Goal: Register for event/course

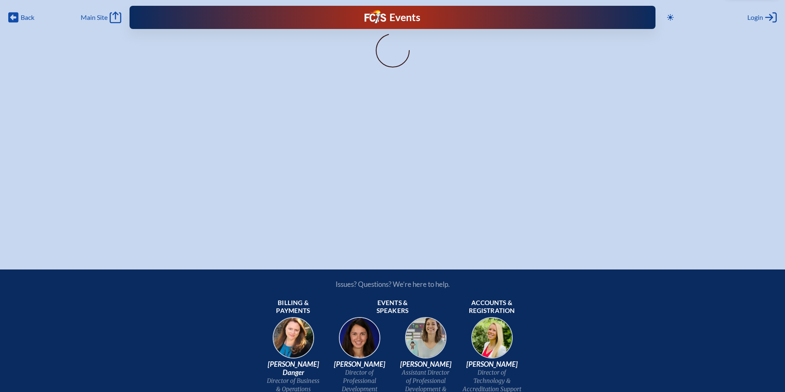
click at [344, 110] on div "Back Back Main Site Main Site Toggle to Dark Mode Close Login Area Log in or cr…" at bounding box center [392, 121] width 785 height 243
click at [346, 110] on div "Back Back Main Site Main Site Toggle to Dark Mode Close Login Area Log in or cr…" at bounding box center [392, 121] width 785 height 243
click at [747, 17] on span "Login" at bounding box center [755, 17] width 16 height 8
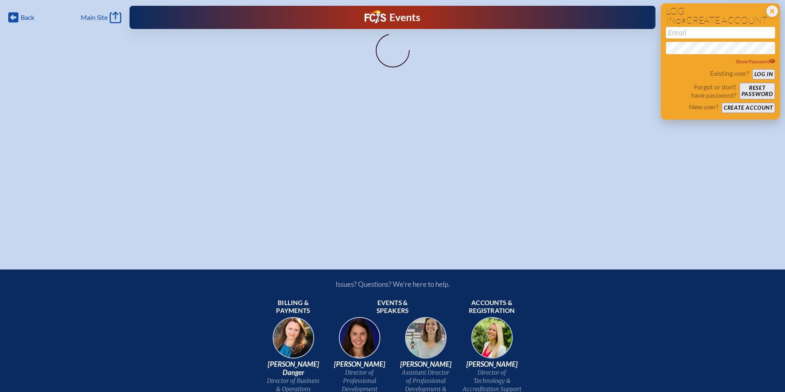
click at [690, 36] on input "email" at bounding box center [720, 33] width 109 height 12
type input "[EMAIL_ADDRESS][DOMAIN_NAME]"
click at [752, 69] on button "Log in" at bounding box center [763, 74] width 23 height 10
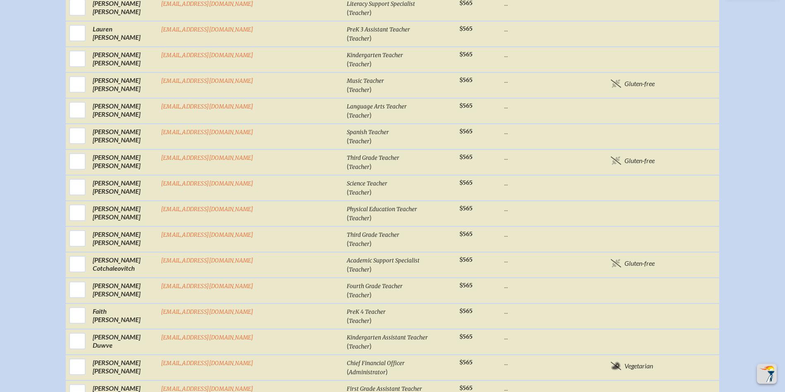
scroll to position [331, 0]
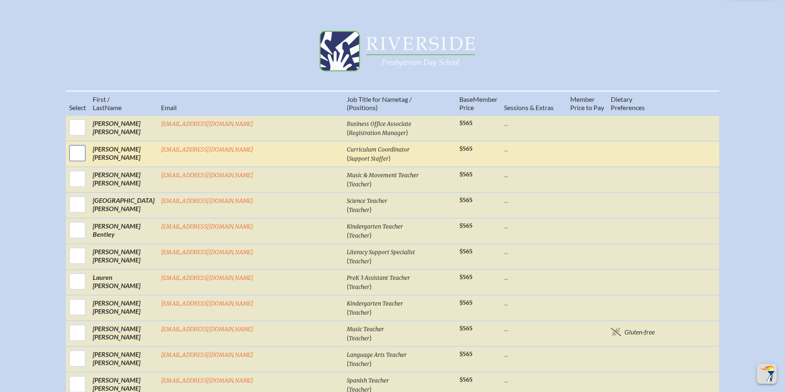
click at [88, 158] on input "checkbox" at bounding box center [77, 153] width 21 height 21
checkbox input "true"
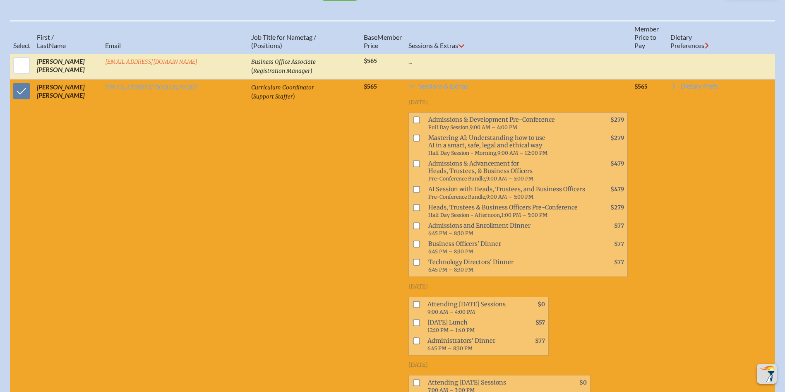
scroll to position [538, 0]
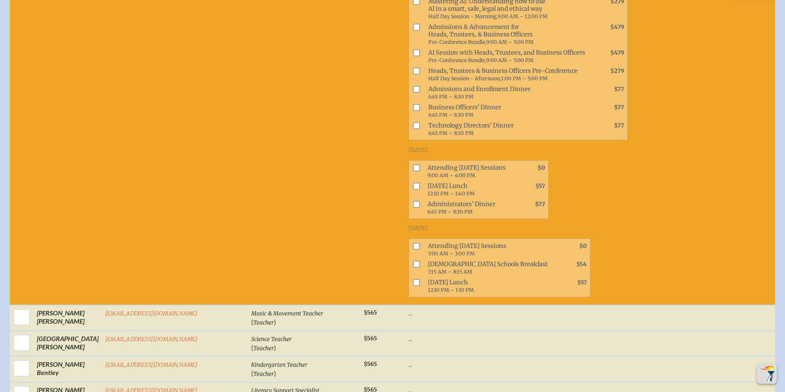
click at [413, 248] on input "checkbox" at bounding box center [416, 246] width 7 height 7
checkbox input "true"
click at [413, 282] on input "checkbox" at bounding box center [416, 282] width 7 height 7
checkbox input "true"
click at [413, 164] on input "checkbox" at bounding box center [416, 167] width 7 height 7
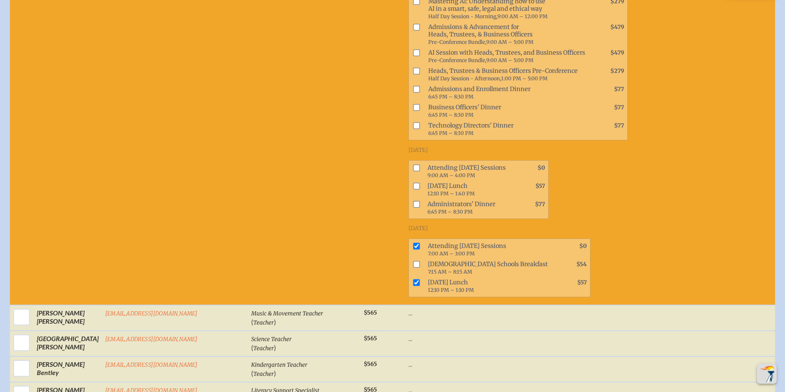
checkbox input "true"
click at [409, 189] on span at bounding box center [415, 189] width 12 height 18
click at [413, 184] on input "checkbox" at bounding box center [416, 186] width 7 height 7
checkbox input "true"
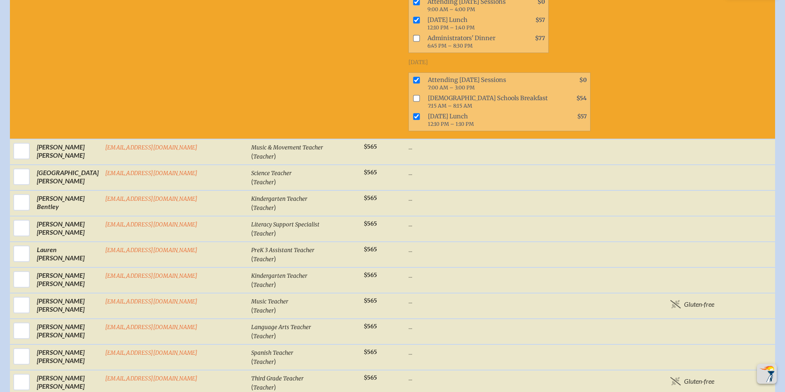
scroll to position [828, 0]
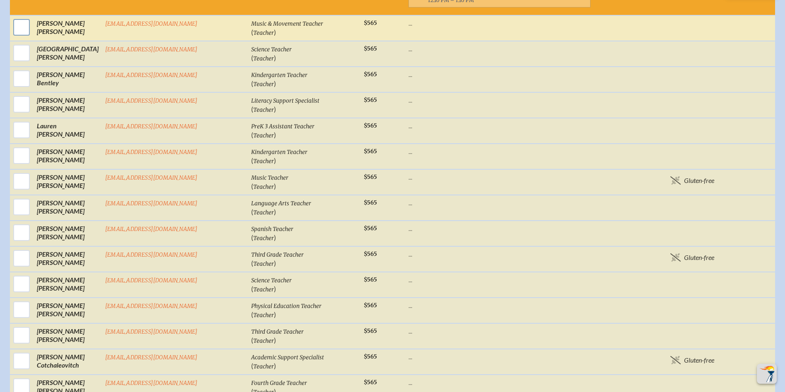
drag, startPoint x: 13, startPoint y: 29, endPoint x: 19, endPoint y: 38, distance: 11.3
click at [14, 29] on input "checkbox" at bounding box center [21, 27] width 21 height 21
checkbox input "true"
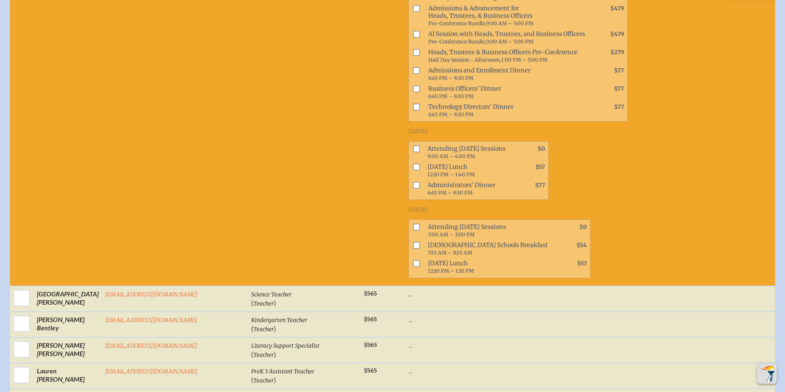
scroll to position [1035, 0]
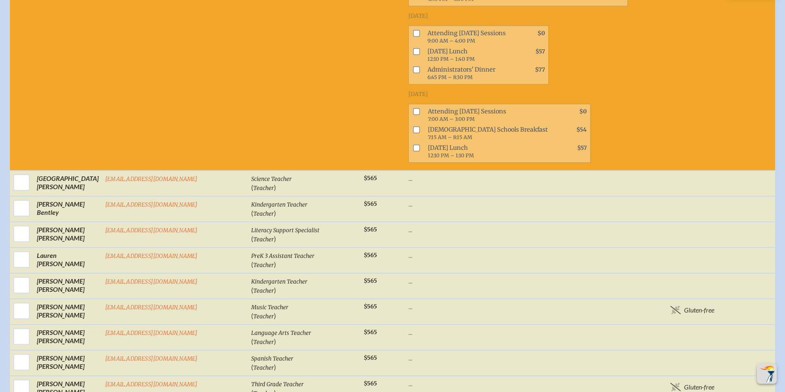
click at [413, 108] on input "checkbox" at bounding box center [416, 111] width 7 height 7
checkbox input "true"
click at [413, 145] on input "checkbox" at bounding box center [416, 148] width 7 height 7
checkbox input "true"
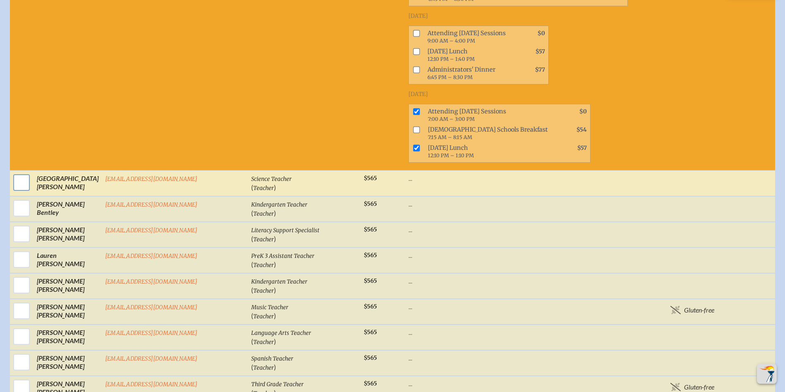
click at [21, 176] on input "checkbox" at bounding box center [21, 182] width 21 height 21
checkbox input "true"
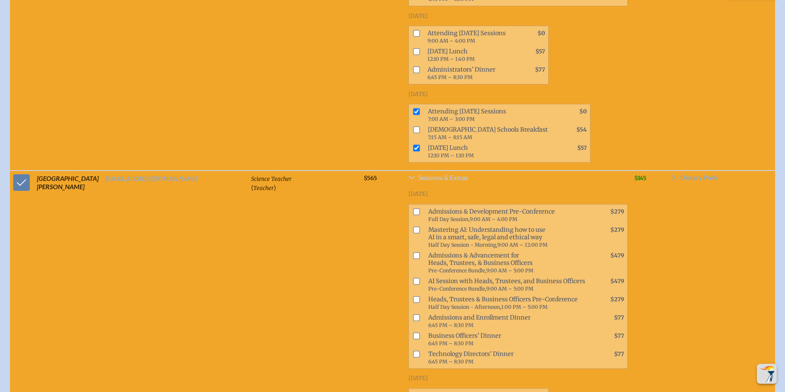
scroll to position [1324, 0]
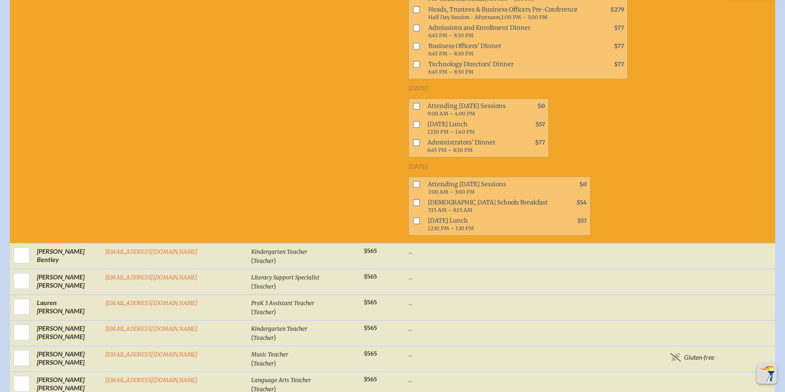
click at [413, 181] on input "checkbox" at bounding box center [416, 184] width 7 height 7
checkbox input "true"
click at [413, 217] on input "checkbox" at bounding box center [416, 220] width 7 height 7
checkbox input "true"
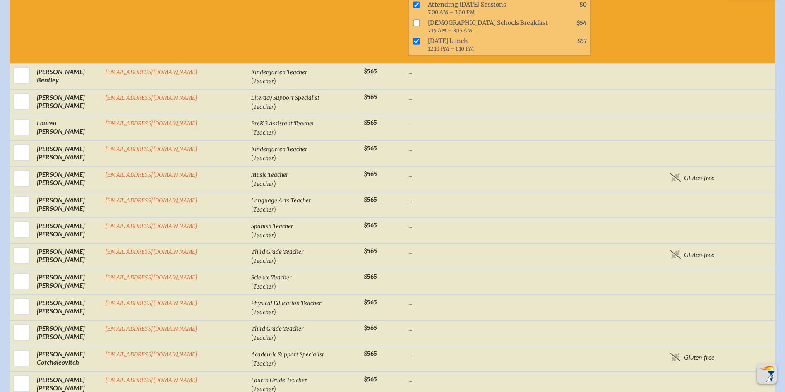
scroll to position [1531, 0]
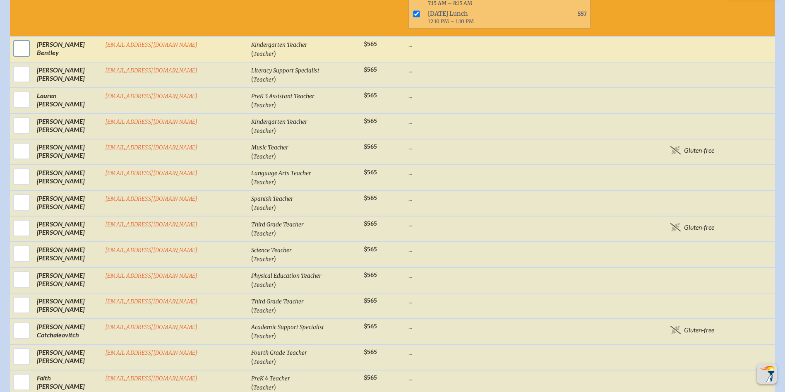
click at [19, 38] on input "checkbox" at bounding box center [21, 48] width 21 height 21
checkbox input "true"
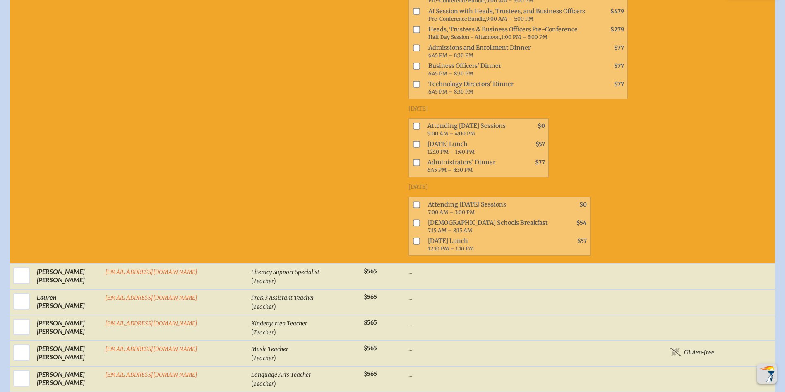
scroll to position [1697, 0]
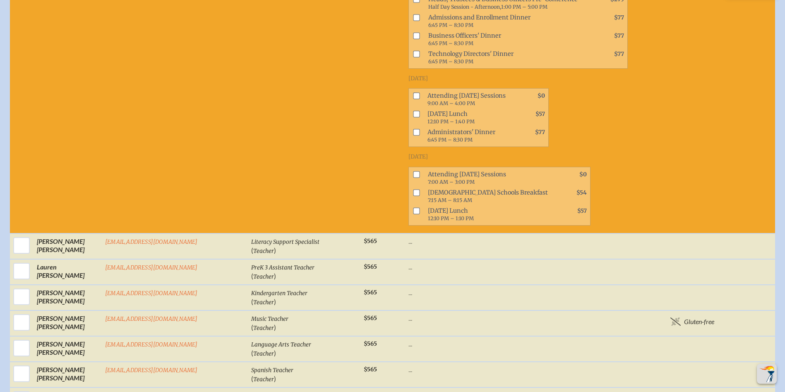
click at [413, 171] on input "checkbox" at bounding box center [416, 174] width 7 height 7
checkbox input "true"
drag, startPoint x: 358, startPoint y: 190, endPoint x: 233, endPoint y: 145, distance: 132.5
click at [413, 207] on input "checkbox" at bounding box center [416, 210] width 7 height 7
checkbox input "true"
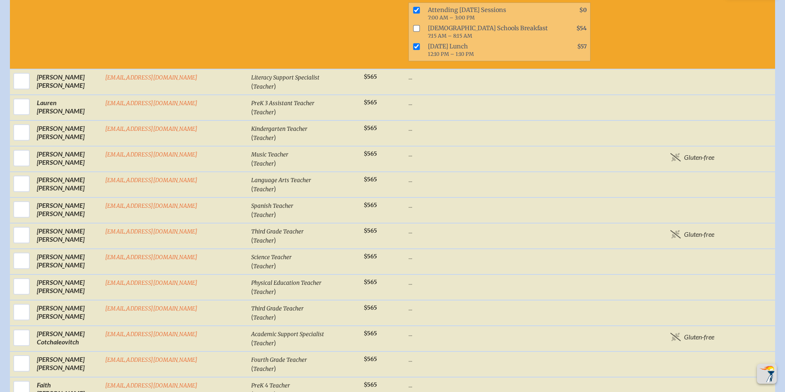
scroll to position [1904, 0]
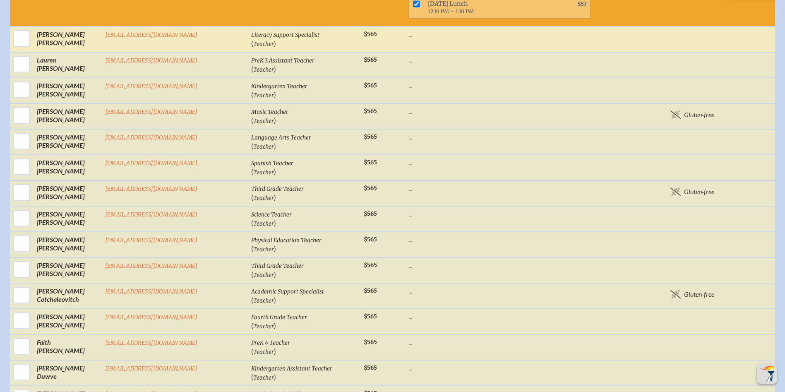
drag, startPoint x: 19, startPoint y: 15, endPoint x: 38, endPoint y: 26, distance: 22.4
click at [19, 28] on input "checkbox" at bounding box center [21, 38] width 21 height 21
checkbox input "true"
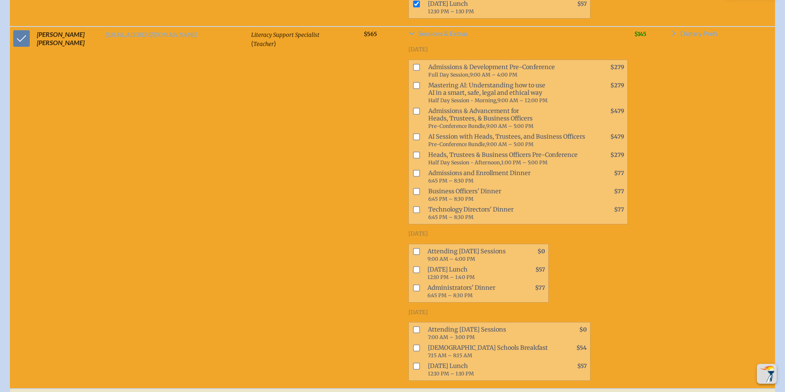
scroll to position [2028, 0]
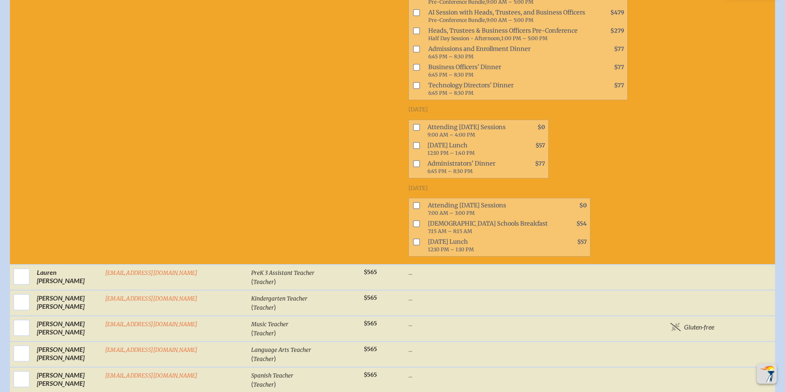
click at [413, 202] on input "checkbox" at bounding box center [416, 205] width 7 height 7
checkbox input "true"
click at [413, 238] on input "checkbox" at bounding box center [416, 241] width 7 height 7
checkbox input "true"
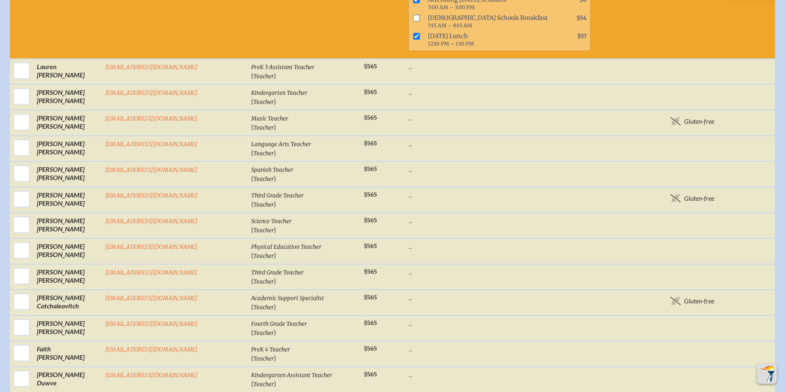
scroll to position [2235, 0]
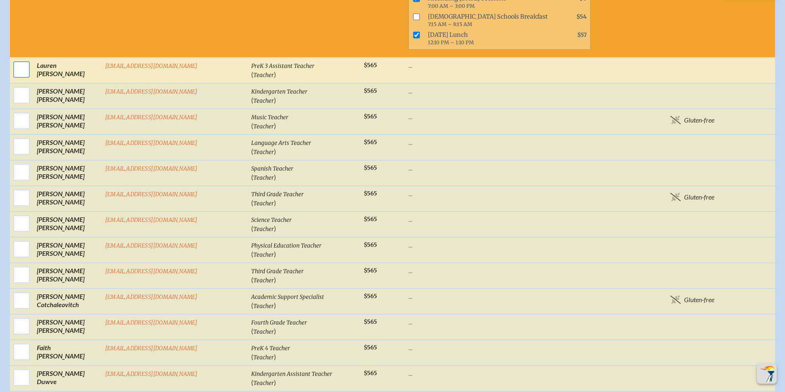
click at [18, 59] on input "checkbox" at bounding box center [21, 69] width 21 height 21
checkbox input "true"
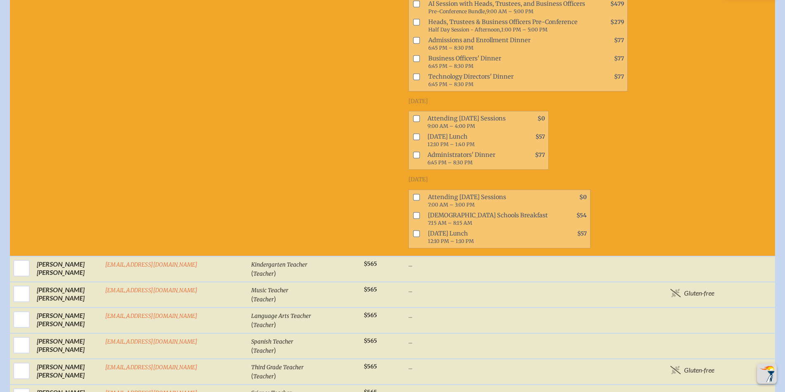
scroll to position [2400, 0]
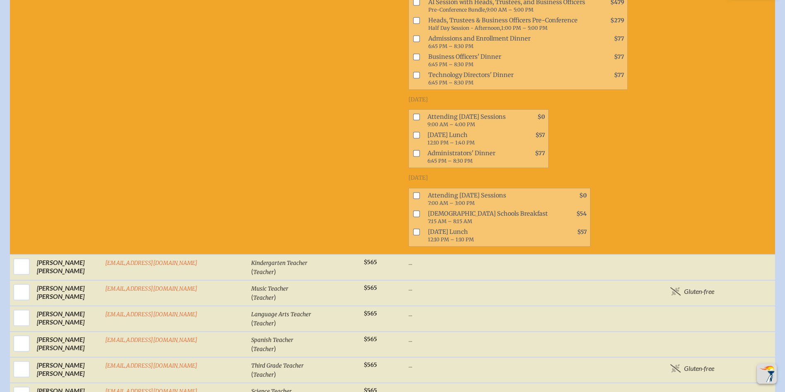
click at [413, 192] on input "checkbox" at bounding box center [416, 195] width 7 height 7
checkbox input "true"
drag, startPoint x: 358, startPoint y: 195, endPoint x: 261, endPoint y: 187, distance: 98.1
click at [405, 194] on td "Sessions & Extras Wednesday, November 19th, 2025 Admissions & Development Pre-C…" at bounding box center [518, 73] width 226 height 363
click at [413, 228] on input "checkbox" at bounding box center [416, 231] width 7 height 7
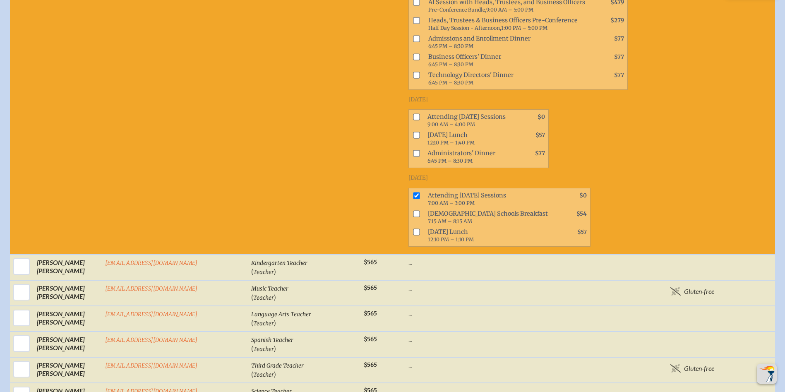
checkbox input "true"
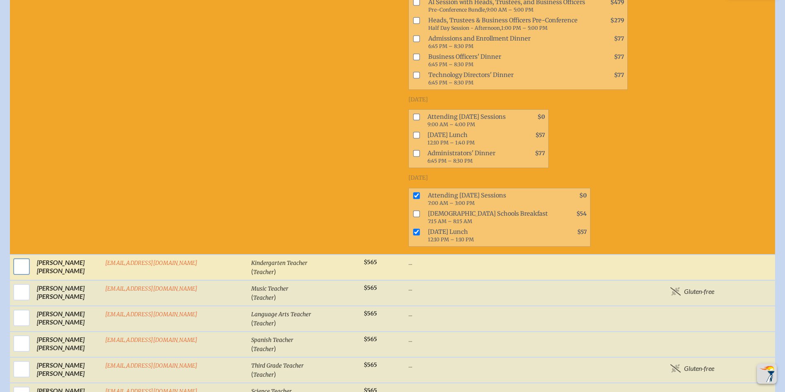
click at [18, 256] on input "checkbox" at bounding box center [21, 266] width 21 height 21
checkbox input "true"
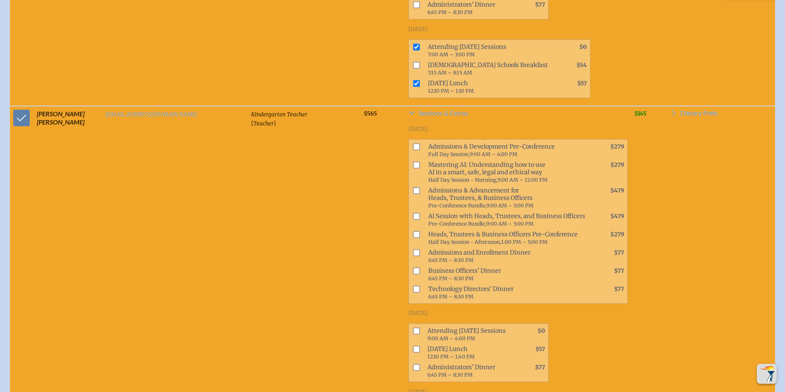
scroll to position [2649, 0]
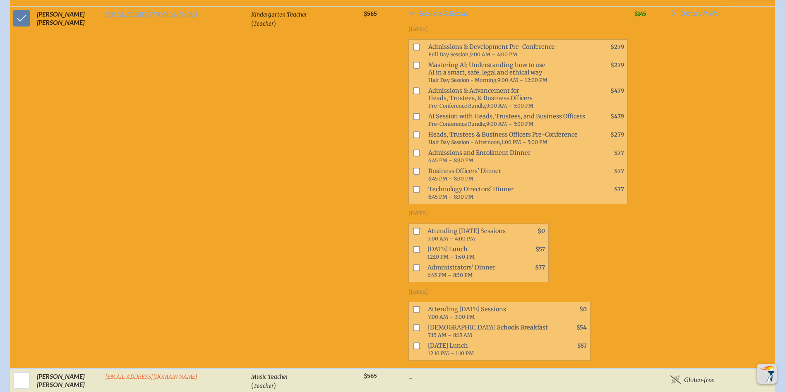
click at [413, 306] on input "checkbox" at bounding box center [416, 309] width 7 height 7
checkbox input "true"
click at [413, 343] on input "checkbox" at bounding box center [416, 346] width 7 height 7
checkbox input "true"
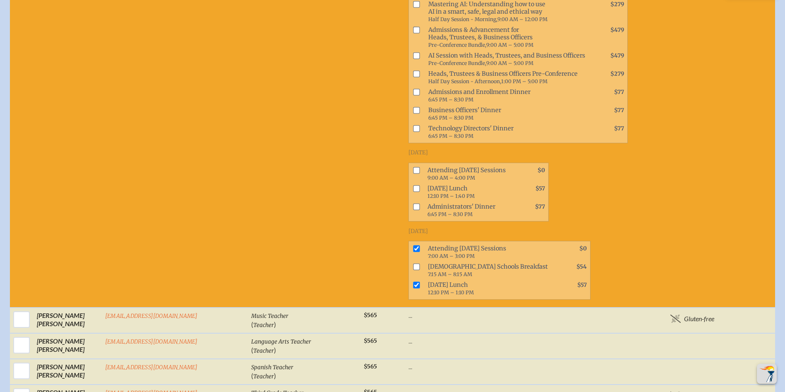
scroll to position [2814, 0]
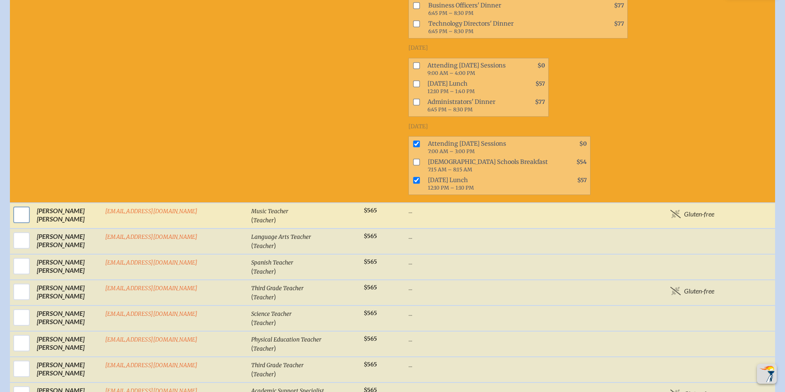
click at [15, 204] on input "checkbox" at bounding box center [21, 214] width 21 height 21
checkbox input "true"
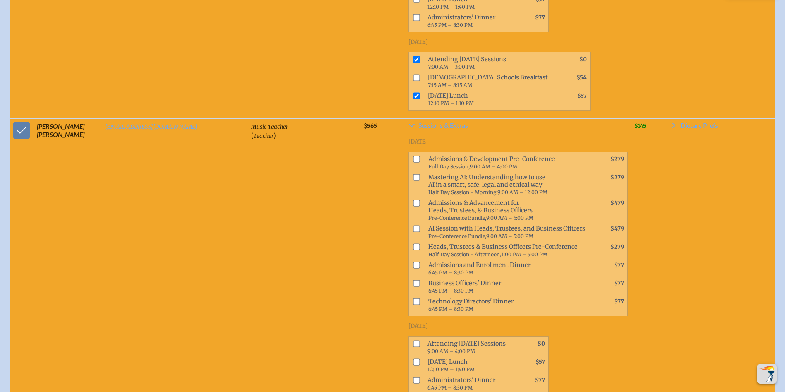
scroll to position [3021, 0]
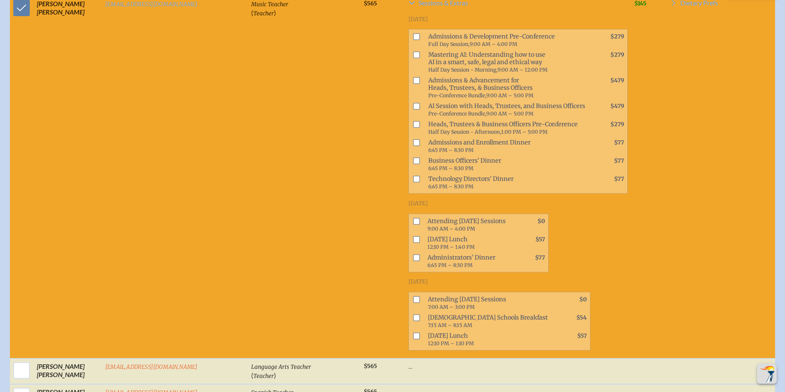
click at [413, 296] on input "checkbox" at bounding box center [416, 299] width 7 height 7
checkbox input "true"
click at [413, 332] on input "checkbox" at bounding box center [416, 335] width 7 height 7
checkbox input "true"
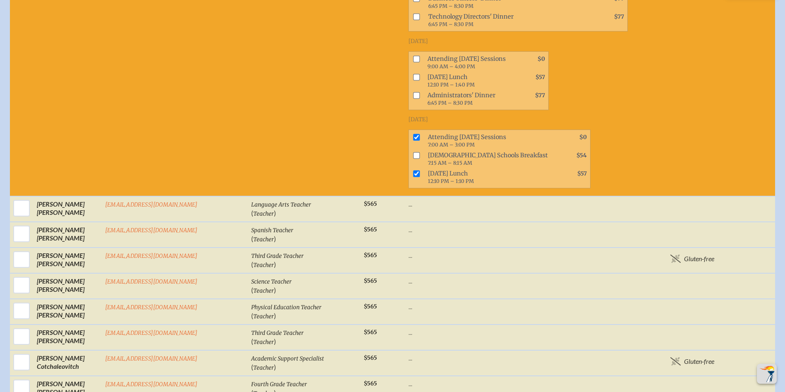
scroll to position [3187, 0]
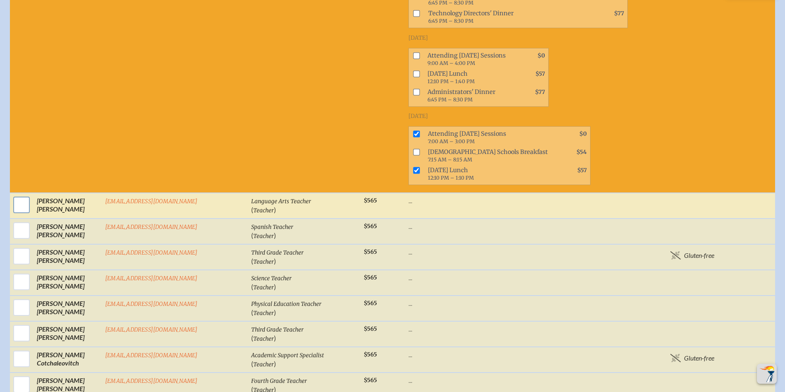
click at [19, 195] on input "checkbox" at bounding box center [21, 205] width 21 height 21
checkbox input "true"
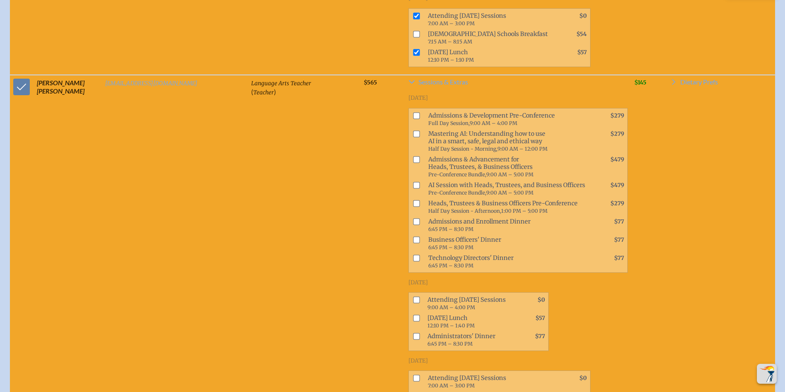
scroll to position [3352, 0]
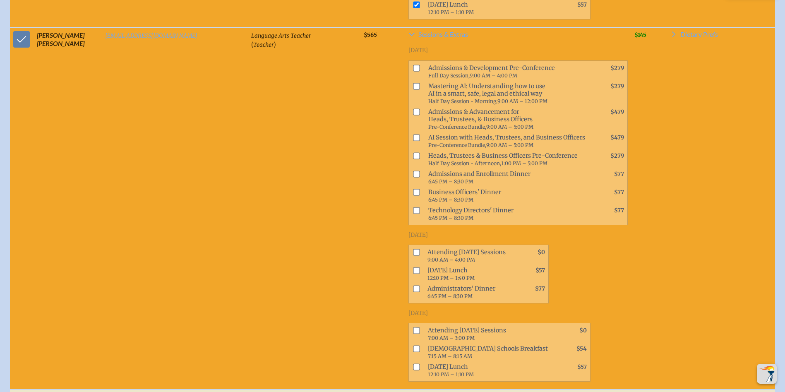
click at [413, 327] on input "checkbox" at bounding box center [416, 330] width 7 height 7
checkbox input "true"
click at [413, 364] on input "checkbox" at bounding box center [416, 367] width 7 height 7
checkbox input "true"
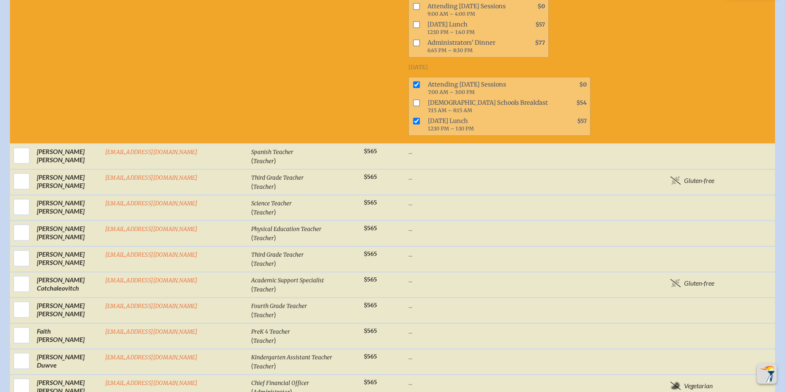
scroll to position [3601, 0]
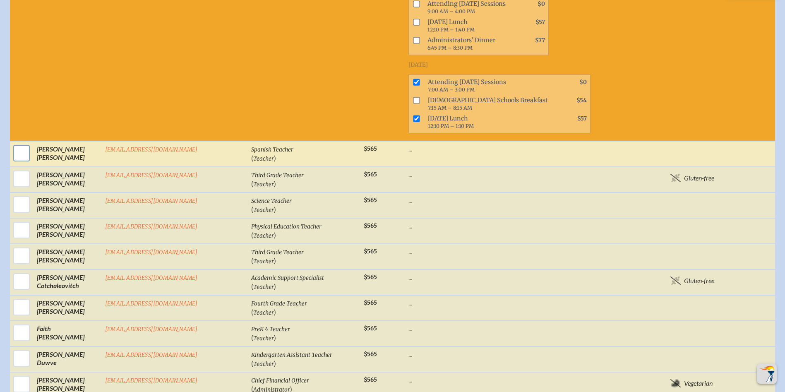
drag, startPoint x: 19, startPoint y: 95, endPoint x: 61, endPoint y: 103, distance: 42.9
click at [19, 143] on input "checkbox" at bounding box center [21, 153] width 21 height 21
checkbox input "true"
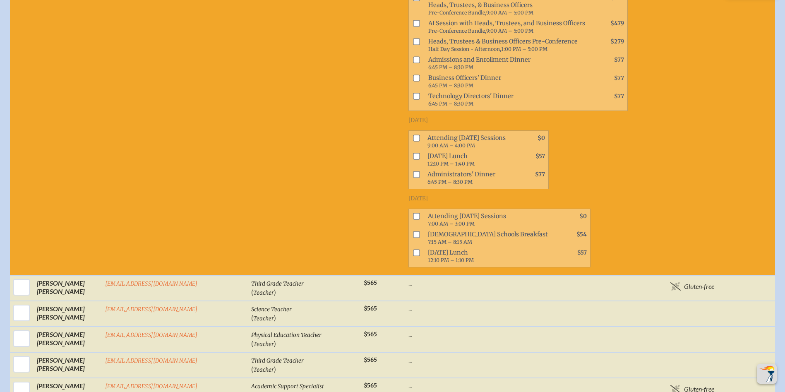
scroll to position [3849, 0]
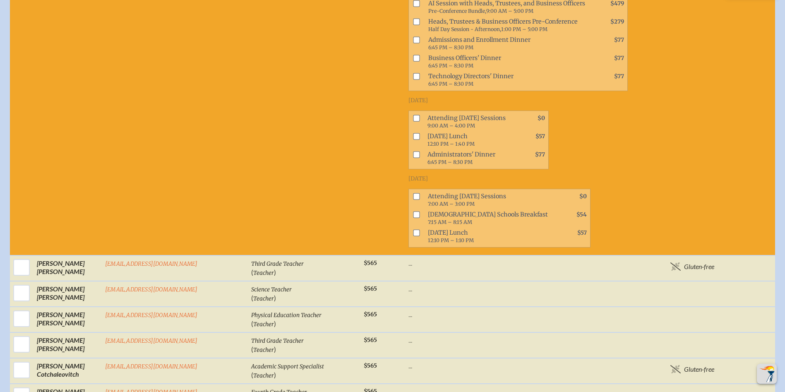
click at [413, 193] on input "checkbox" at bounding box center [416, 196] width 7 height 7
checkbox input "true"
click at [409, 227] on span at bounding box center [415, 236] width 12 height 18
click at [413, 229] on input "checkbox" at bounding box center [416, 232] width 7 height 7
checkbox input "true"
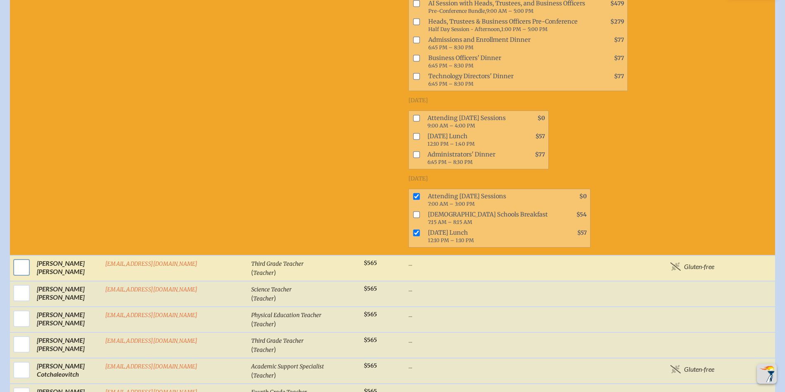
drag, startPoint x: 12, startPoint y: 198, endPoint x: 24, endPoint y: 195, distance: 12.3
click at [14, 257] on input "checkbox" at bounding box center [21, 267] width 21 height 21
checkbox input "true"
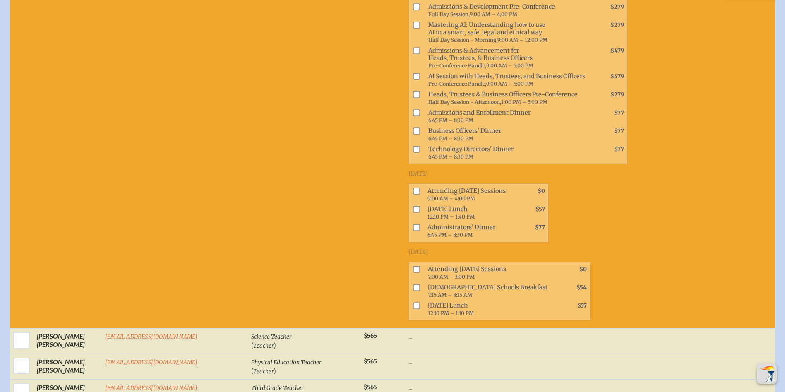
scroll to position [4139, 0]
drag, startPoint x: 357, startPoint y: 195, endPoint x: 357, endPoint y: 208, distance: 13.3
click at [413, 266] on input "checkbox" at bounding box center [416, 269] width 7 height 7
checkbox input "true"
click at [413, 302] on input "checkbox" at bounding box center [416, 305] width 7 height 7
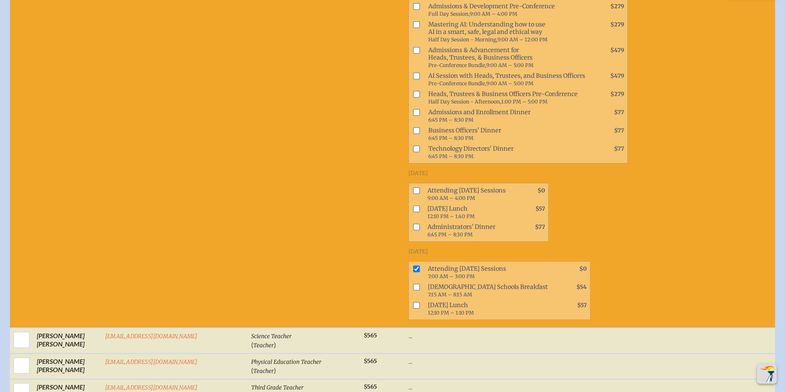
checkbox input "true"
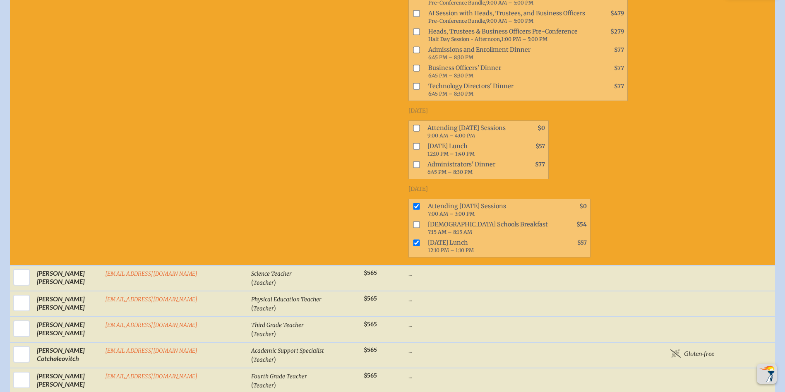
scroll to position [4263, 0]
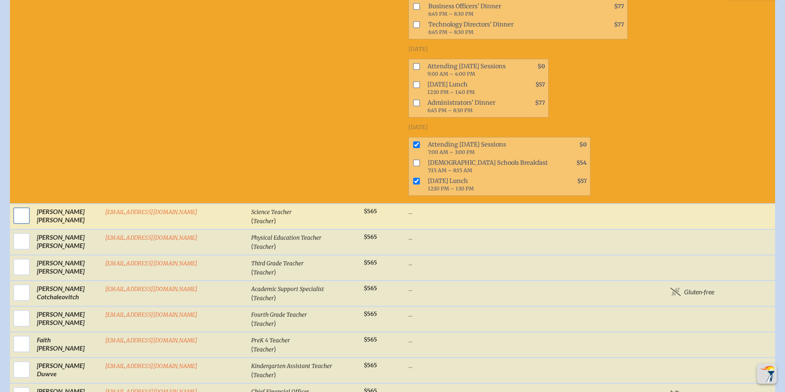
click at [18, 205] on input "checkbox" at bounding box center [21, 215] width 21 height 21
checkbox input "true"
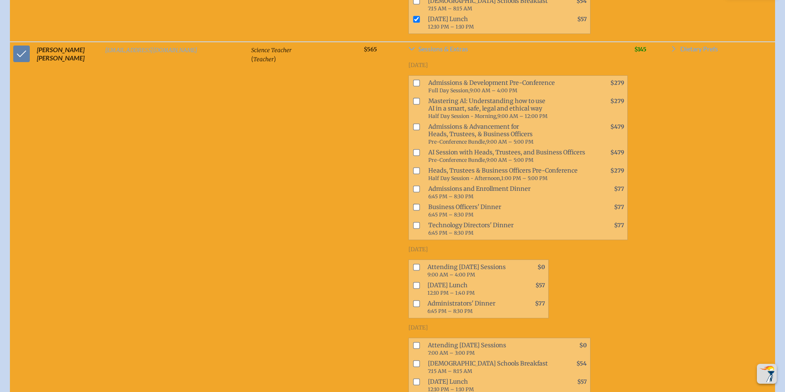
scroll to position [4428, 0]
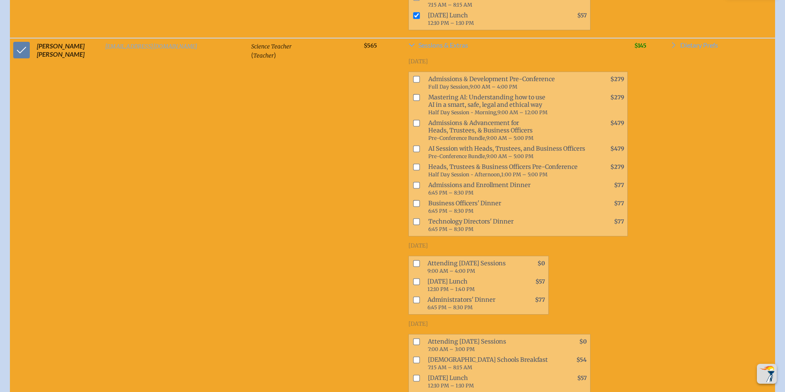
click at [413, 338] on input "checkbox" at bounding box center [416, 341] width 7 height 7
checkbox input "true"
click at [413, 375] on input "checkbox" at bounding box center [416, 378] width 7 height 7
checkbox input "true"
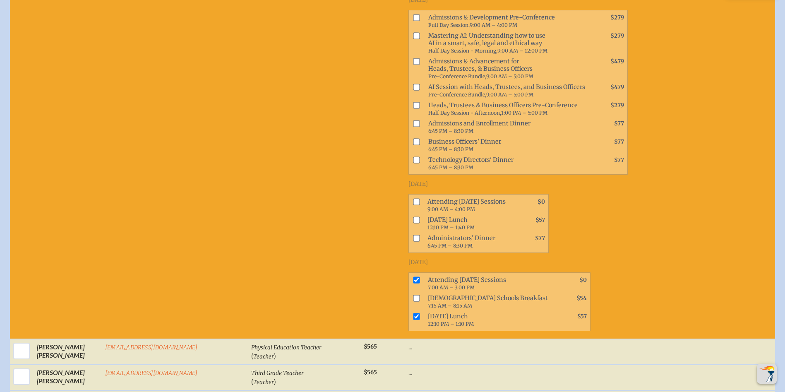
scroll to position [4594, 0]
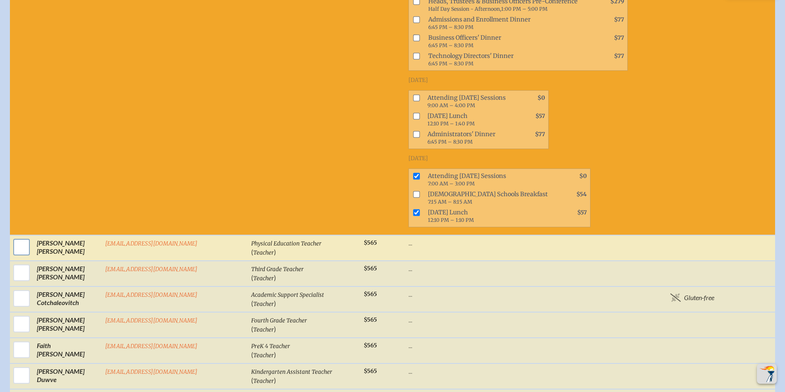
click at [15, 237] on input "checkbox" at bounding box center [21, 247] width 21 height 21
checkbox input "true"
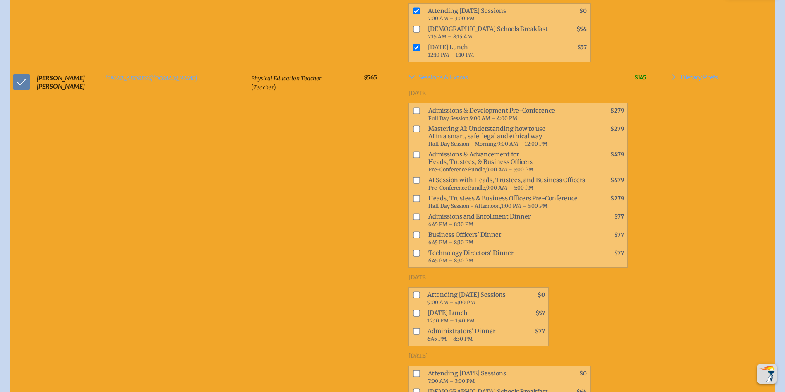
scroll to position [4760, 0]
drag, startPoint x: 358, startPoint y: 284, endPoint x: 358, endPoint y: 294, distance: 10.4
click at [413, 370] on input "checkbox" at bounding box center [416, 373] width 7 height 7
checkbox input "true"
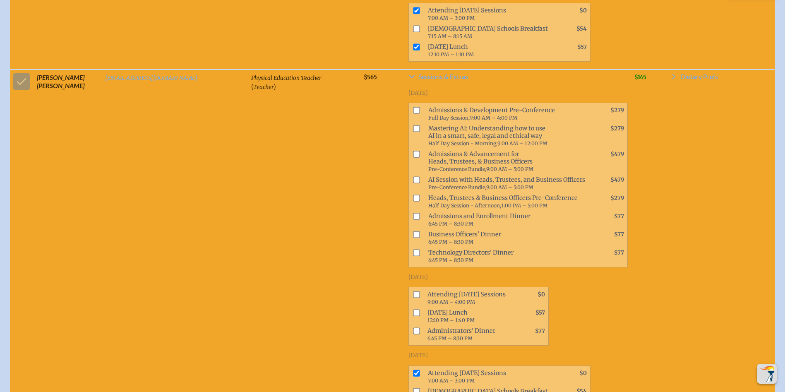
checkbox input "true"
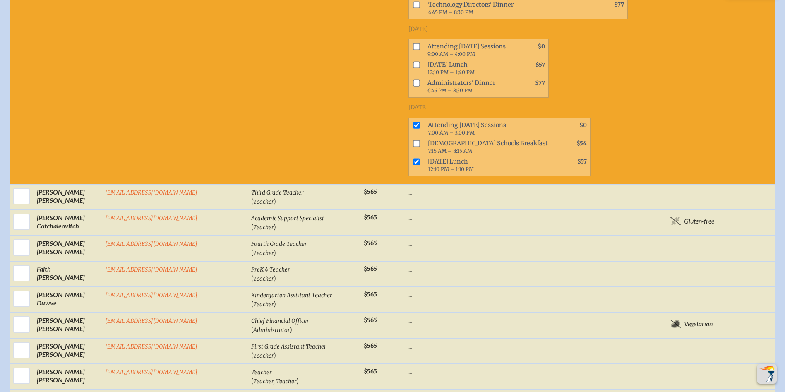
scroll to position [5008, 0]
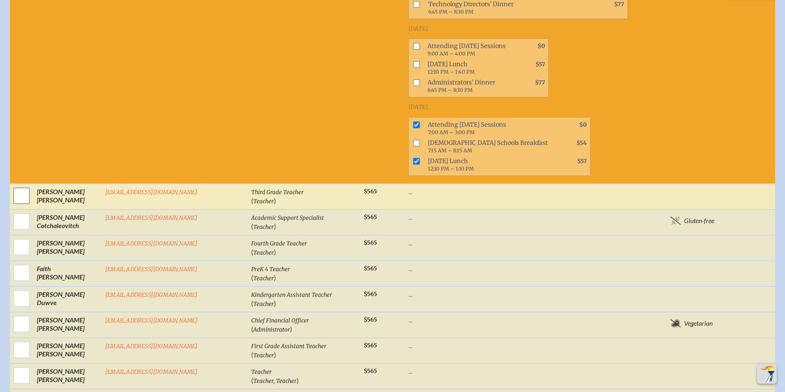
click at [15, 185] on input "checkbox" at bounding box center [21, 195] width 21 height 21
checkbox input "true"
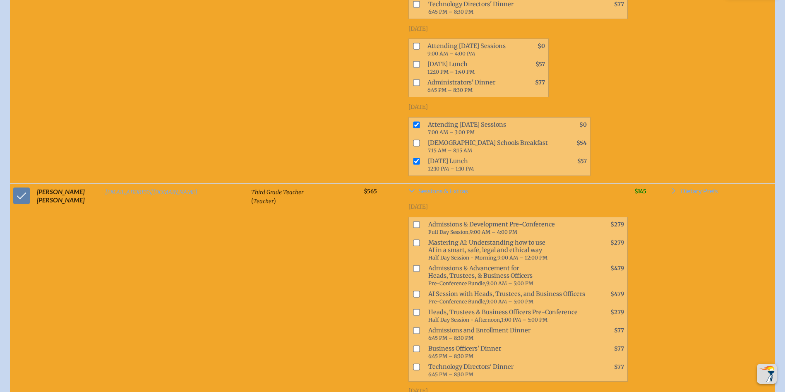
scroll to position [5215, 0]
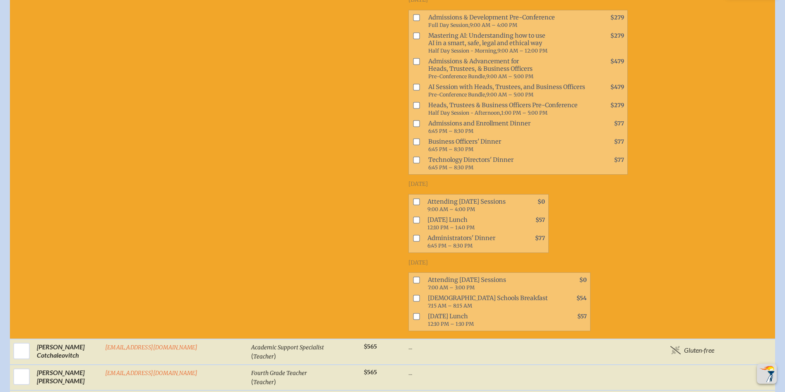
click at [413, 277] on input "checkbox" at bounding box center [416, 280] width 7 height 7
checkbox input "true"
click at [413, 313] on input "checkbox" at bounding box center [416, 316] width 7 height 7
checkbox input "true"
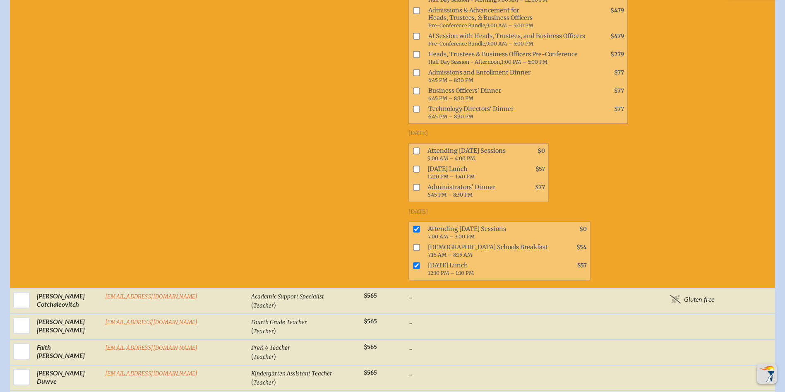
scroll to position [5380, 0]
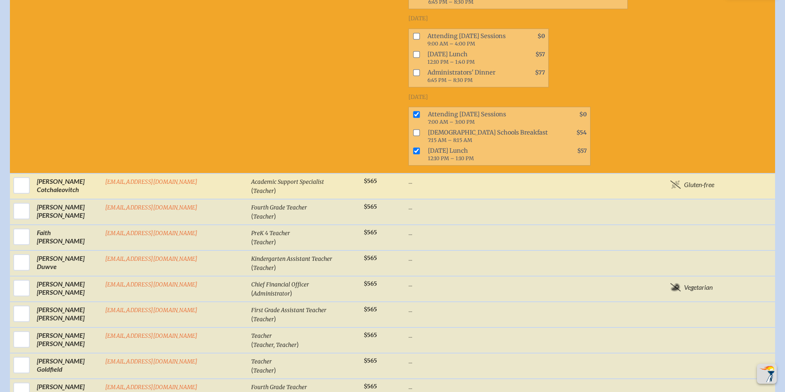
drag, startPoint x: 19, startPoint y: 91, endPoint x: 34, endPoint y: 101, distance: 18.3
click at [19, 175] on input "checkbox" at bounding box center [21, 185] width 21 height 21
checkbox input "true"
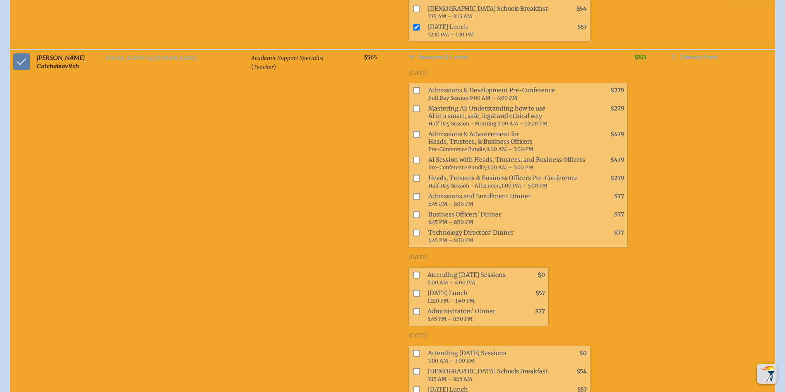
scroll to position [5505, 0]
drag, startPoint x: 357, startPoint y: 248, endPoint x: 360, endPoint y: 253, distance: 5.2
click at [413, 349] on input "checkbox" at bounding box center [416, 352] width 7 height 7
checkbox input "true"
click at [413, 386] on input "checkbox" at bounding box center [416, 389] width 7 height 7
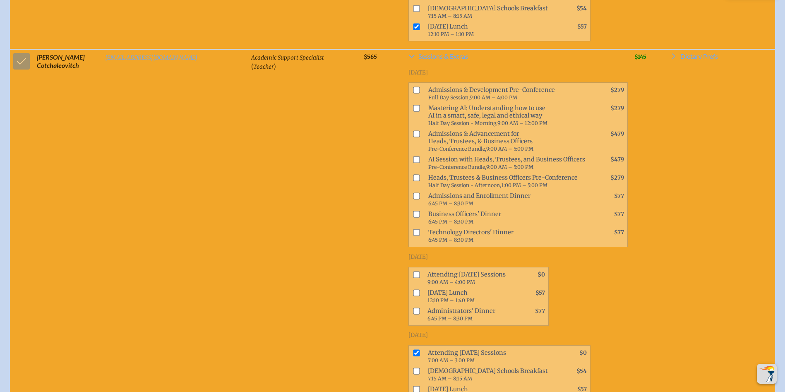
checkbox input "true"
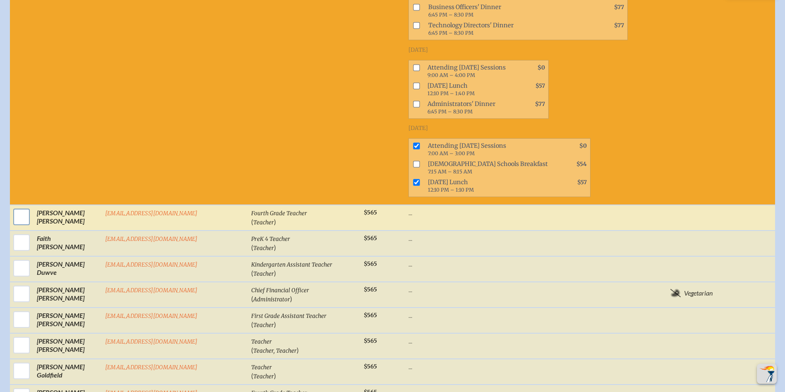
click at [24, 207] on input "checkbox" at bounding box center [21, 217] width 21 height 21
checkbox input "true"
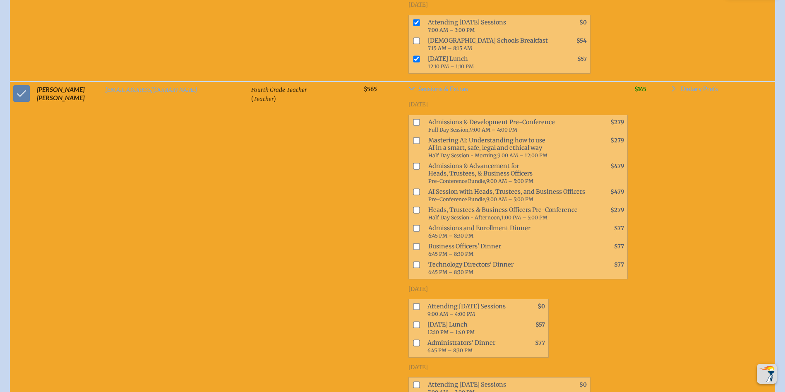
scroll to position [5836, 0]
click at [413, 381] on input "checkbox" at bounding box center [416, 384] width 7 height 7
checkbox input "true"
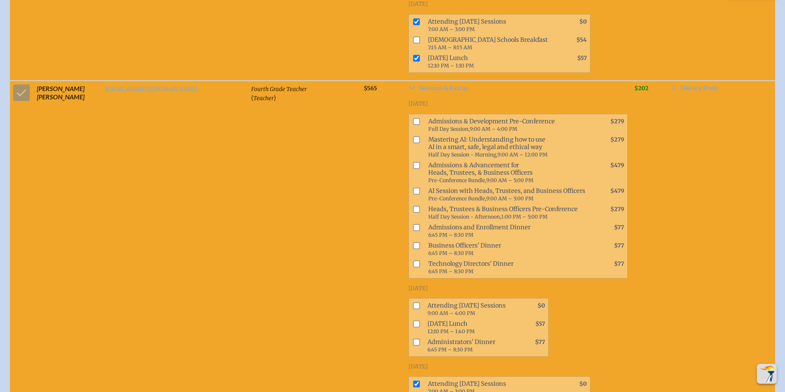
scroll to position [6043, 0]
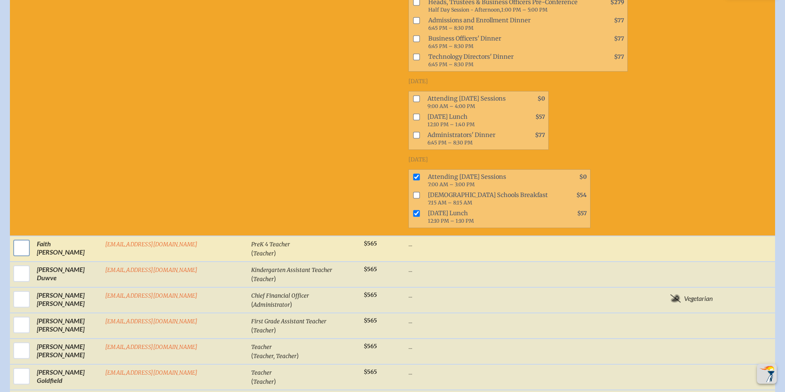
click at [19, 238] on input "checkbox" at bounding box center [21, 248] width 21 height 21
checkbox input "true"
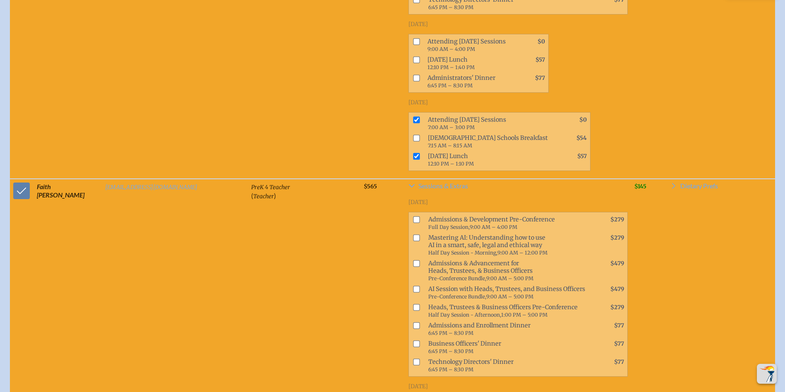
scroll to position [6208, 0]
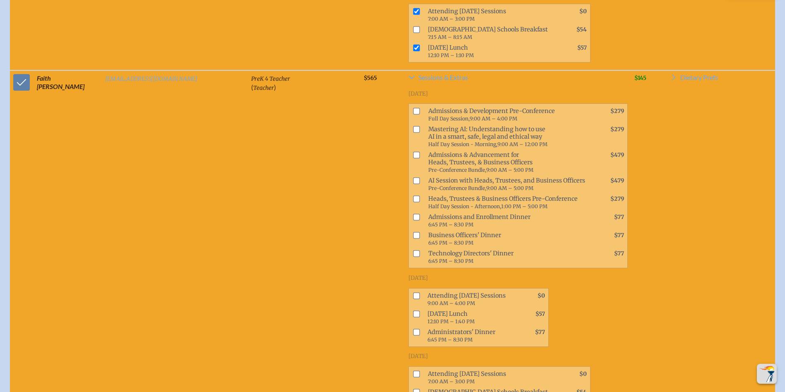
click at [409, 368] on span at bounding box center [415, 377] width 12 height 18
drag, startPoint x: 357, startPoint y: 292, endPoint x: 360, endPoint y: 273, distance: 19.3
checkbox input "true"
click at [413, 370] on input "checkbox" at bounding box center [416, 373] width 7 height 7
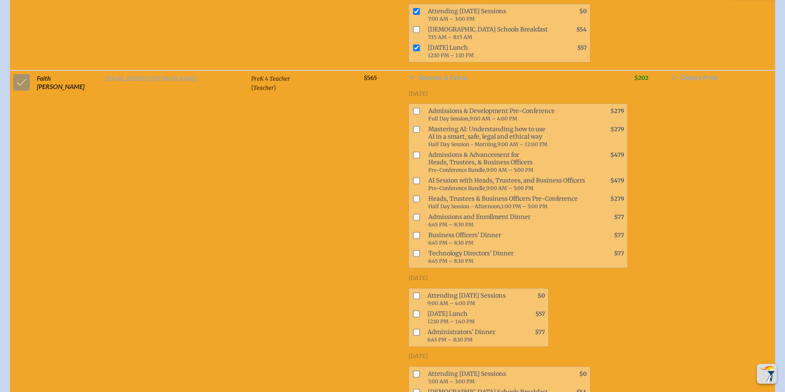
checkbox input "true"
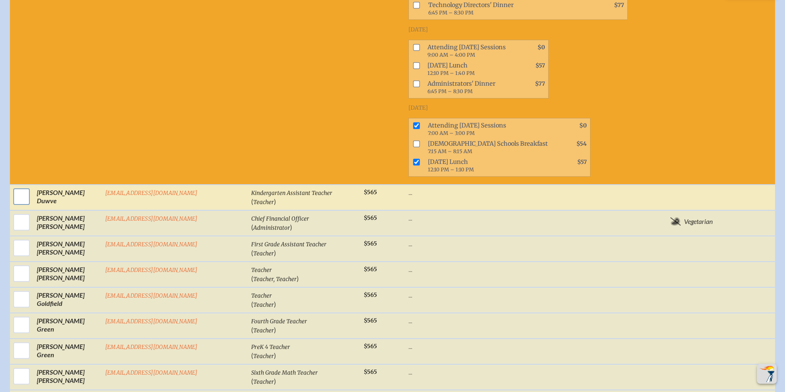
click at [14, 186] on input "checkbox" at bounding box center [21, 196] width 21 height 21
checkbox input "true"
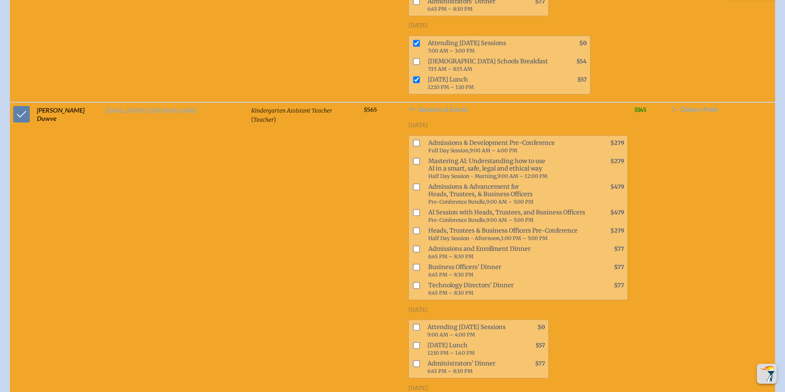
scroll to position [6539, 0]
checkbox input "true"
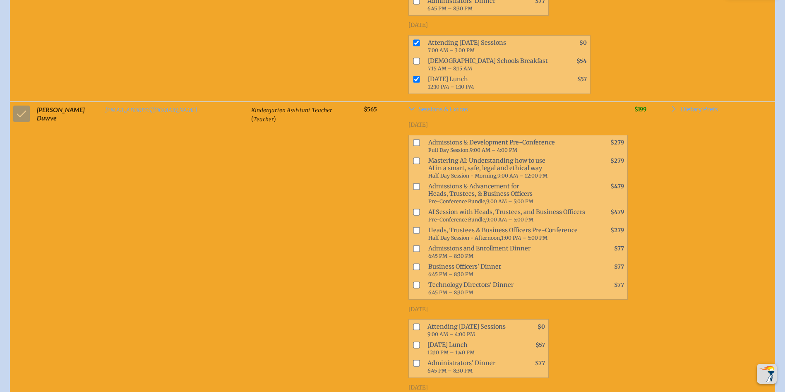
checkbox input "true"
drag, startPoint x: 358, startPoint y: 296, endPoint x: 358, endPoint y: 302, distance: 5.8
checkbox input "false"
drag, startPoint x: 357, startPoint y: 312, endPoint x: 350, endPoint y: 301, distance: 13.4
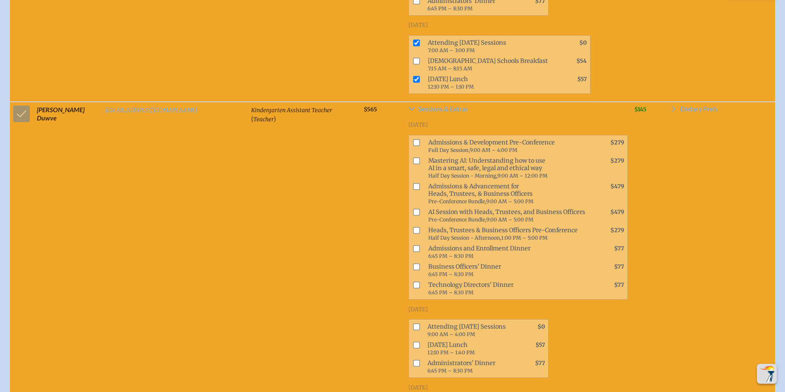
checkbox input "true"
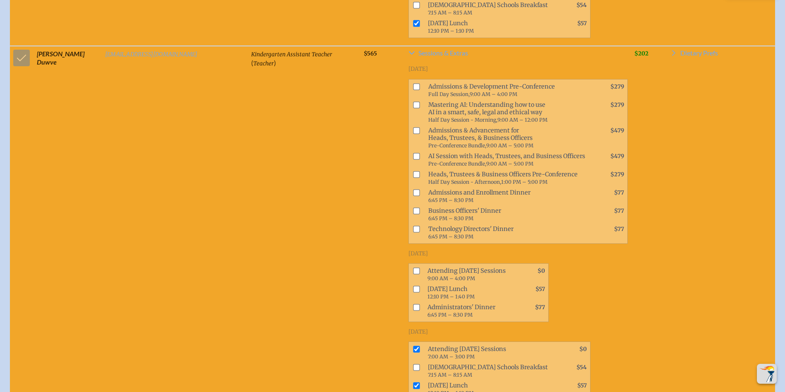
scroll to position [6705, 0]
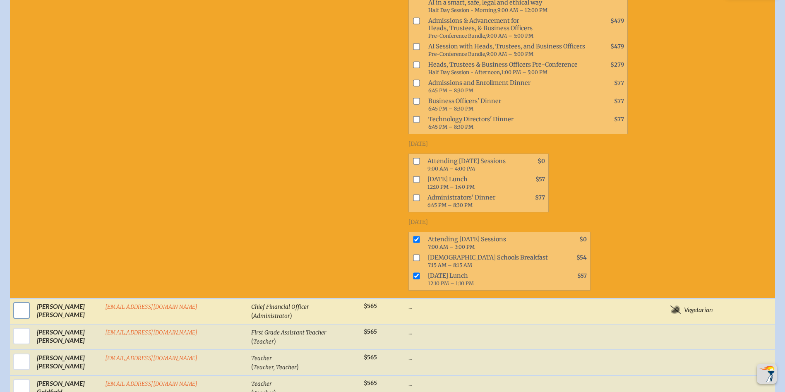
click at [19, 300] on input "checkbox" at bounding box center [21, 310] width 21 height 21
checkbox input "true"
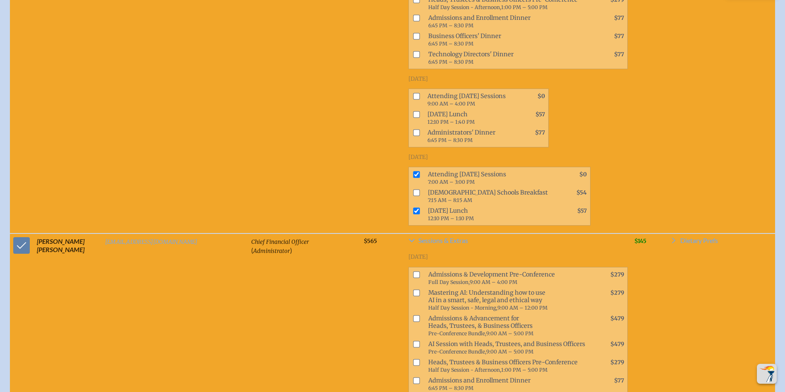
scroll to position [6829, 0]
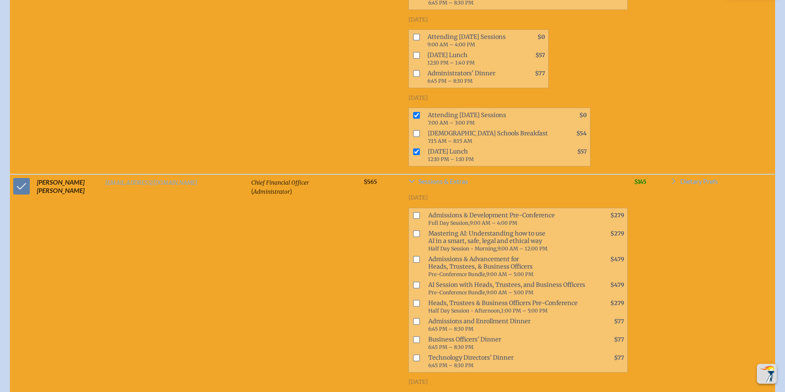
drag, startPoint x: 358, startPoint y: 149, endPoint x: 364, endPoint y: 153, distance: 7.4
click at [413, 281] on input "checkbox" at bounding box center [416, 284] width 7 height 7
checkbox input "true"
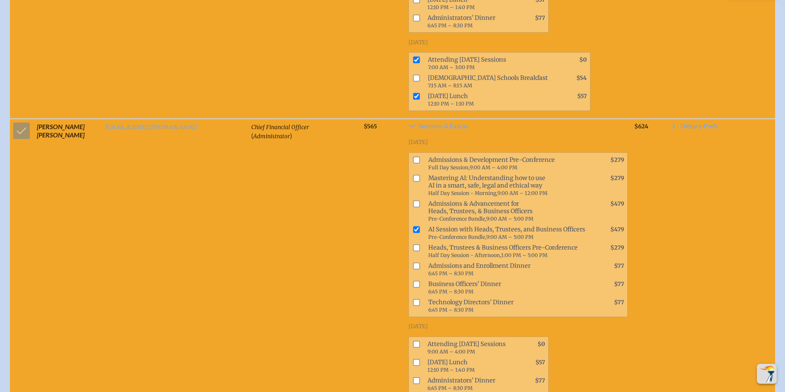
scroll to position [6870, 0]
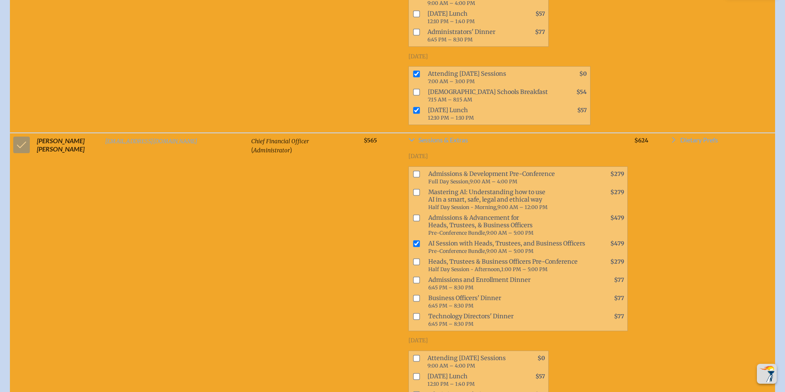
click at [413, 295] on input "checkbox" at bounding box center [416, 298] width 7 height 7
checkbox input "true"
click at [413, 258] on input "checkbox" at bounding box center [416, 261] width 7 height 7
checkbox input "true"
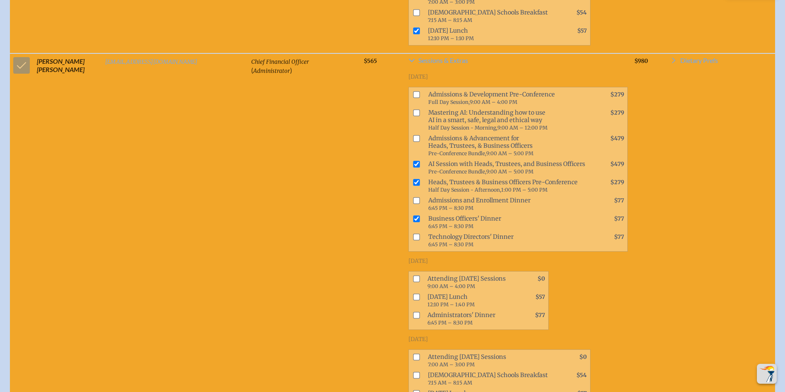
scroll to position [6953, 0]
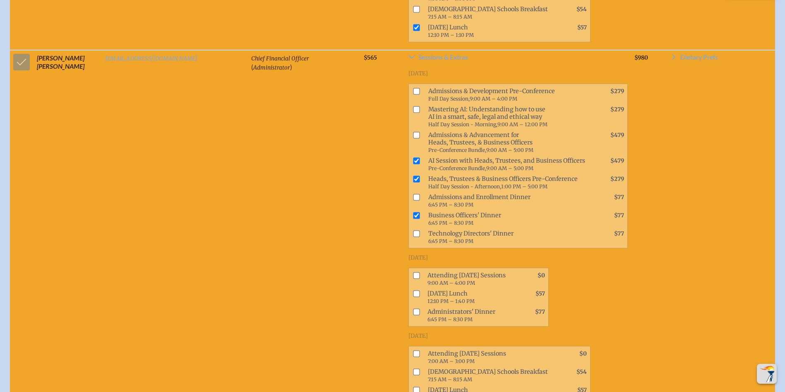
click at [413, 272] on input "checkbox" at bounding box center [416, 275] width 7 height 7
checkbox input "true"
click at [413, 290] on input "checkbox" at bounding box center [416, 293] width 7 height 7
checkbox input "true"
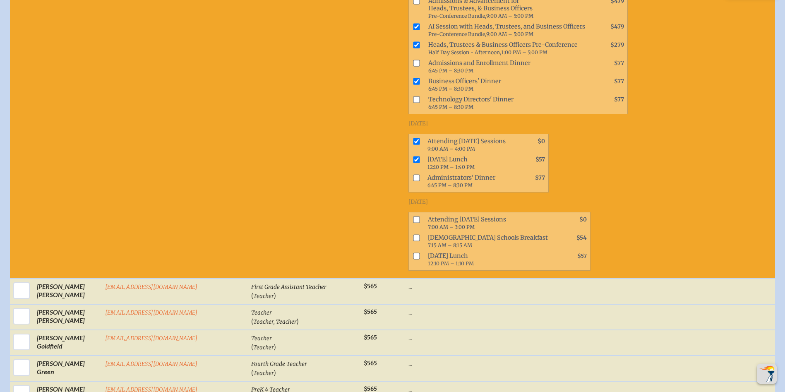
scroll to position [7119, 0]
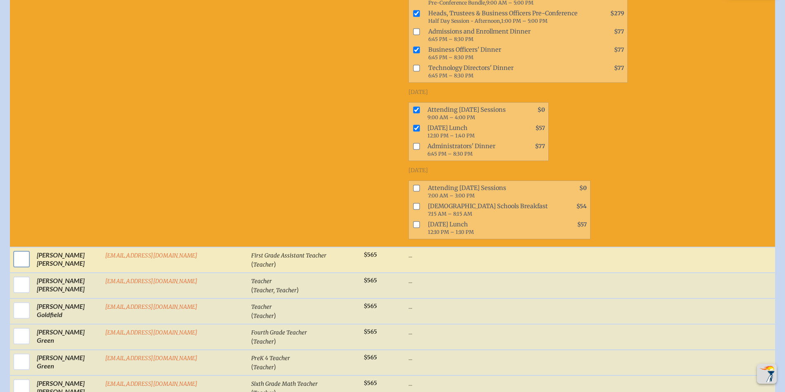
click at [14, 249] on input "checkbox" at bounding box center [21, 259] width 21 height 21
checkbox input "true"
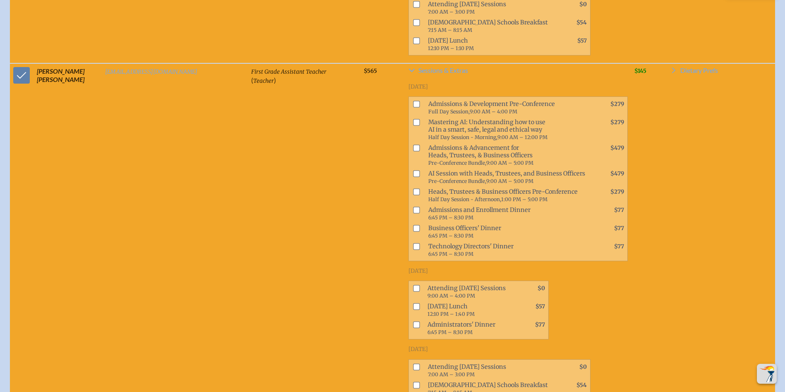
scroll to position [7326, 0]
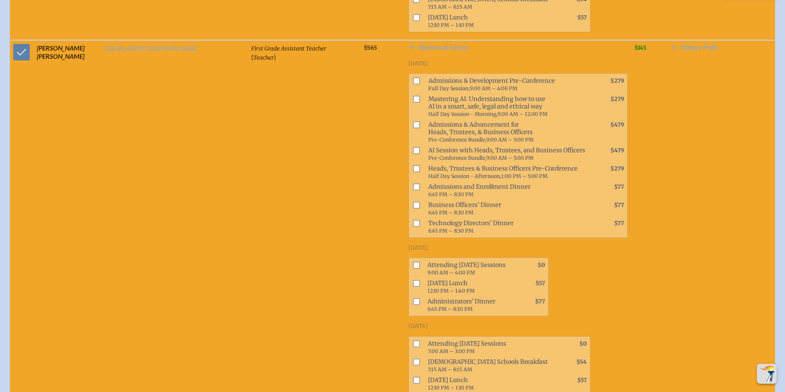
click at [413, 340] on input "checkbox" at bounding box center [416, 343] width 7 height 7
checkbox input "true"
click at [413, 377] on input "checkbox" at bounding box center [416, 380] width 7 height 7
checkbox input "true"
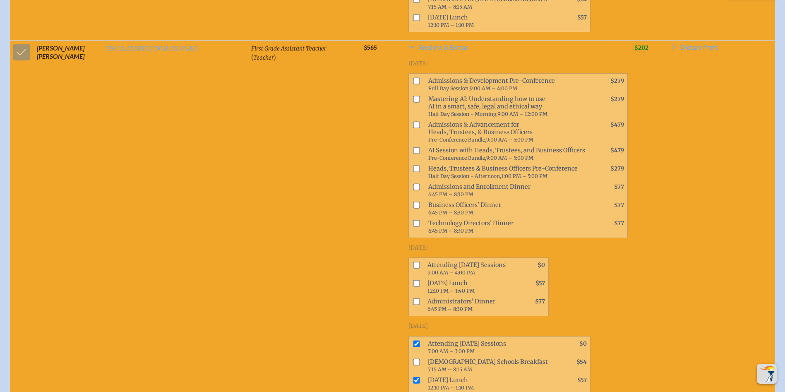
checkbox input "true"
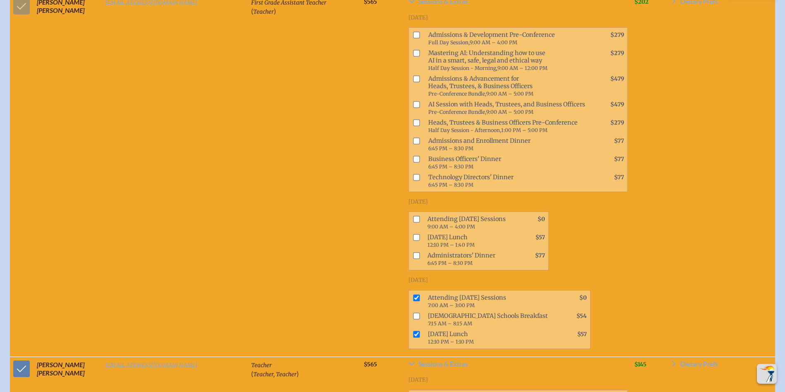
scroll to position [7574, 0]
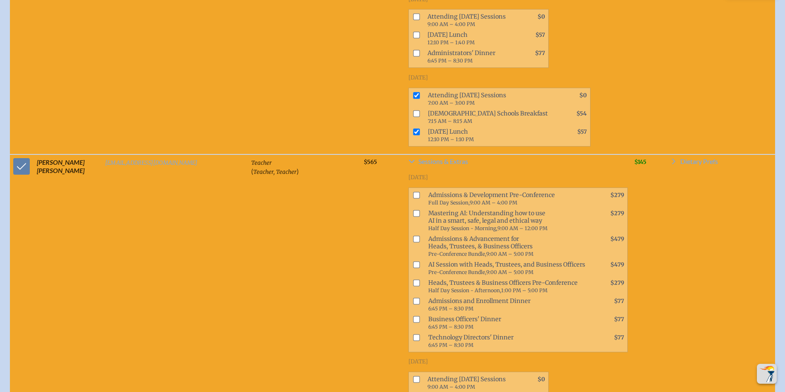
checkbox input "true"
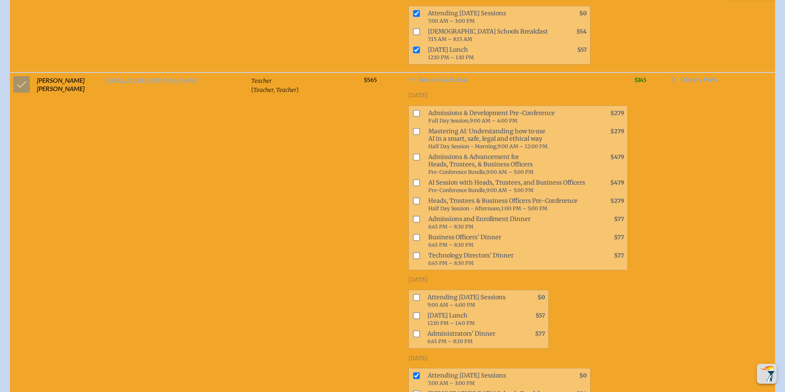
scroll to position [7657, 0]
checkbox input "true"
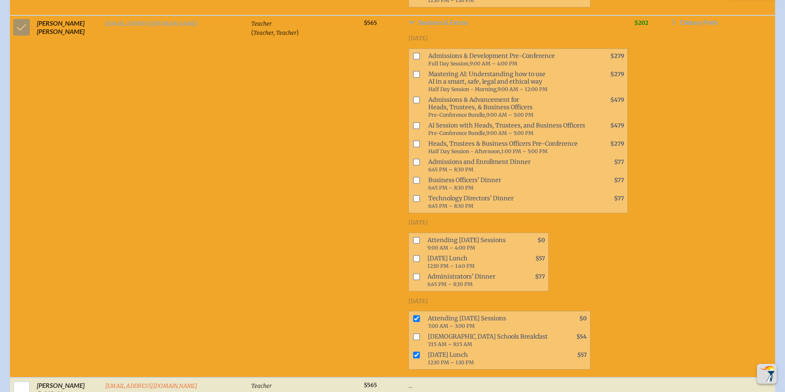
scroll to position [7864, 0]
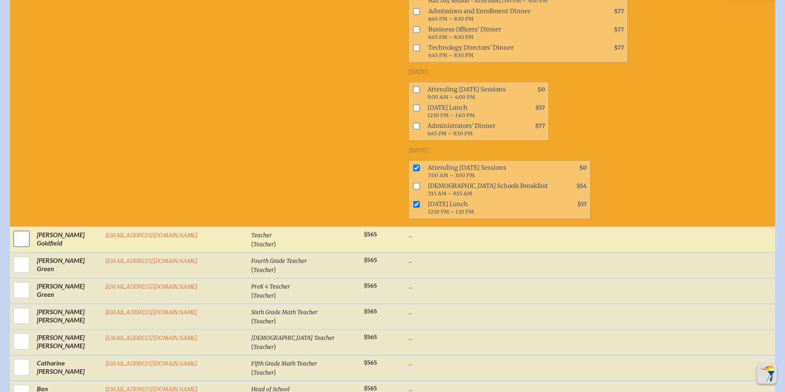
click at [12, 228] on input "checkbox" at bounding box center [21, 238] width 21 height 21
checkbox input "true"
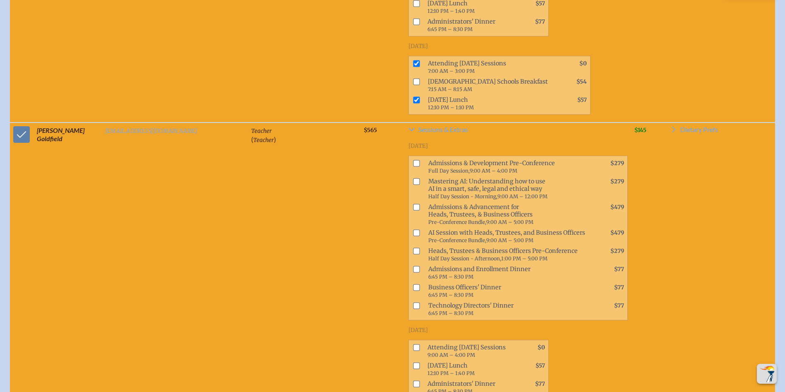
scroll to position [8153, 0]
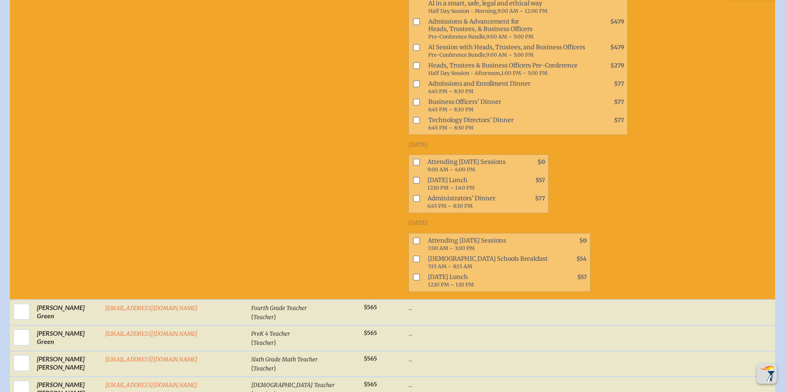
click at [413, 237] on input "checkbox" at bounding box center [416, 240] width 7 height 7
checkbox input "true"
click at [413, 274] on input "checkbox" at bounding box center [416, 277] width 7 height 7
checkbox input "true"
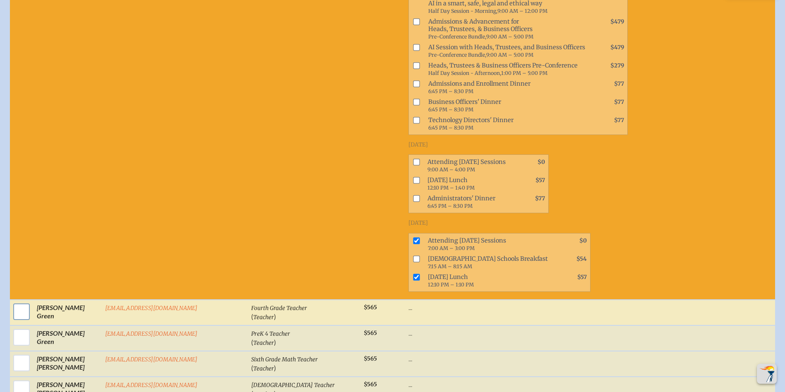
click at [16, 301] on input "checkbox" at bounding box center [21, 311] width 21 height 21
checkbox input "true"
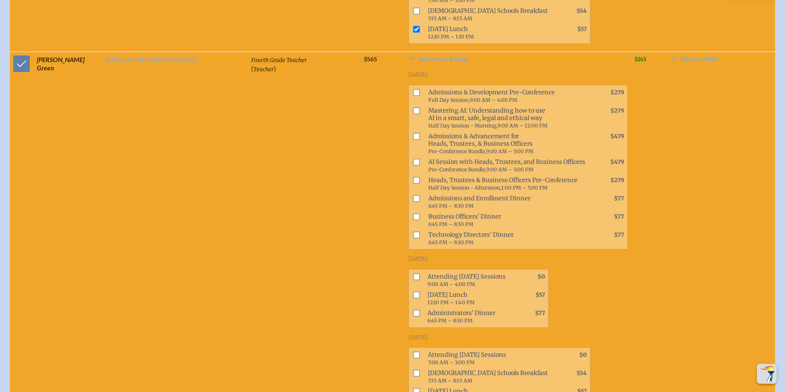
scroll to position [8402, 0]
click at [413, 351] on input "checkbox" at bounding box center [416, 354] width 7 height 7
checkbox input "true"
click at [413, 388] on input "checkbox" at bounding box center [416, 391] width 7 height 7
checkbox input "true"
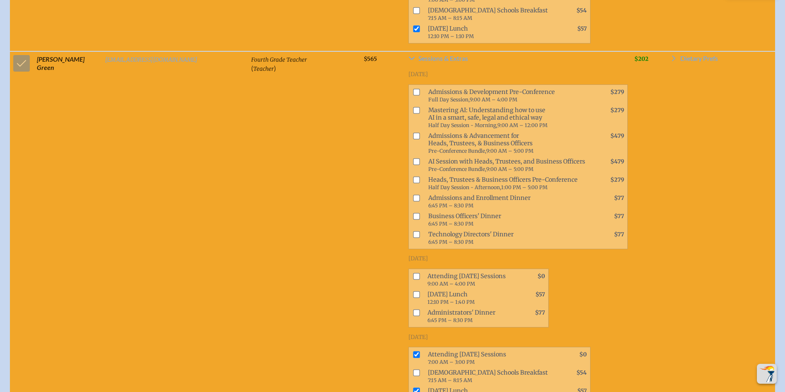
drag, startPoint x: 17, startPoint y: 266, endPoint x: 50, endPoint y: 250, distance: 36.8
checkbox input "true"
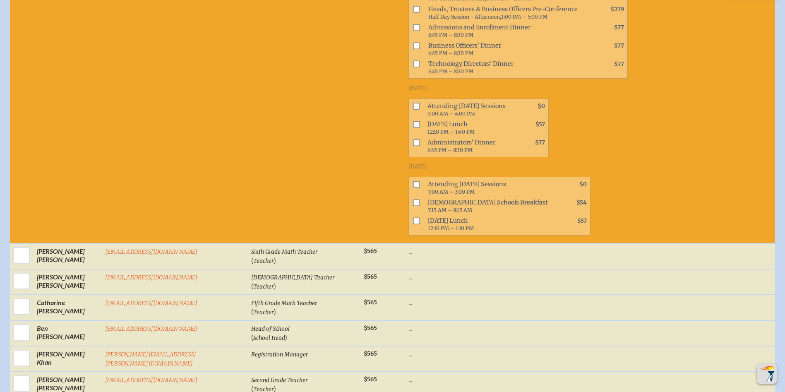
scroll to position [8940, 0]
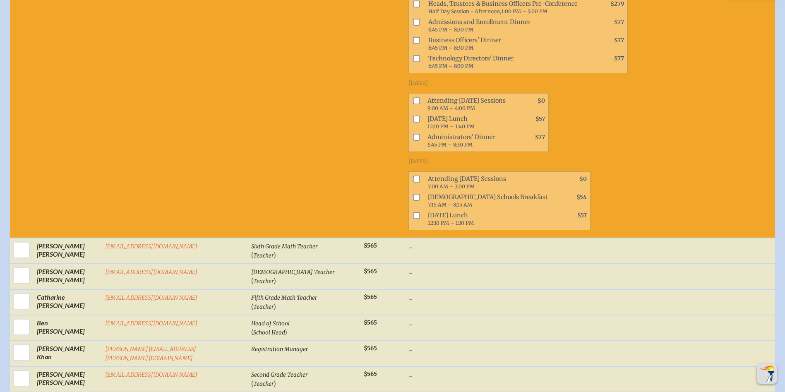
click at [413, 175] on input "checkbox" at bounding box center [416, 178] width 7 height 7
checkbox input "true"
click at [413, 212] on input "checkbox" at bounding box center [416, 215] width 7 height 7
checkbox input "true"
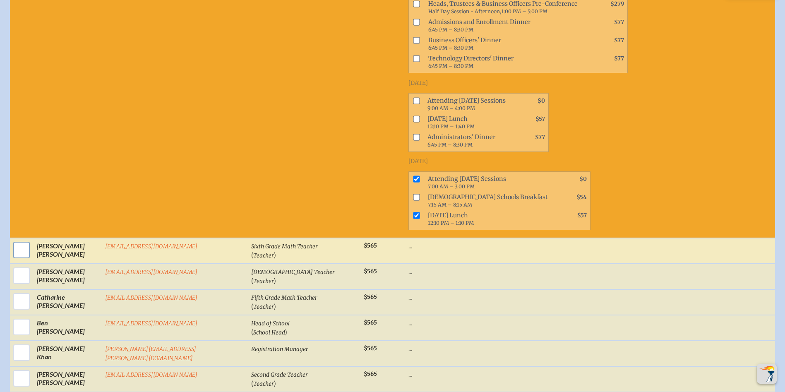
click at [15, 240] on input "checkbox" at bounding box center [21, 250] width 21 height 21
checkbox input "true"
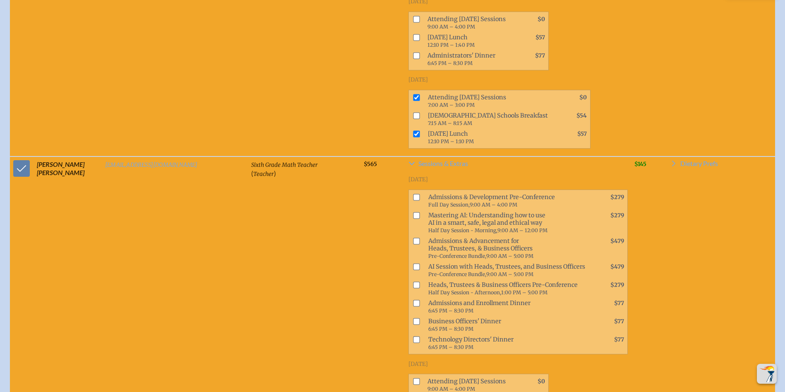
scroll to position [9188, 0]
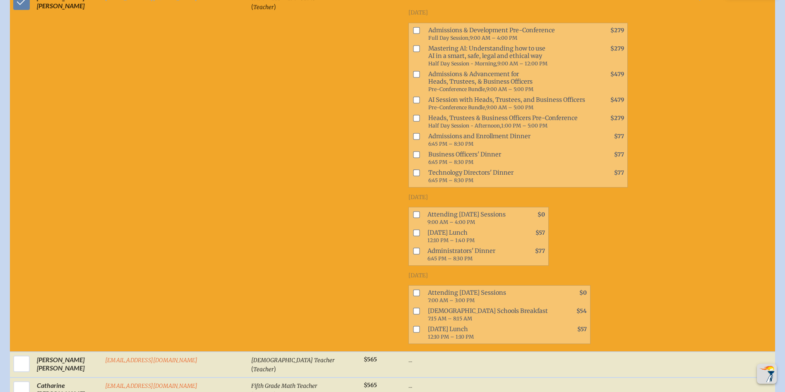
click at [413, 290] on input "checkbox" at bounding box center [416, 293] width 7 height 7
checkbox input "true"
click at [413, 326] on input "checkbox" at bounding box center [416, 329] width 7 height 7
checkbox input "true"
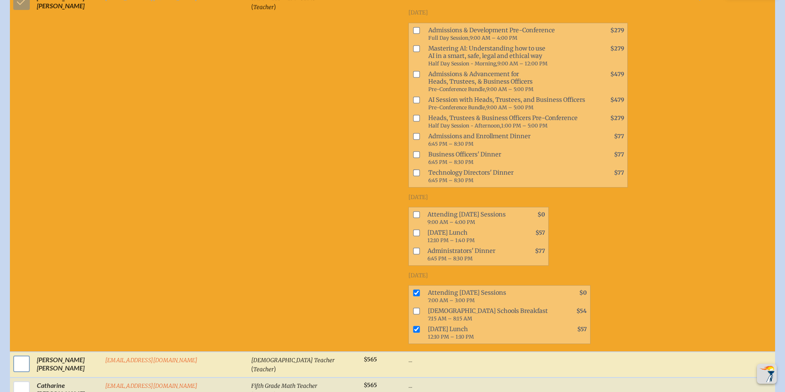
click at [18, 353] on input "checkbox" at bounding box center [21, 363] width 21 height 21
checkbox input "true"
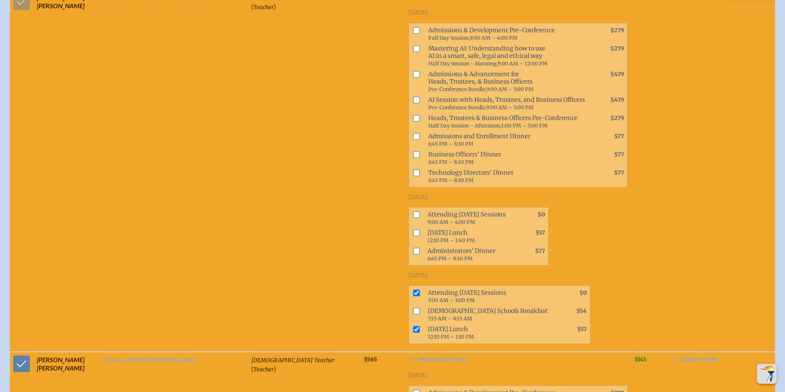
scroll to position [9478, 0]
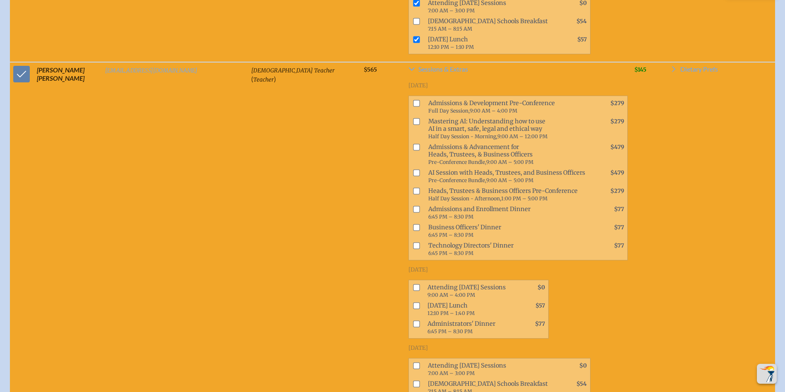
click at [413, 362] on input "checkbox" at bounding box center [416, 365] width 7 height 7
checkbox input "true"
drag, startPoint x: 356, startPoint y: 216, endPoint x: 249, endPoint y: 187, distance: 110.1
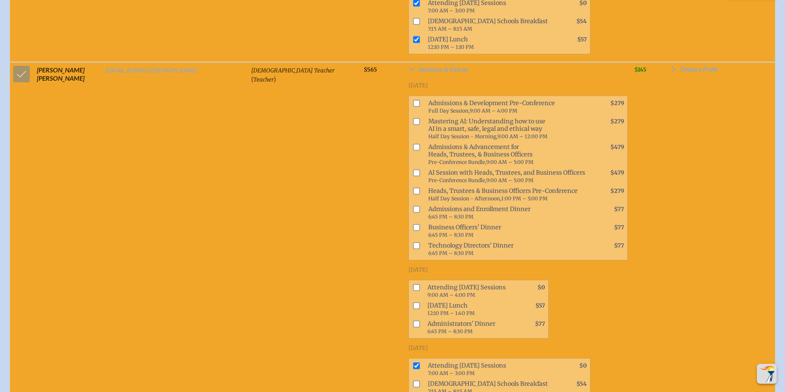
checkbox input "true"
drag, startPoint x: 19, startPoint y: 247, endPoint x: 145, endPoint y: 177, distance: 144.3
checkbox input "true"
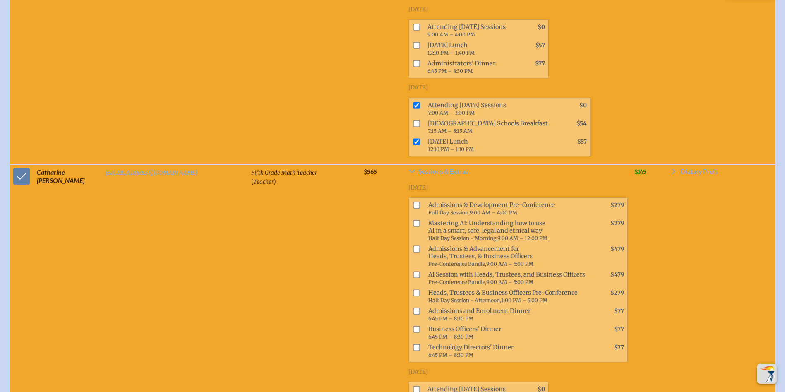
scroll to position [9767, 0]
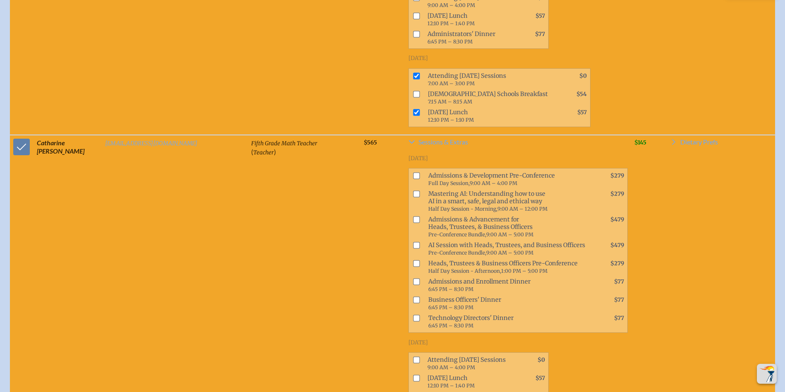
checkbox input "true"
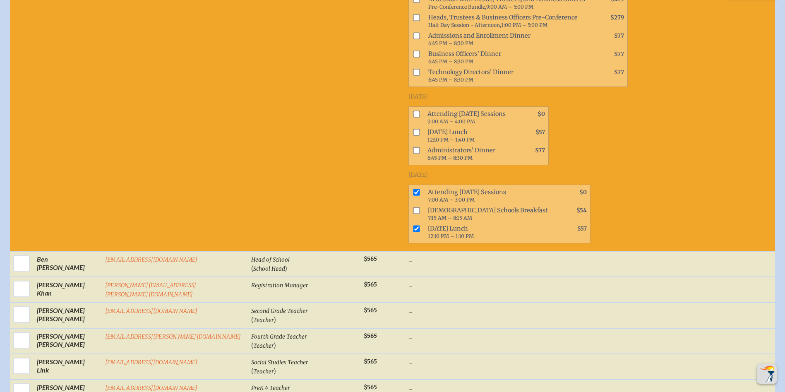
scroll to position [10016, 0]
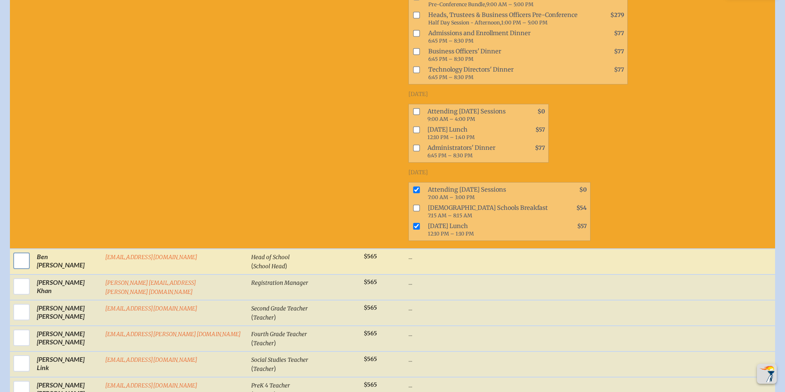
click at [17, 250] on input "checkbox" at bounding box center [21, 260] width 21 height 21
checkbox input "true"
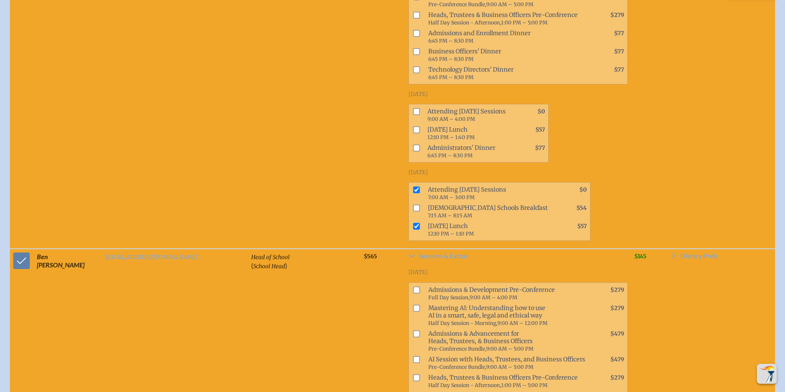
click at [413, 330] on input "checkbox" at bounding box center [416, 333] width 7 height 7
checkbox input "true"
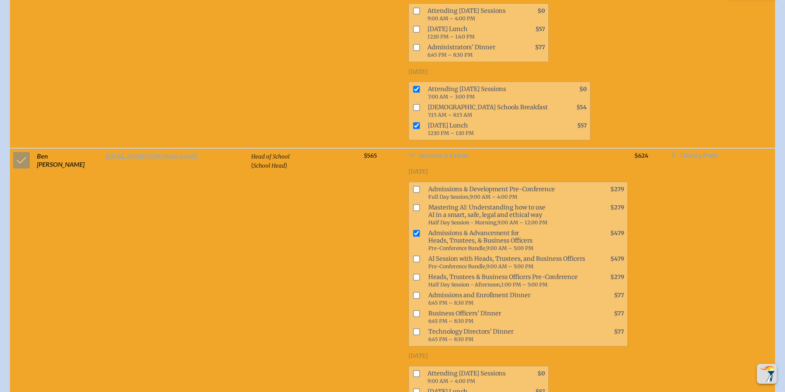
scroll to position [10140, 0]
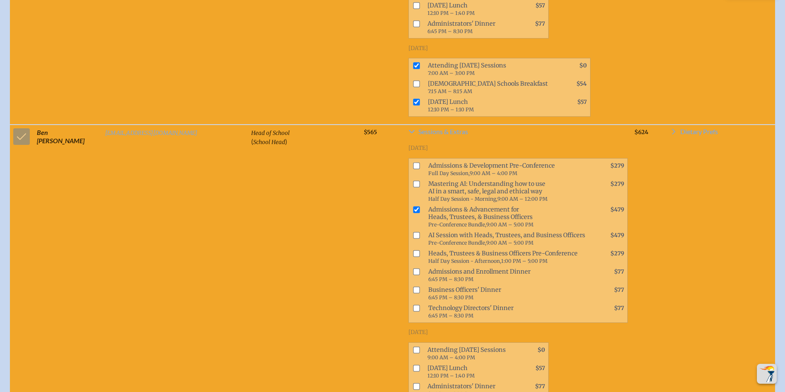
click at [413, 346] on input "checkbox" at bounding box center [416, 349] width 7 height 7
checkbox input "true"
click at [413, 365] on input "checkbox" at bounding box center [416, 368] width 7 height 7
checkbox input "true"
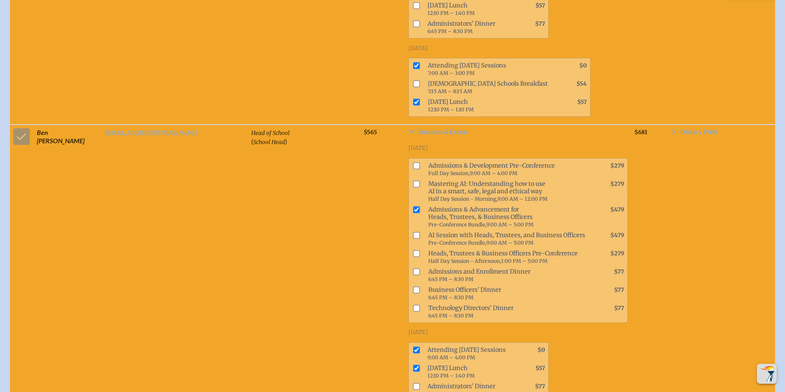
checkbox input "true"
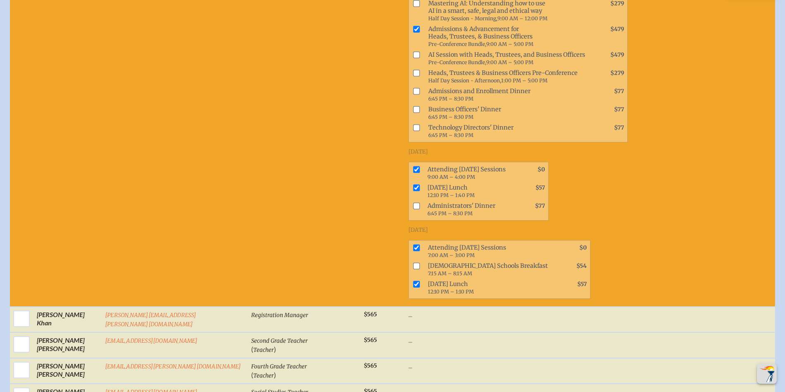
scroll to position [10388, 0]
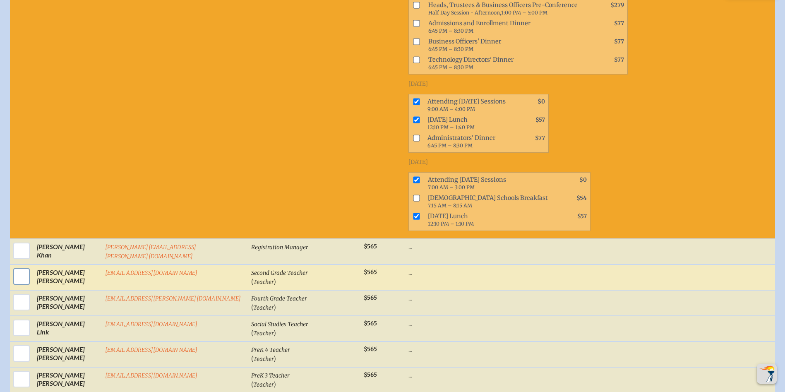
click at [15, 266] on input "checkbox" at bounding box center [21, 276] width 21 height 21
checkbox input "true"
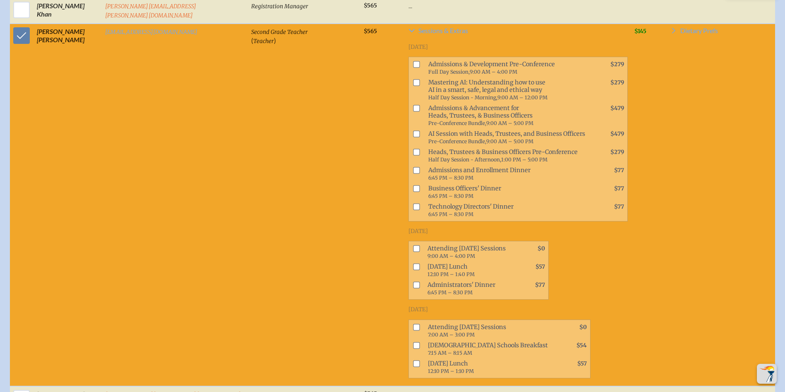
scroll to position [10637, 0]
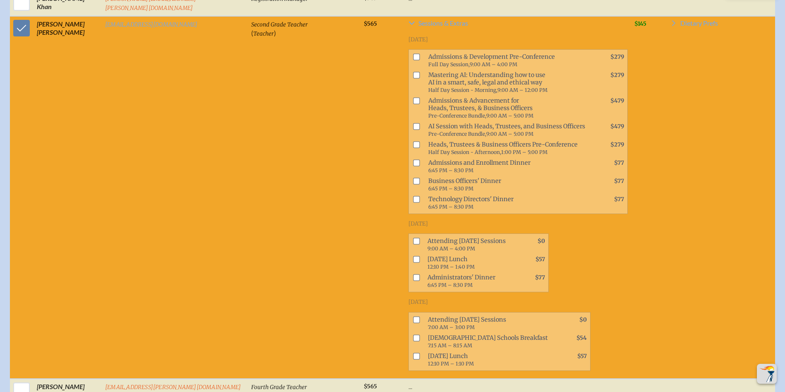
click at [413, 316] on input "checkbox" at bounding box center [416, 319] width 7 height 7
checkbox input "true"
click at [413, 353] on input "checkbox" at bounding box center [416, 356] width 7 height 7
checkbox input "true"
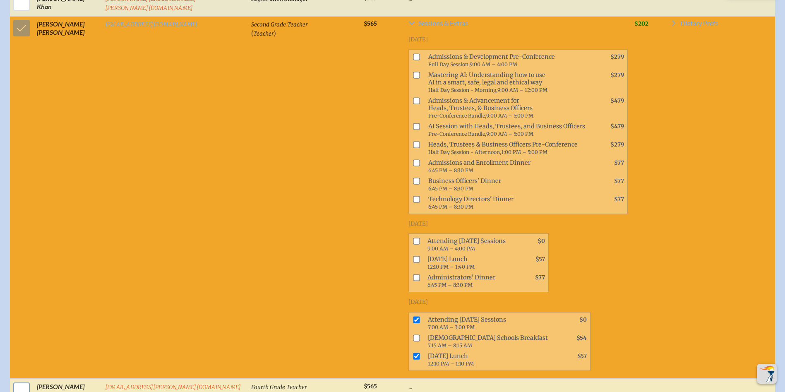
click at [22, 380] on input "checkbox" at bounding box center [21, 390] width 21 height 21
checkbox input "true"
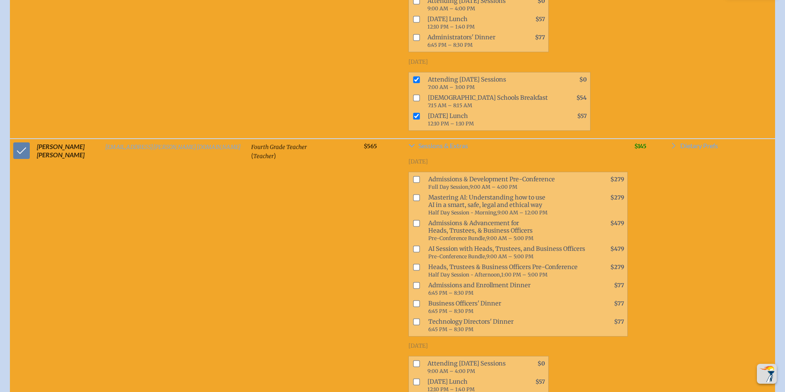
scroll to position [10885, 0]
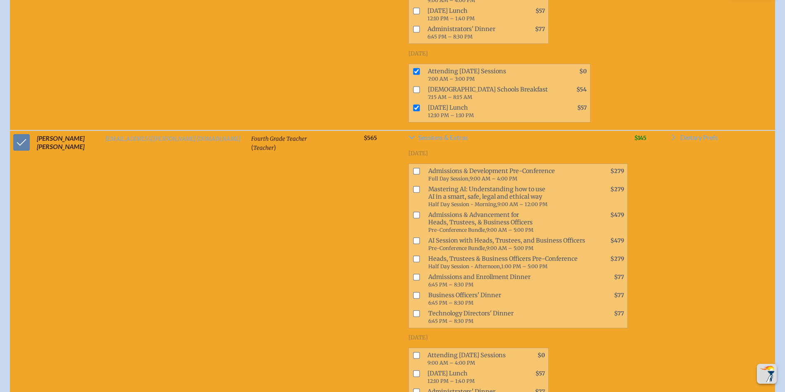
drag, startPoint x: 362, startPoint y: 216, endPoint x: 347, endPoint y: 243, distance: 31.5
checkbox input "true"
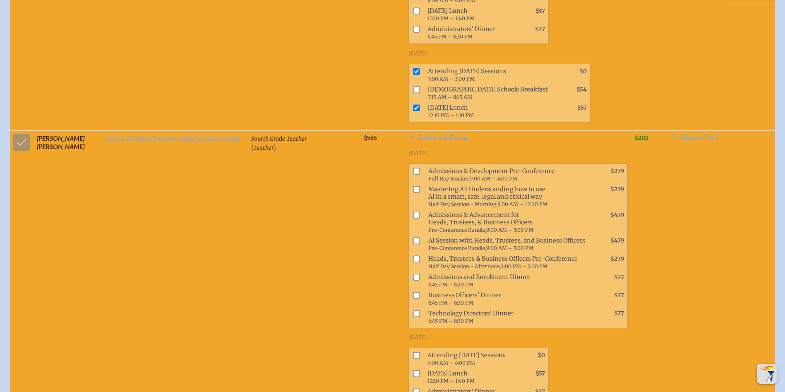
checkbox input "true"
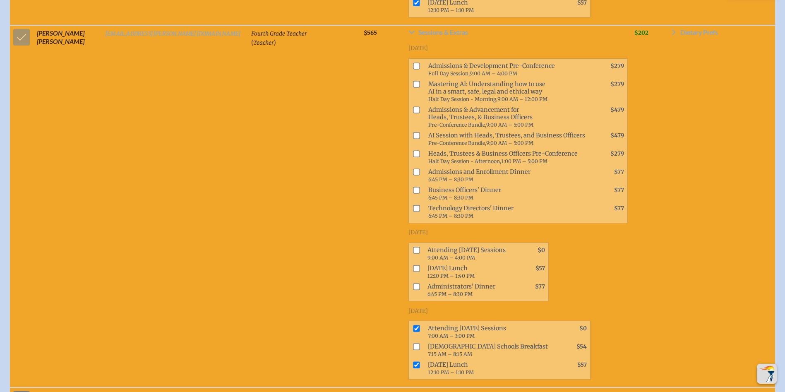
scroll to position [11175, 0]
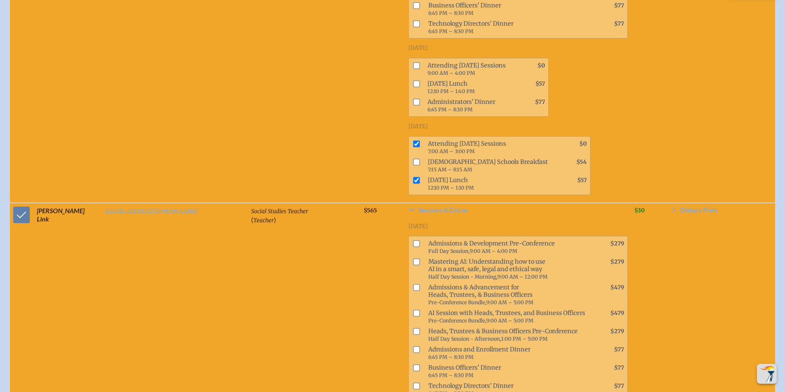
drag, startPoint x: 357, startPoint y: 282, endPoint x: 359, endPoint y: 288, distance: 6.5
checkbox input "true"
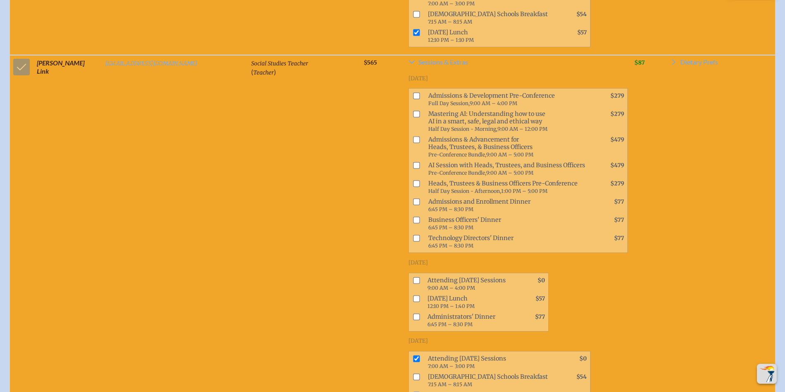
scroll to position [11464, 0]
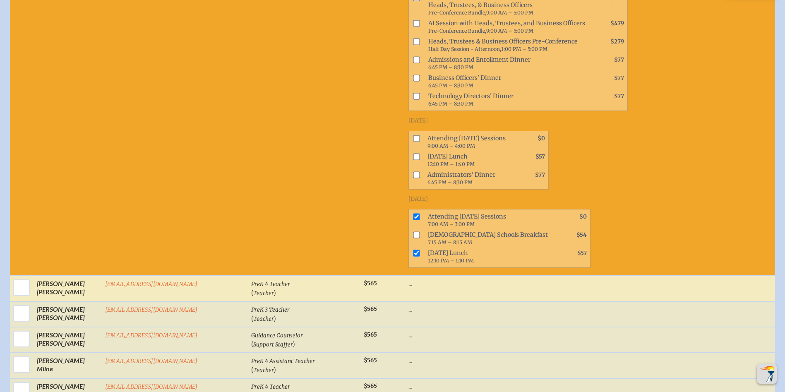
click at [17, 277] on input "checkbox" at bounding box center [21, 287] width 21 height 21
checkbox input "true"
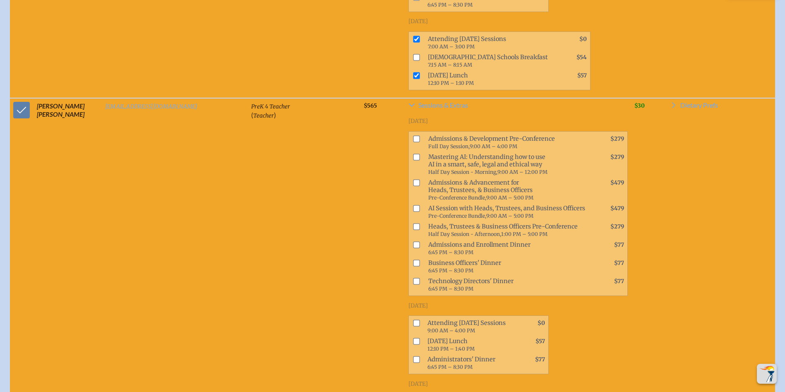
scroll to position [11671, 0]
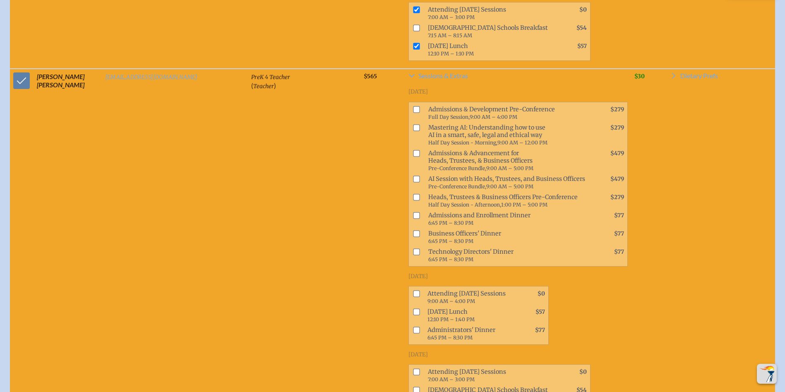
click at [409, 366] on span at bounding box center [415, 375] width 12 height 18
click at [413, 369] on input "checkbox" at bounding box center [416, 372] width 7 height 7
checkbox input "true"
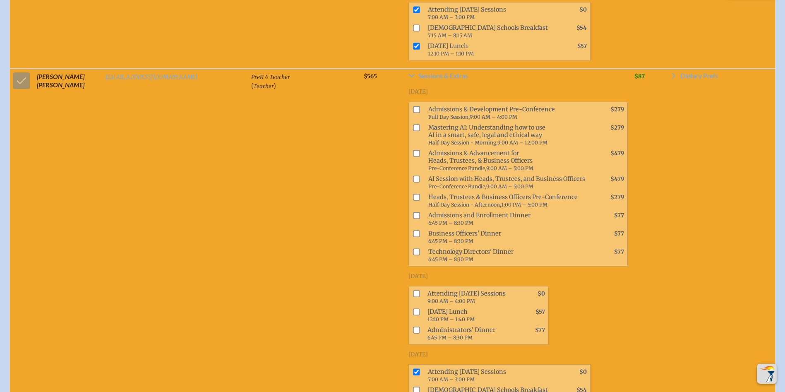
checkbox input "true"
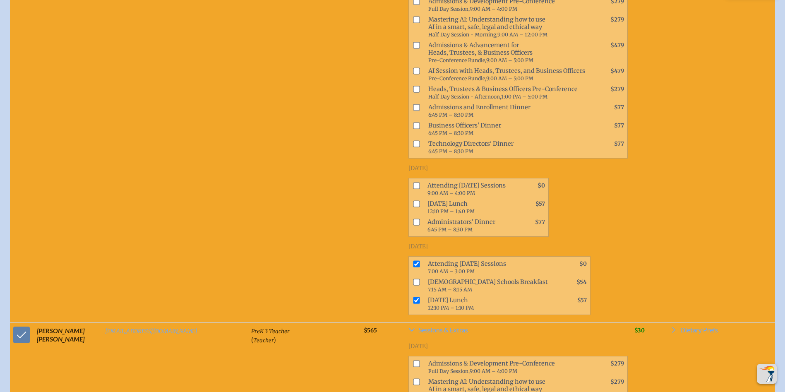
scroll to position [11961, 0]
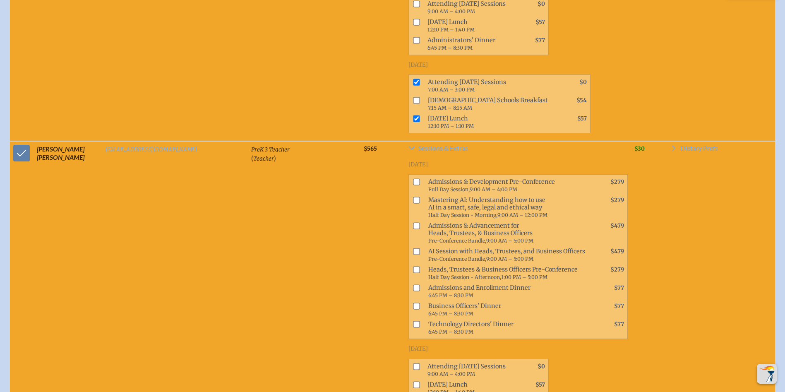
drag, startPoint x: 356, startPoint y: 204, endPoint x: 358, endPoint y: 210, distance: 6.4
checkbox input "true"
drag, startPoint x: 358, startPoint y: 240, endPoint x: 269, endPoint y: 247, distance: 89.3
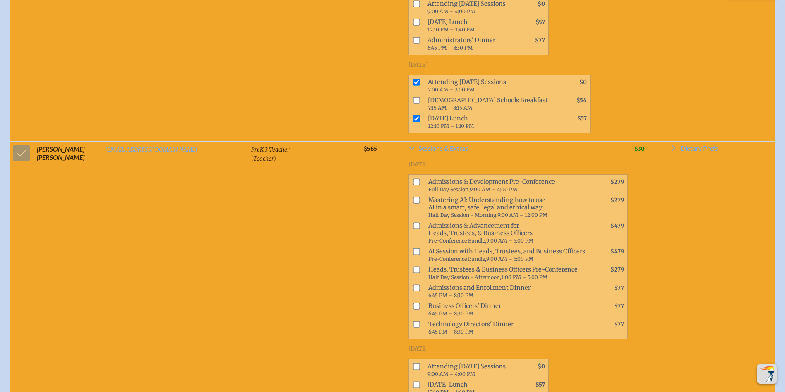
checkbox input "true"
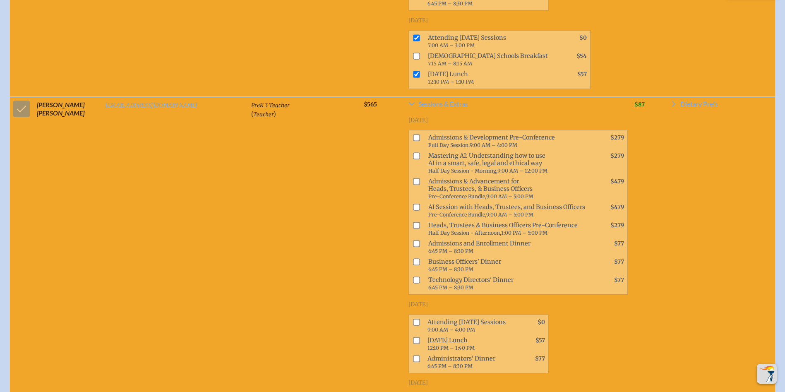
scroll to position [12127, 0]
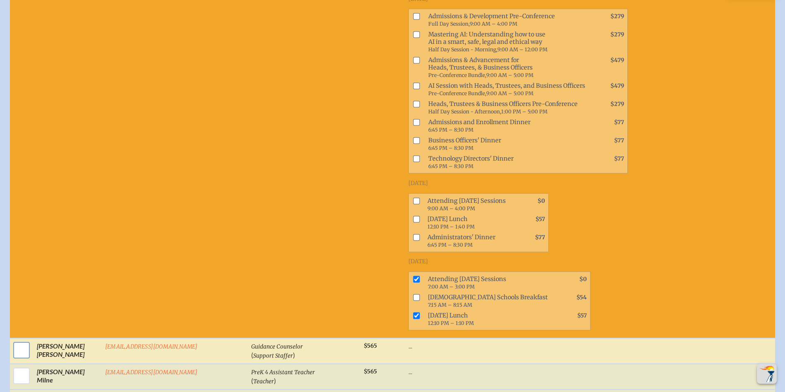
click at [18, 340] on input "checkbox" at bounding box center [21, 350] width 21 height 21
checkbox input "true"
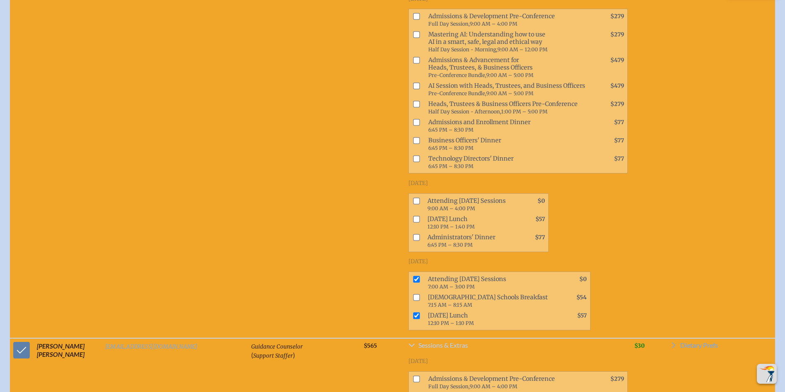
scroll to position [12333, 0]
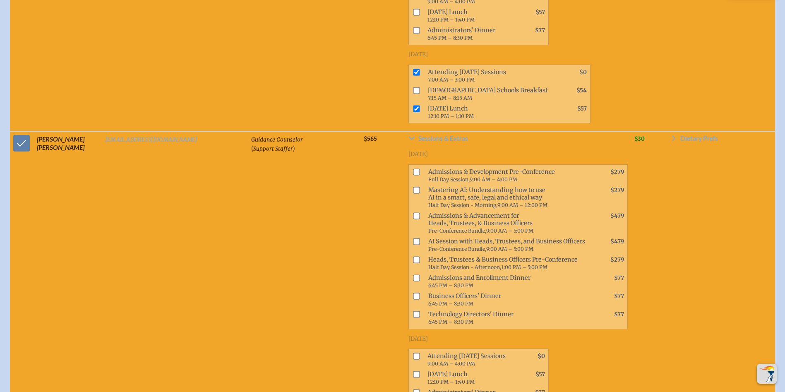
checkbox input "true"
drag, startPoint x: 360, startPoint y: 223, endPoint x: 381, endPoint y: 248, distance: 32.6
checkbox input "true"
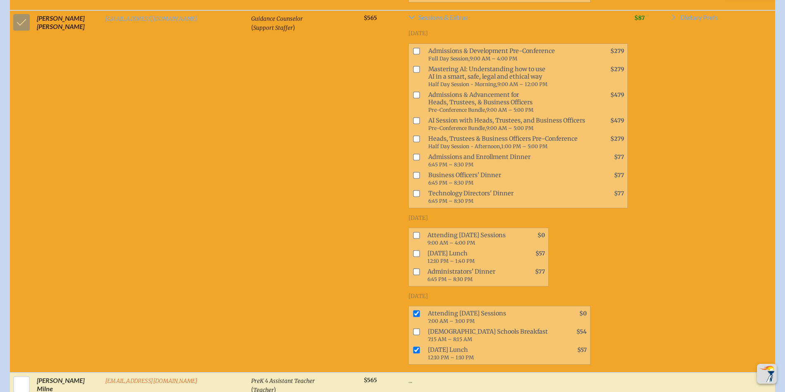
scroll to position [12458, 0]
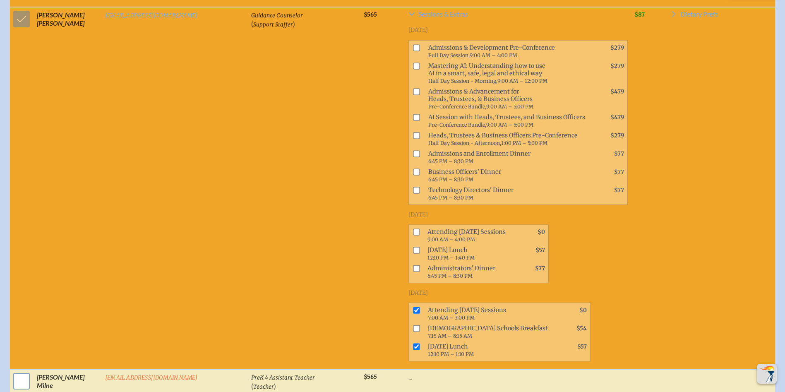
click at [19, 371] on input "checkbox" at bounding box center [21, 381] width 21 height 21
checkbox input "true"
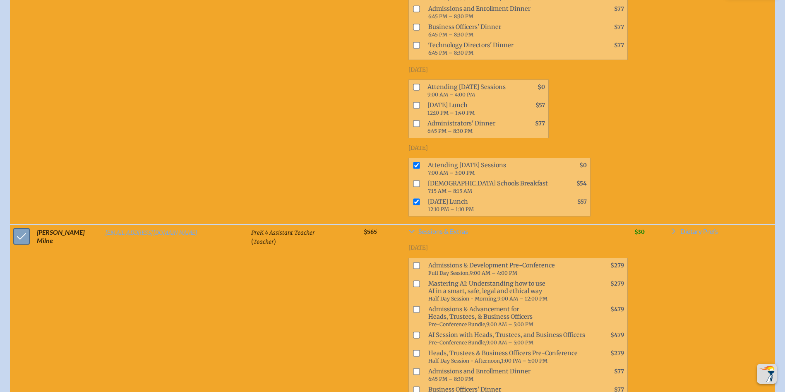
scroll to position [12665, 0]
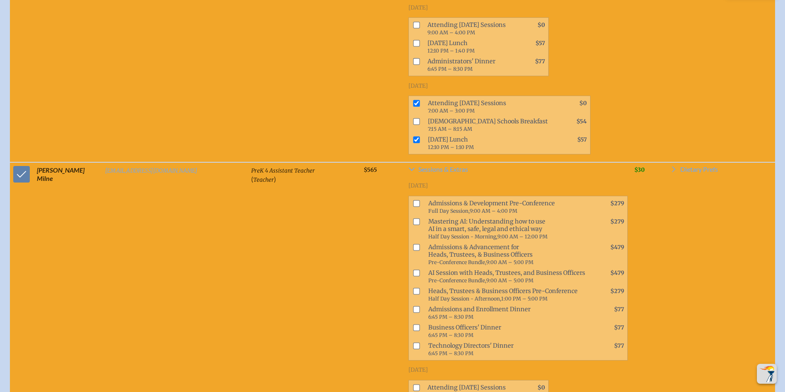
drag, startPoint x: 358, startPoint y: 211, endPoint x: 358, endPoint y: 219, distance: 7.9
checkbox input "true"
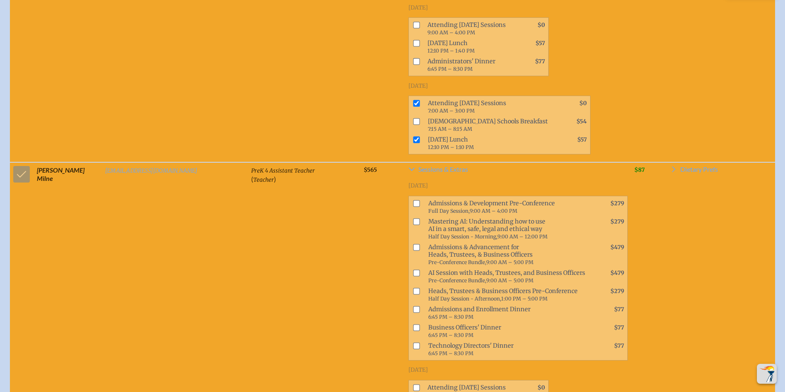
scroll to position [12830, 0]
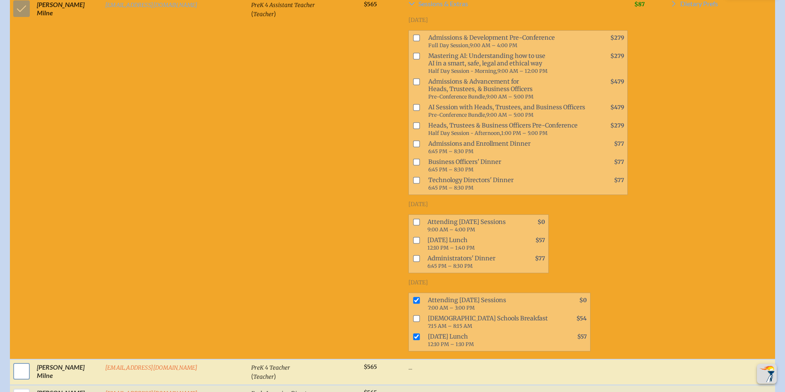
click at [20, 361] on input "checkbox" at bounding box center [21, 371] width 21 height 21
checkbox input "true"
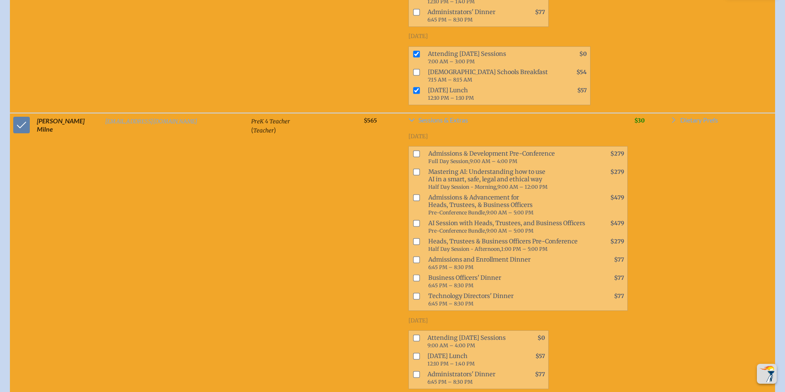
scroll to position [13078, 0]
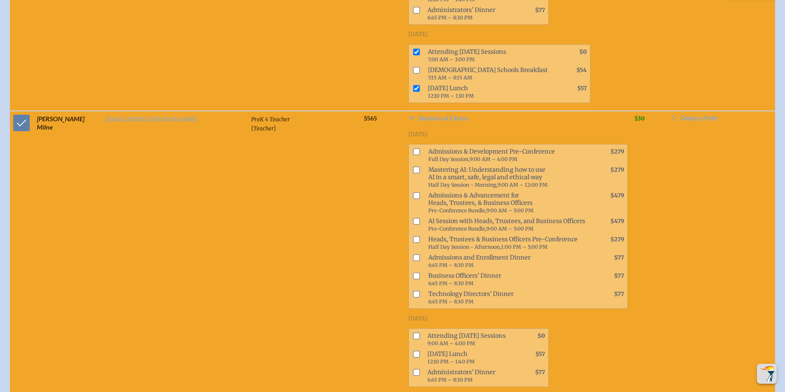
checkbox input "true"
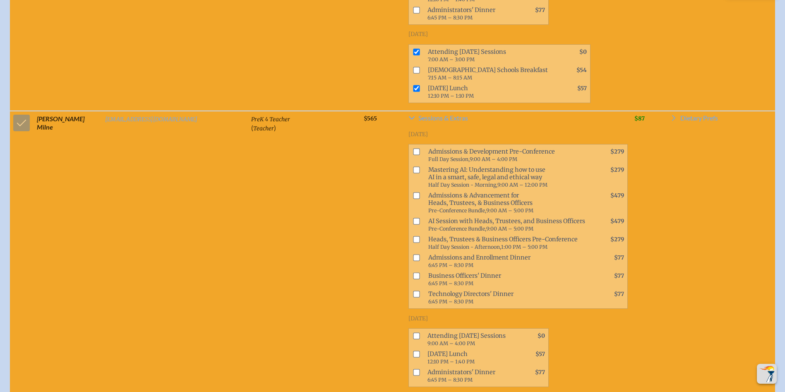
checkbox input "true"
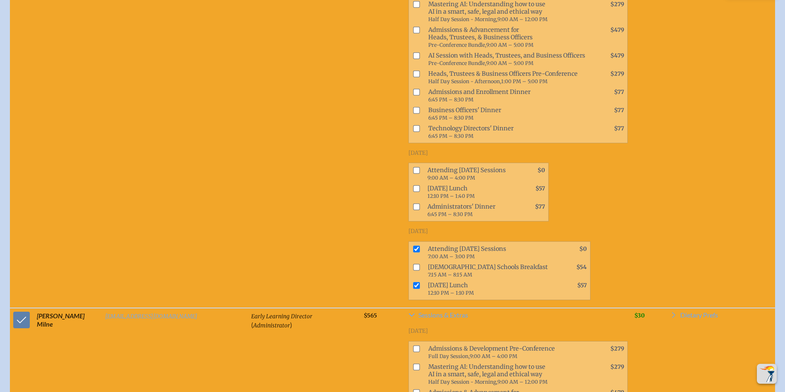
scroll to position [13285, 0]
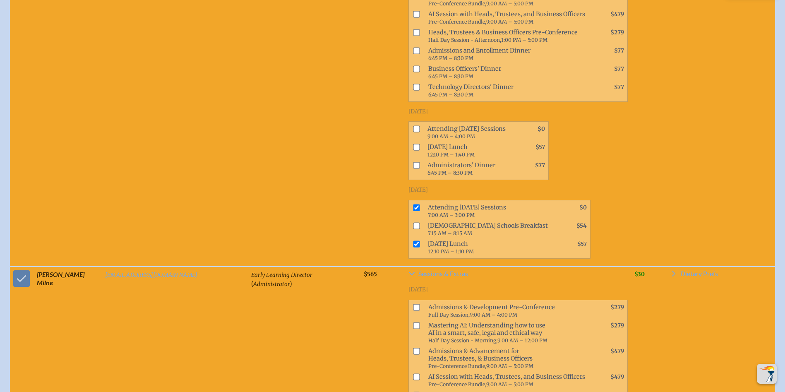
click at [413, 304] on input "checkbox" at bounding box center [416, 307] width 7 height 7
checkbox input "true"
drag, startPoint x: 358, startPoint y: 222, endPoint x: 360, endPoint y: 233, distance: 11.0
checkbox input "true"
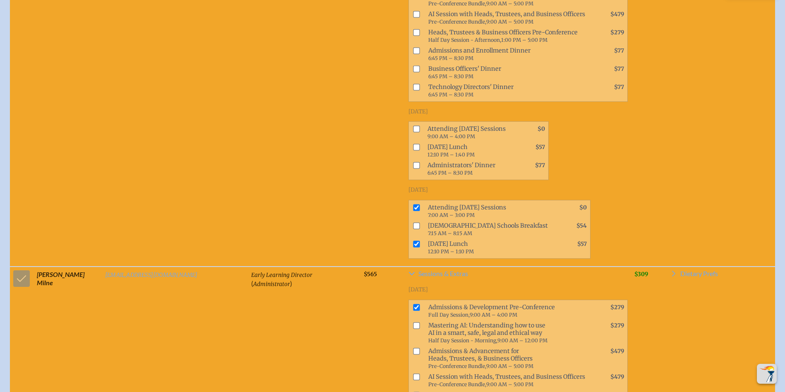
checkbox input "true"
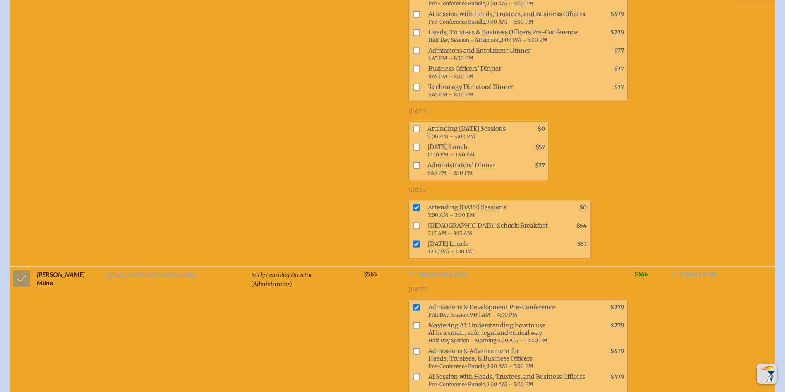
checkbox input "true"
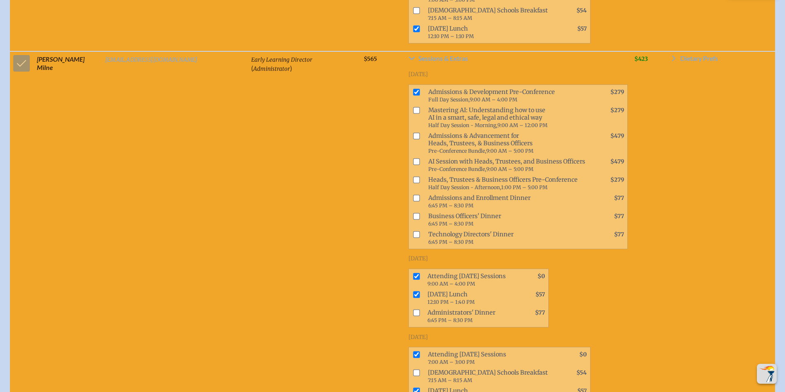
scroll to position [13616, 0]
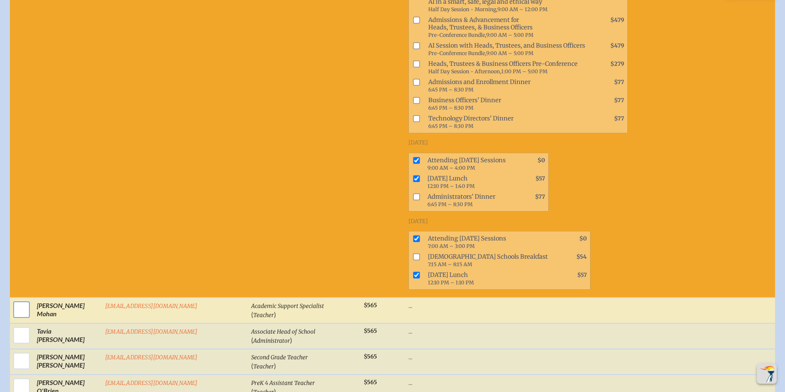
click at [18, 299] on input "checkbox" at bounding box center [21, 309] width 21 height 21
checkbox input "true"
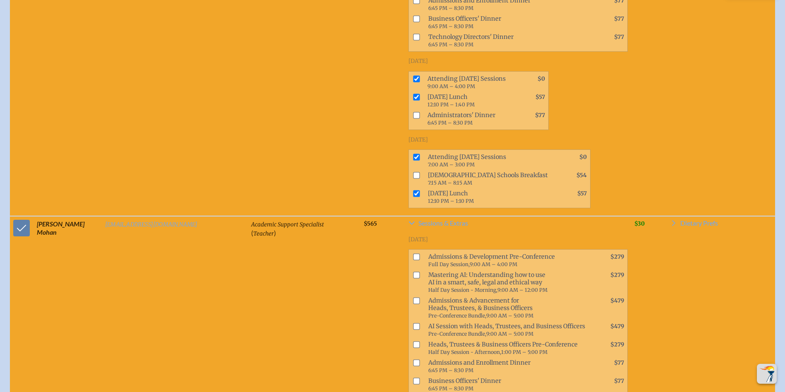
scroll to position [13823, 0]
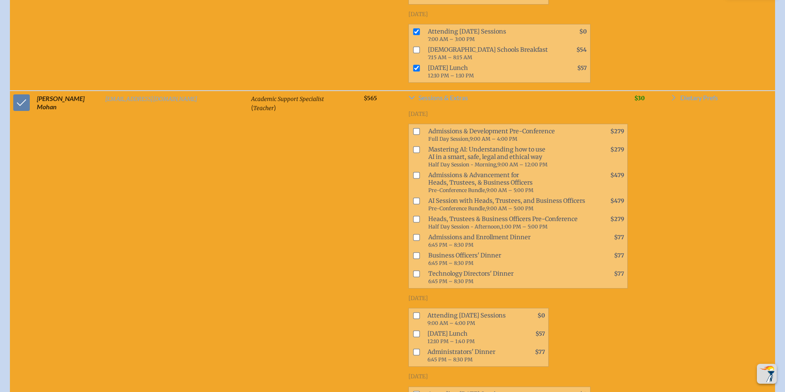
click at [413, 391] on input "checkbox" at bounding box center [416, 394] width 7 height 7
checkbox input "true"
drag, startPoint x: 14, startPoint y: 185, endPoint x: 275, endPoint y: 218, distance: 262.8
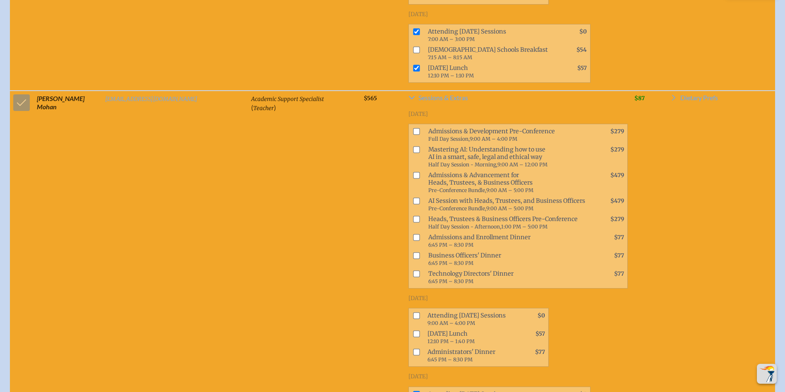
checkbox input "true"
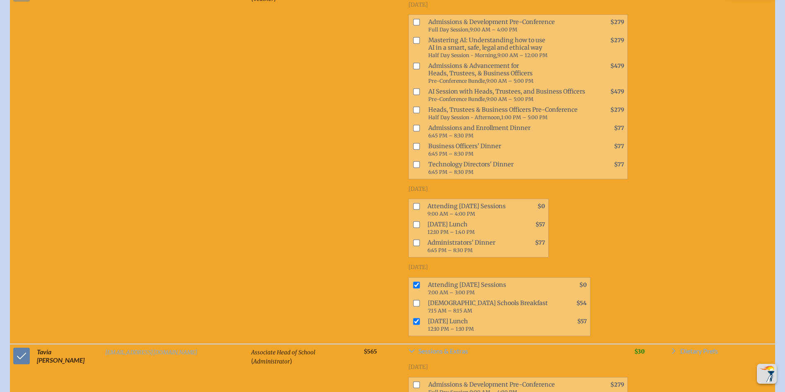
scroll to position [13948, 0]
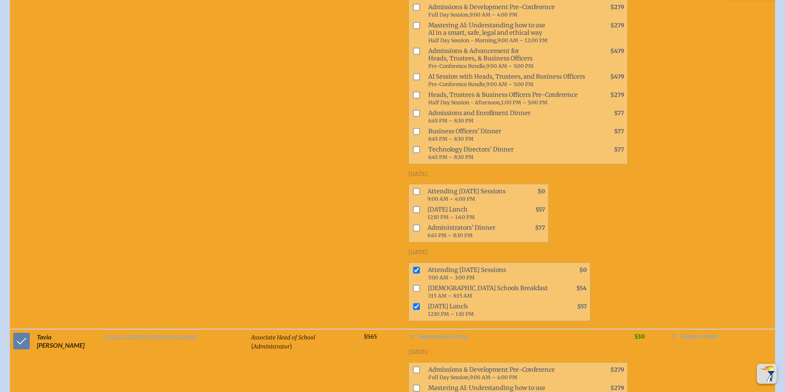
click at [413, 366] on input "checkbox" at bounding box center [416, 369] width 7 height 7
checkbox input "true"
drag, startPoint x: 361, startPoint y: 271, endPoint x: 361, endPoint y: 281, distance: 10.8
checkbox input "true"
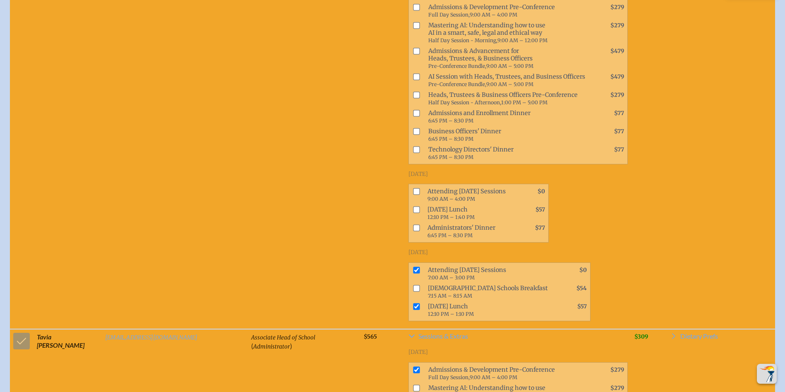
checkbox input "true"
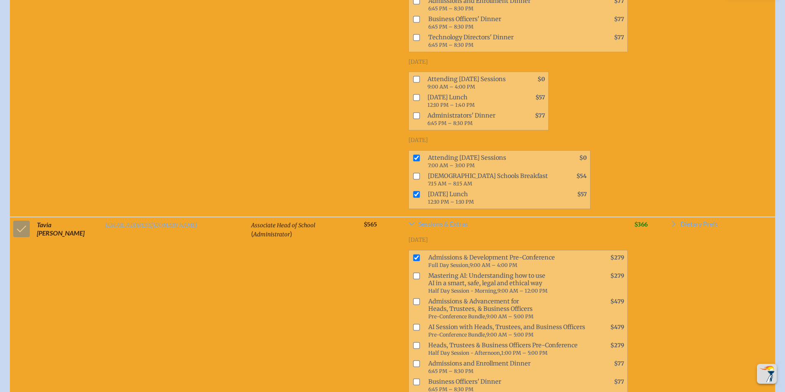
scroll to position [14072, 0]
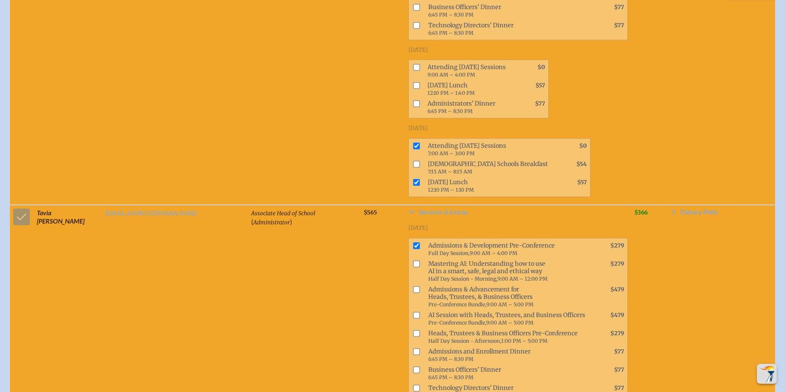
checkbox input "true"
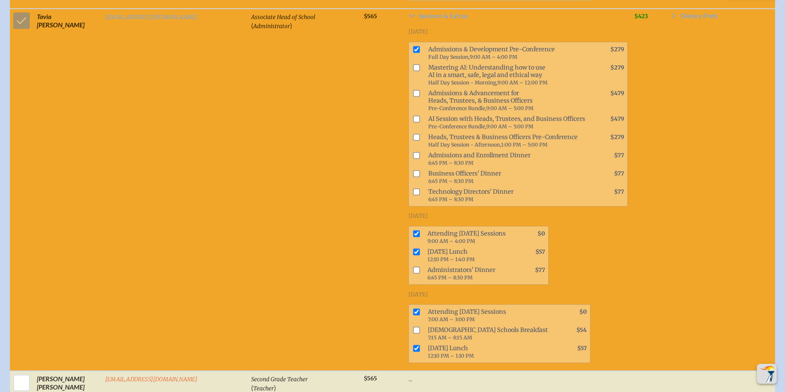
scroll to position [14279, 0]
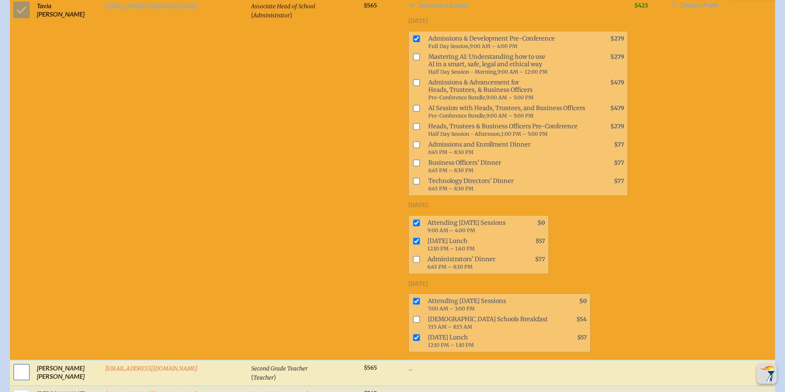
click at [19, 362] on input "checkbox" at bounding box center [21, 372] width 21 height 21
checkbox input "true"
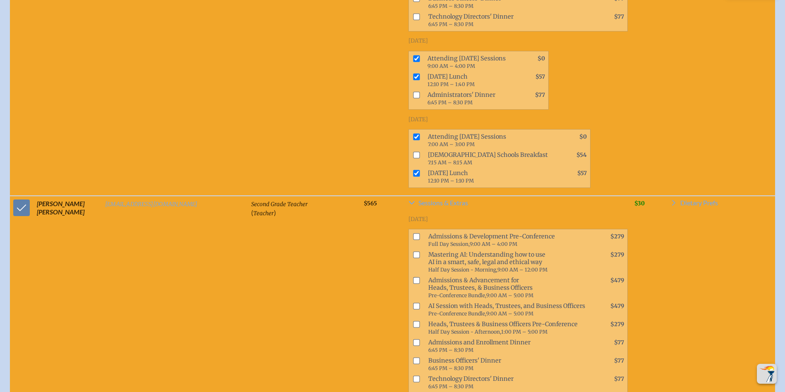
scroll to position [14444, 0]
checkbox input "true"
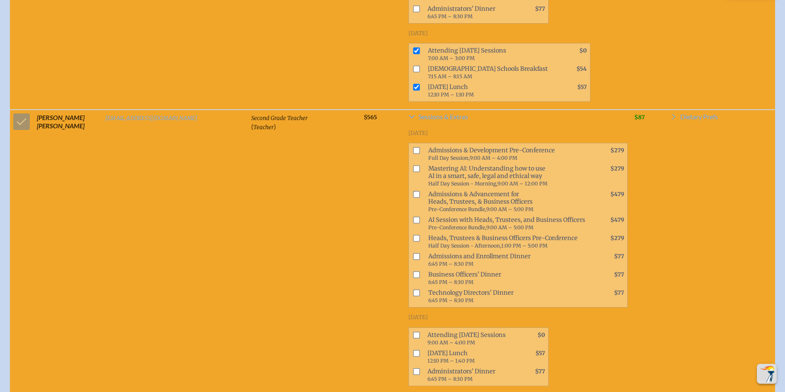
scroll to position [14610, 0]
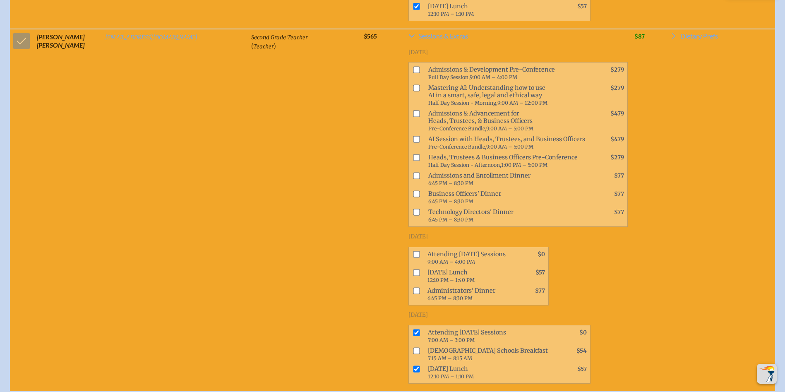
checkbox input "true"
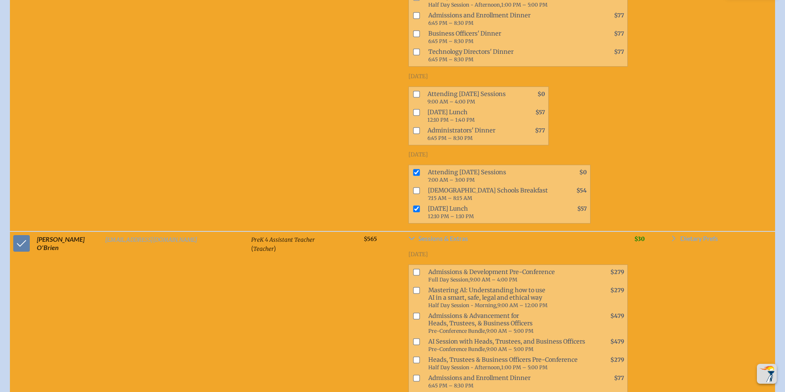
scroll to position [14775, 0]
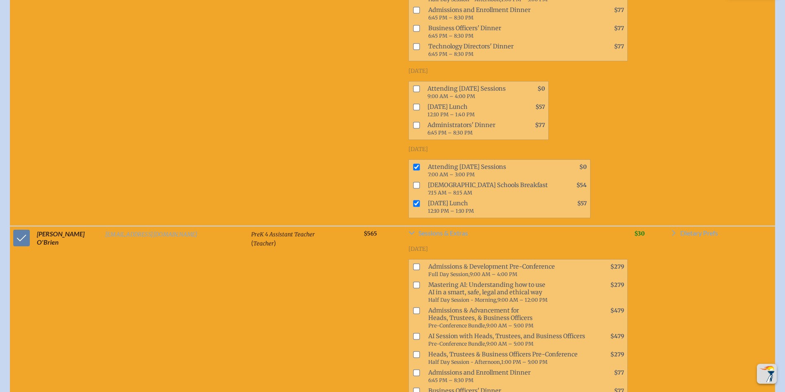
checkbox input "true"
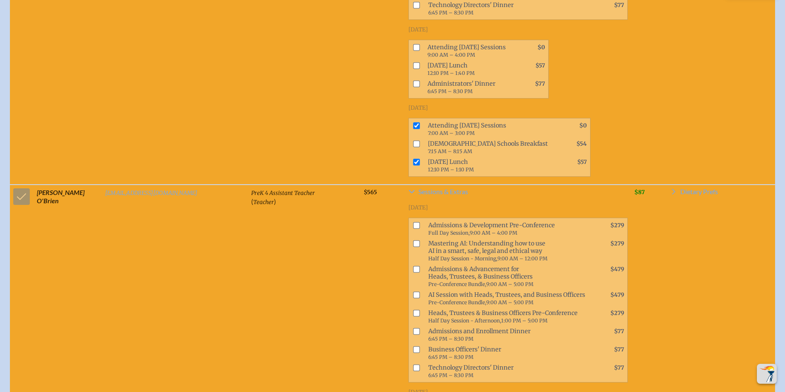
scroll to position [14941, 0]
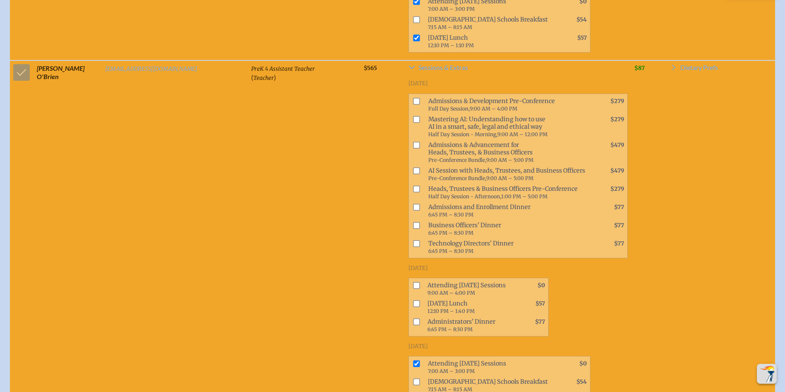
drag, startPoint x: 17, startPoint y: 135, endPoint x: 202, endPoint y: 168, distance: 188.4
checkbox input "true"
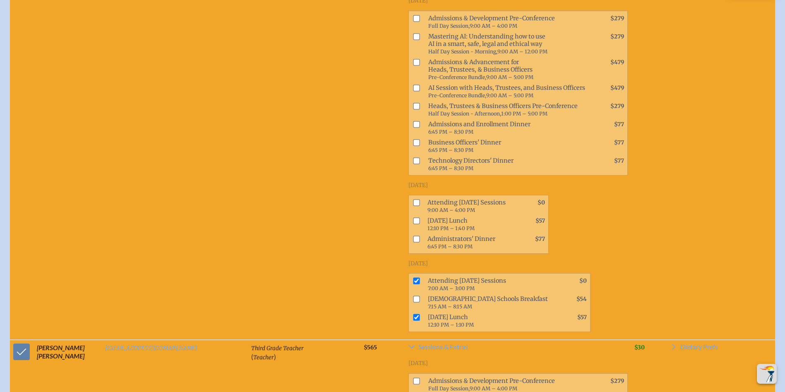
scroll to position [15189, 0]
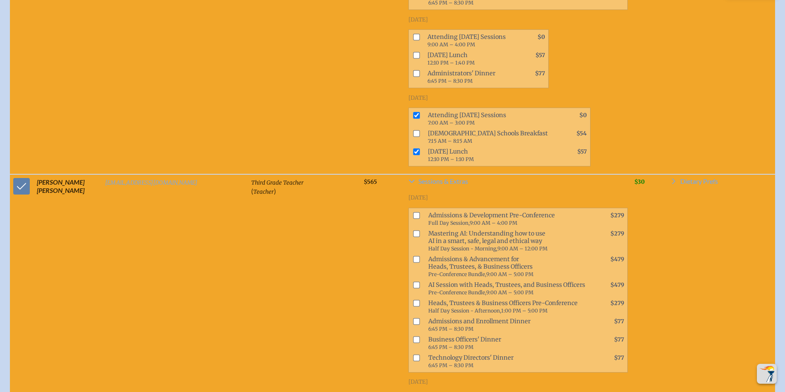
checkbox input "true"
drag, startPoint x: 15, startPoint y: 239, endPoint x: 163, endPoint y: 194, distance: 155.2
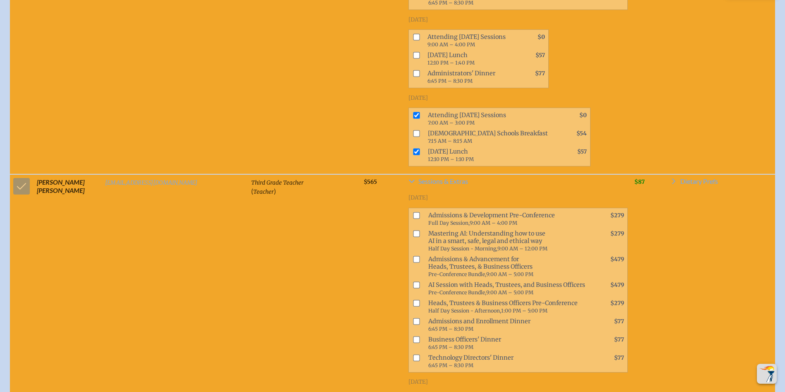
checkbox input "true"
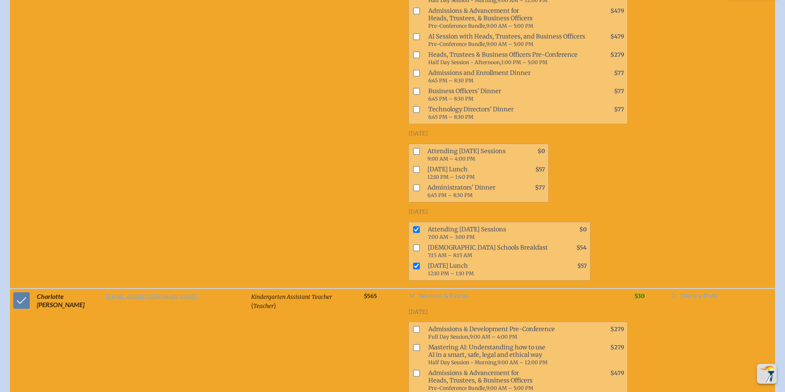
checkbox input "true"
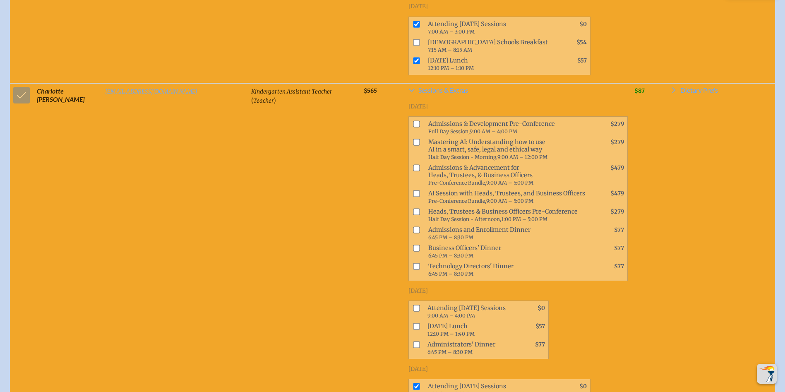
scroll to position [15644, 0]
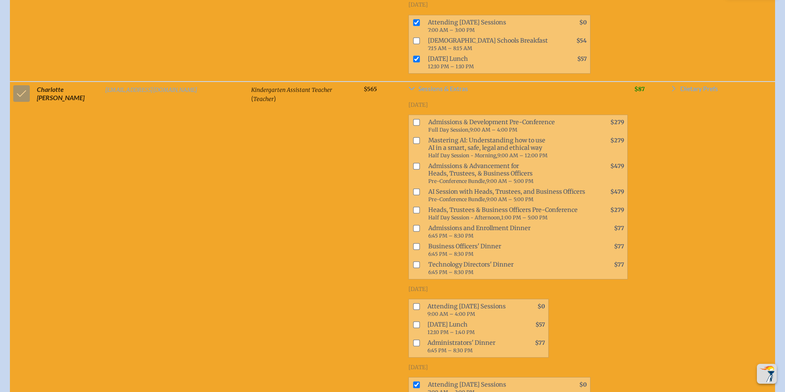
checkbox input "true"
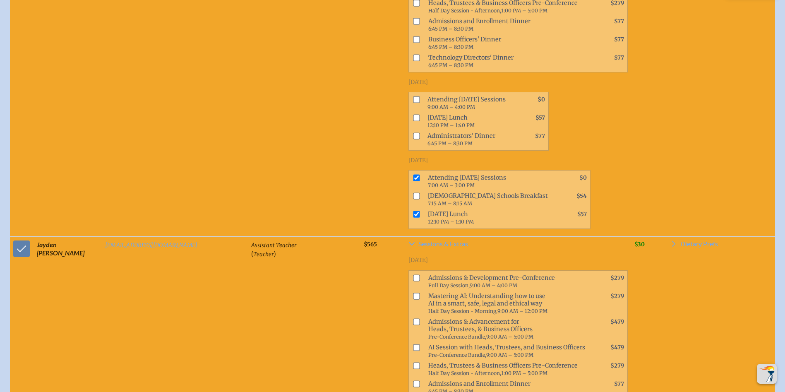
drag, startPoint x: 358, startPoint y: 218, endPoint x: 364, endPoint y: 242, distance: 24.7
checkbox input "true"
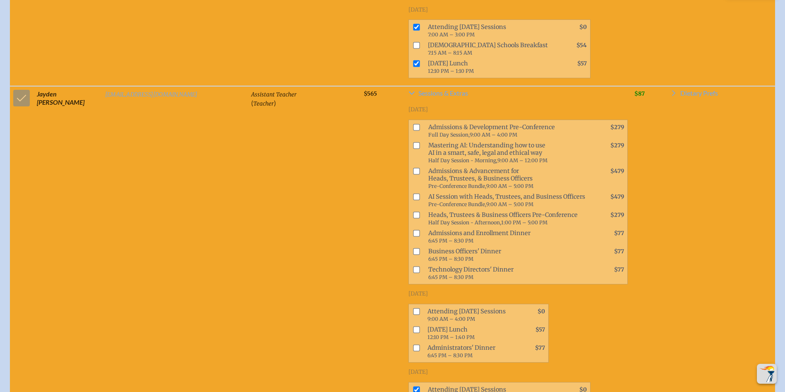
scroll to position [16017, 0]
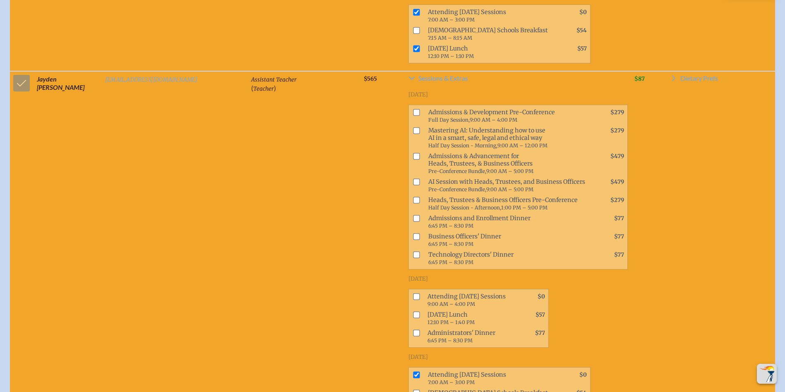
drag, startPoint x: 18, startPoint y: 123, endPoint x: 113, endPoint y: 138, distance: 95.9
checkbox input "true"
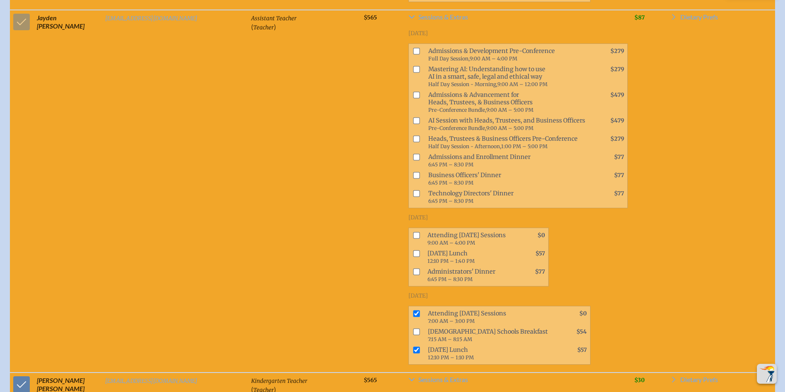
scroll to position [16182, 0]
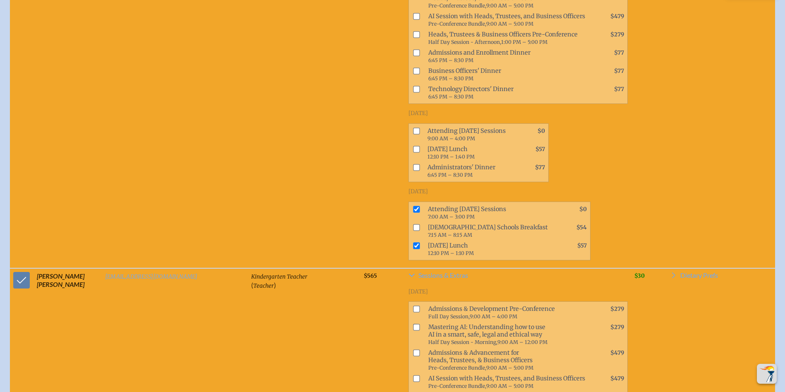
checkbox input "true"
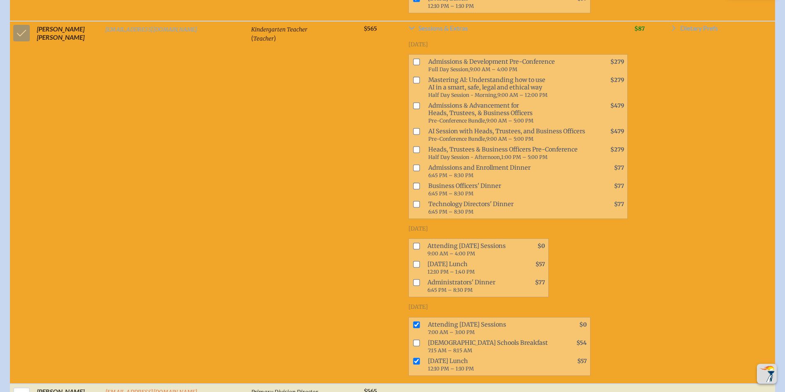
scroll to position [16431, 0]
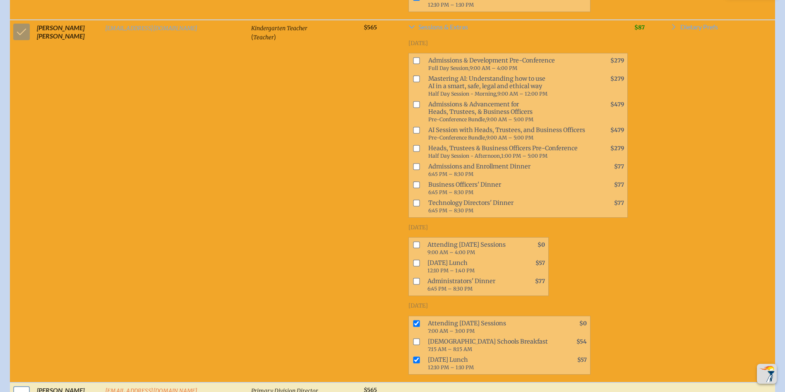
click at [17, 384] on input "checkbox" at bounding box center [21, 394] width 21 height 21
checkbox input "true"
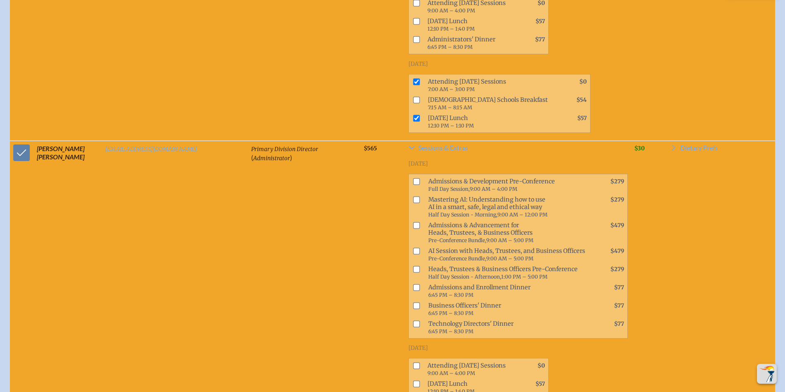
scroll to position [16679, 0]
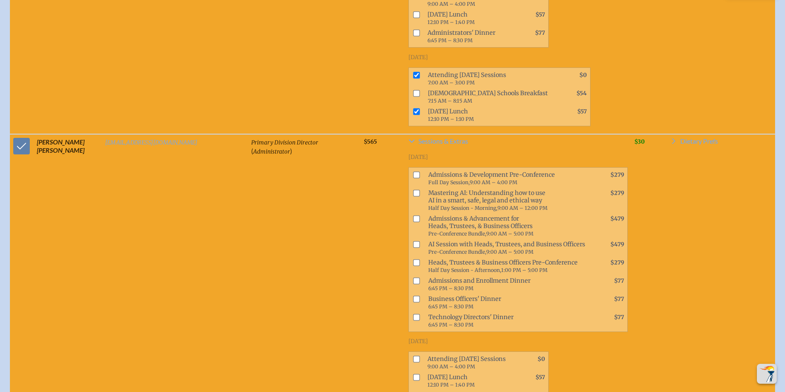
checkbox input "true"
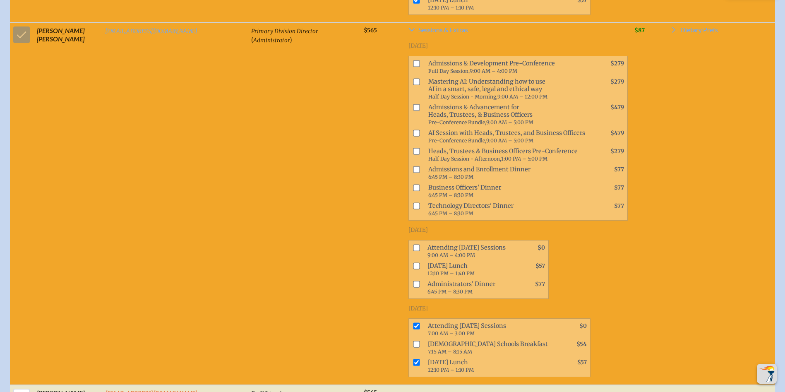
scroll to position [16803, 0]
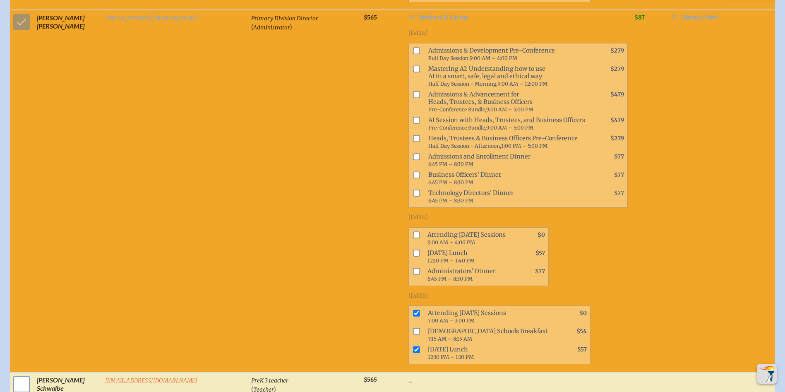
click at [20, 374] on input "checkbox" at bounding box center [21, 384] width 21 height 21
checkbox input "true"
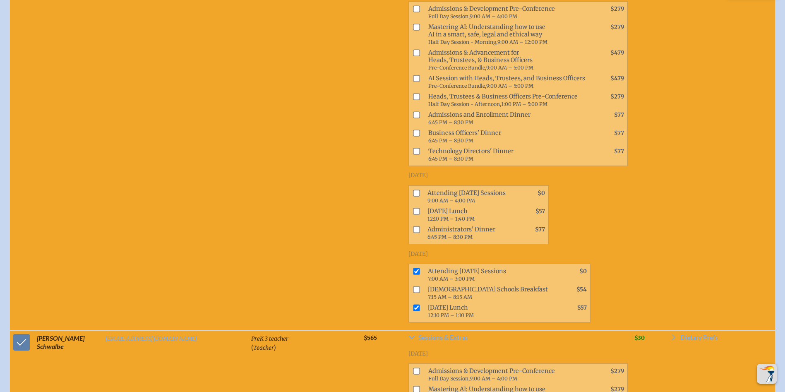
scroll to position [17010, 0]
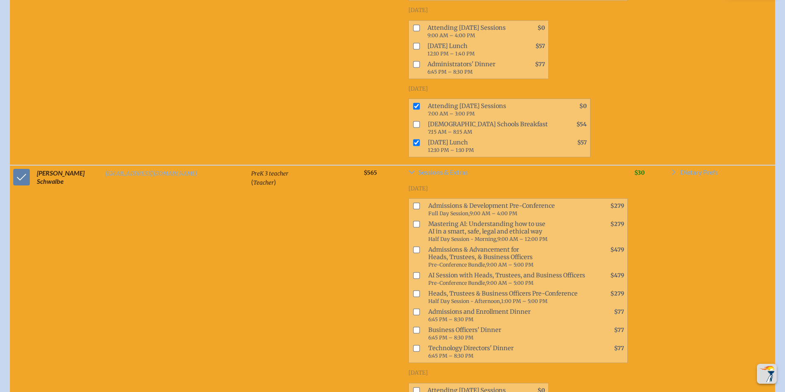
checkbox input "true"
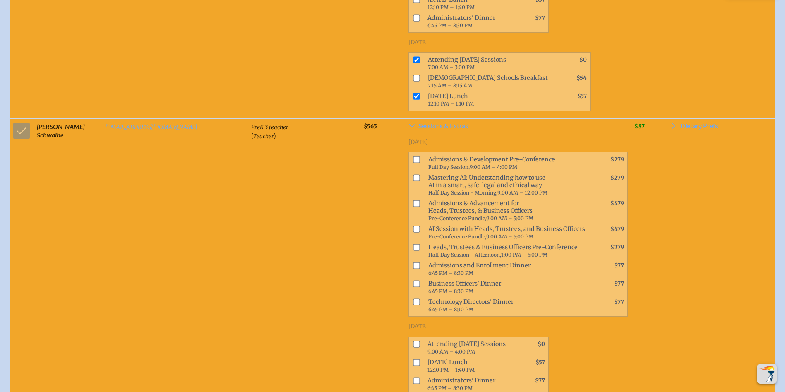
scroll to position [17134, 0]
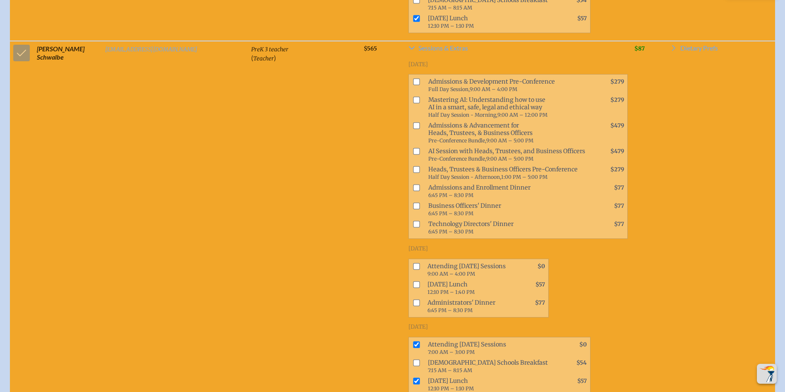
checkbox input "true"
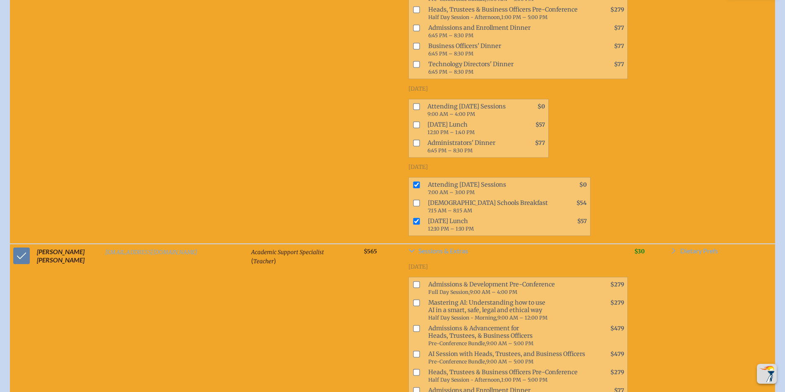
scroll to position [17300, 0]
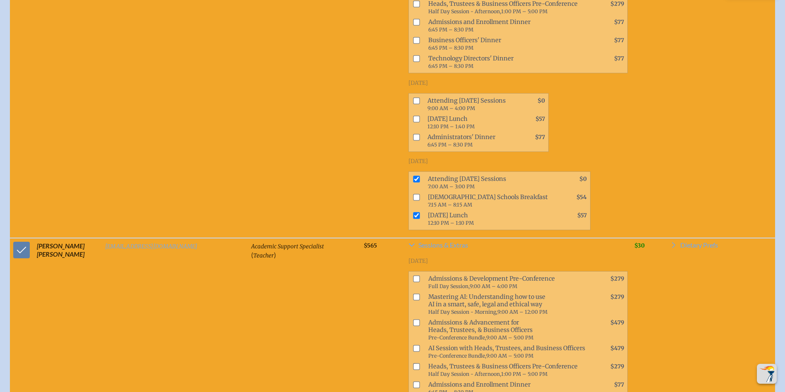
checkbox input "true"
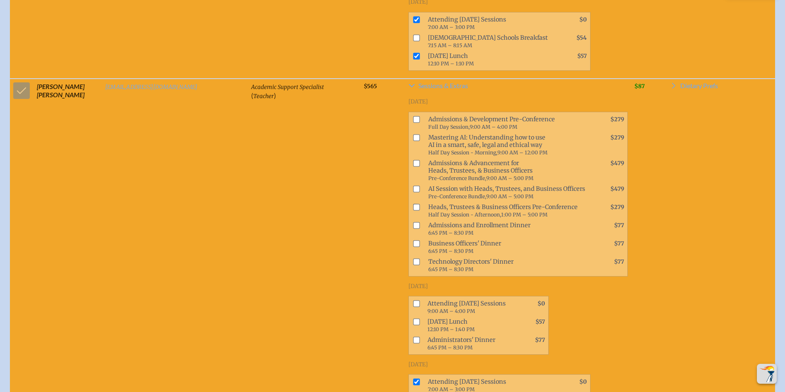
scroll to position [17465, 0]
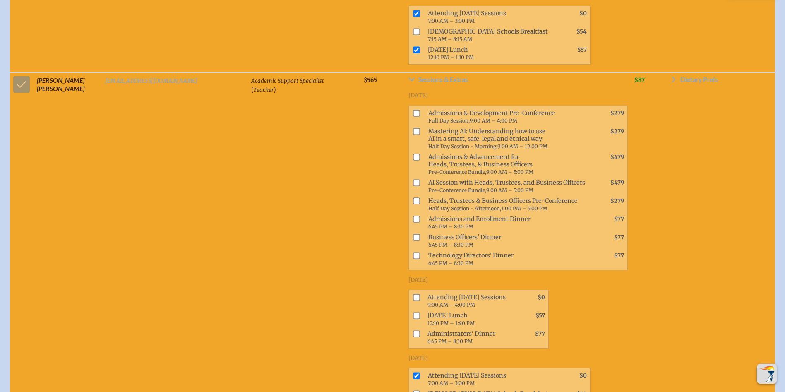
checkbox input "true"
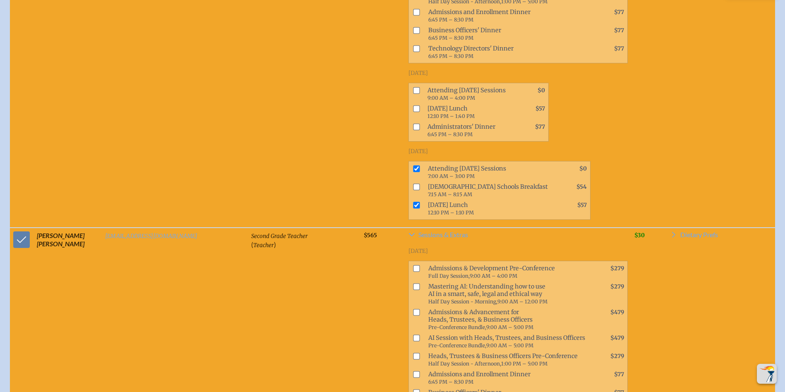
drag, startPoint x: 361, startPoint y: 169, endPoint x: 361, endPoint y: 188, distance: 19.0
checkbox input "true"
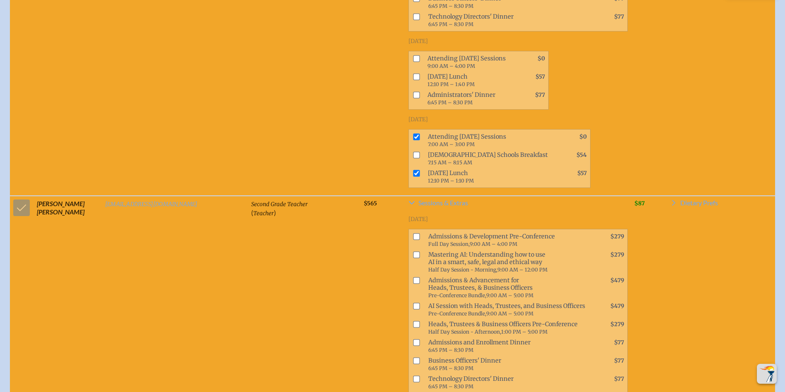
scroll to position [17797, 0]
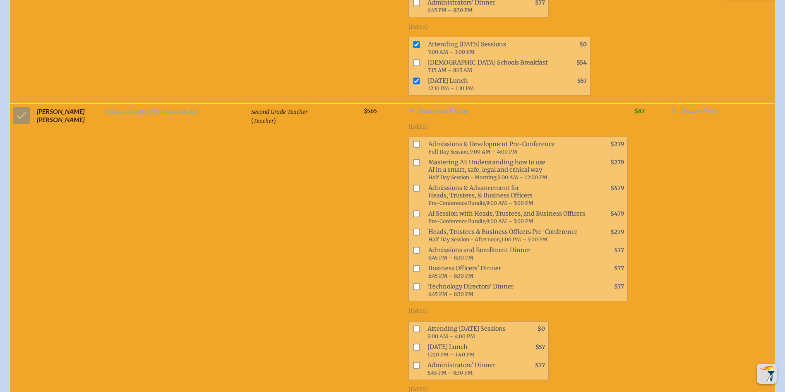
checkbox input "true"
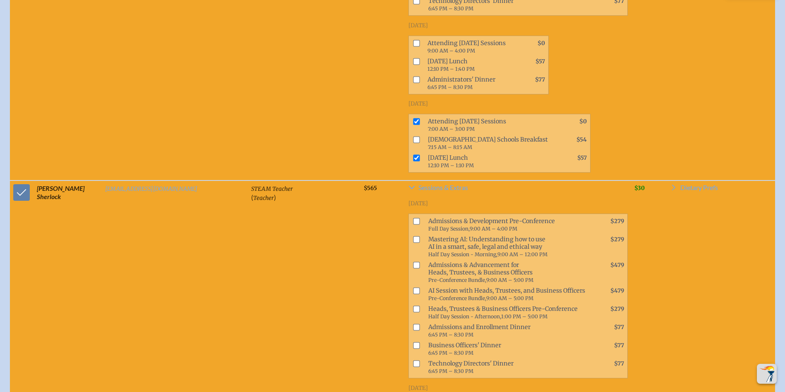
scroll to position [18086, 0]
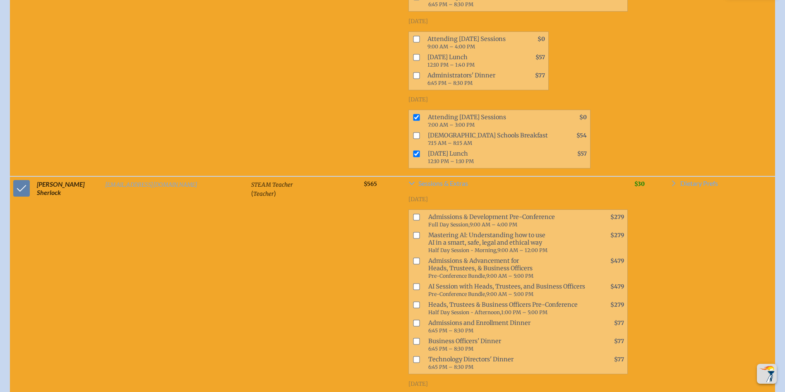
checkbox input "true"
drag, startPoint x: 359, startPoint y: 151, endPoint x: 217, endPoint y: 132, distance: 142.8
checkbox input "true"
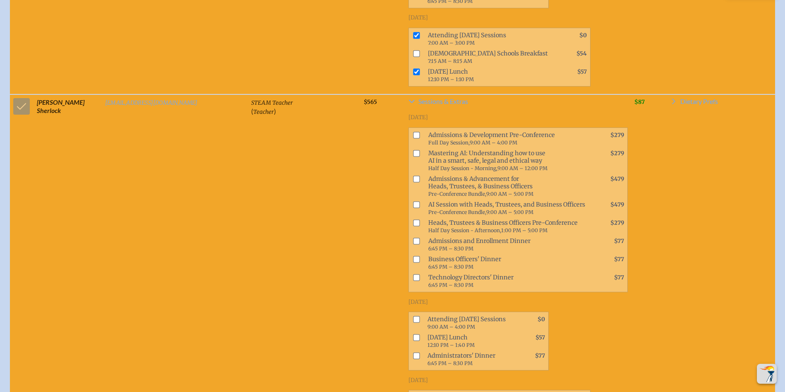
scroll to position [18169, 0]
checkbox input "true"
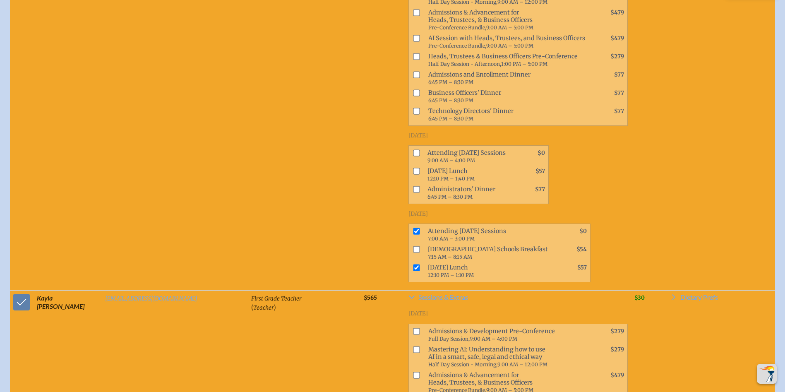
drag, startPoint x: 359, startPoint y: 217, endPoint x: 366, endPoint y: 247, distance: 30.6
checkbox input "true"
drag, startPoint x: 360, startPoint y: 256, endPoint x: 231, endPoint y: 141, distance: 172.7
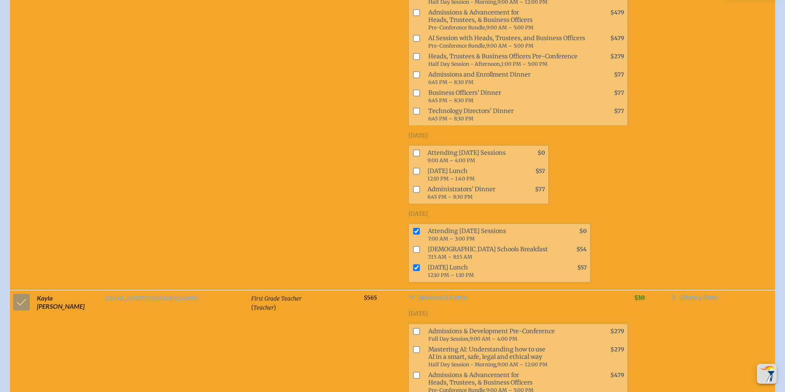
checkbox input "true"
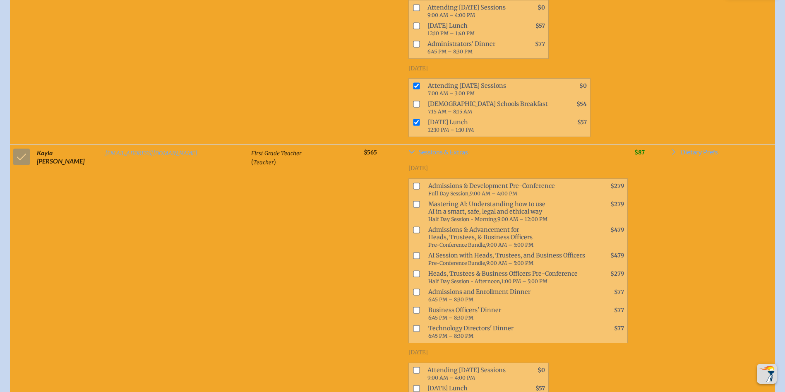
scroll to position [18542, 0]
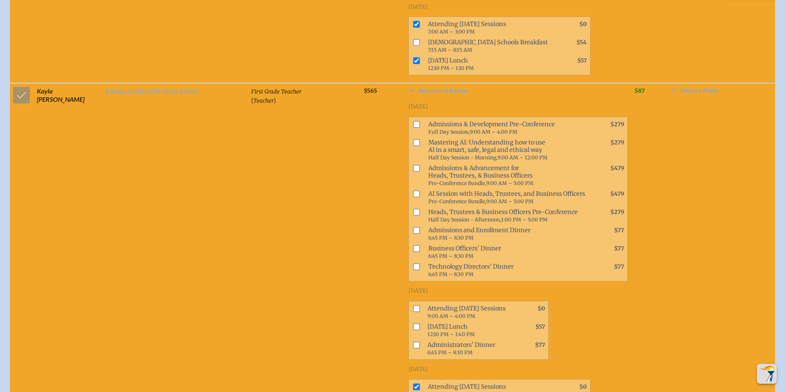
drag, startPoint x: 18, startPoint y: 81, endPoint x: 335, endPoint y: 113, distance: 318.2
checkbox input "true"
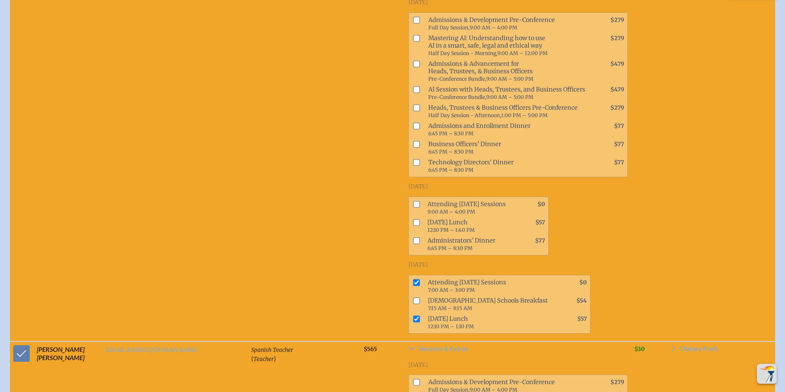
scroll to position [18748, 0]
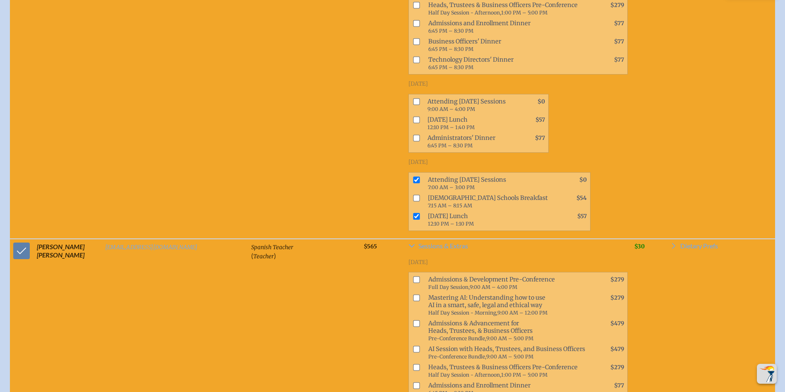
drag, startPoint x: 361, startPoint y: 162, endPoint x: 359, endPoint y: 184, distance: 22.4
checkbox input "true"
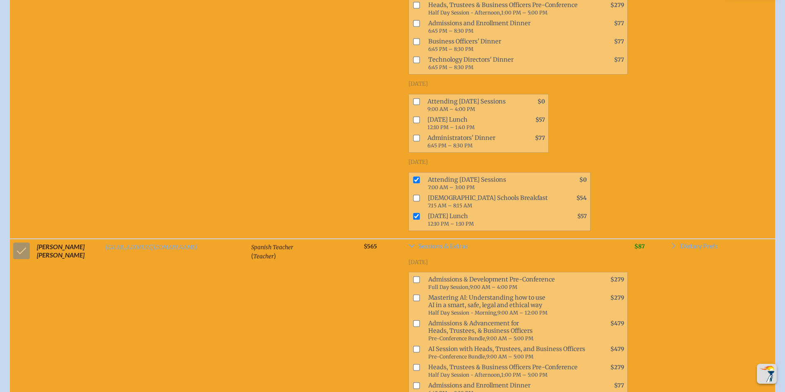
checkbox input "true"
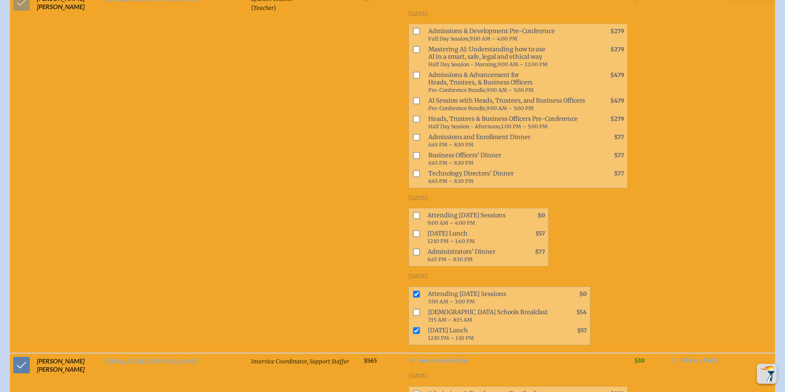
scroll to position [18955, 0]
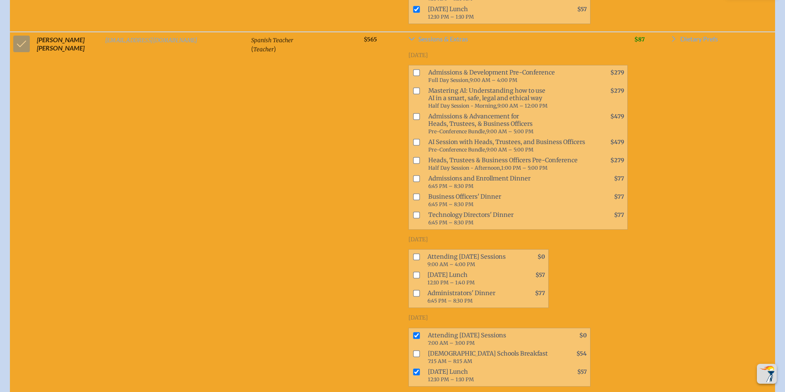
checkbox input "true"
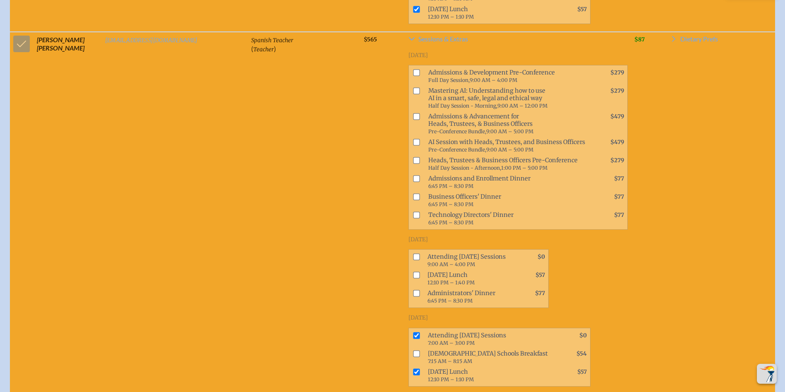
checkbox input "true"
drag, startPoint x: 358, startPoint y: 347, endPoint x: 263, endPoint y: 269, distance: 122.9
checkbox input "true"
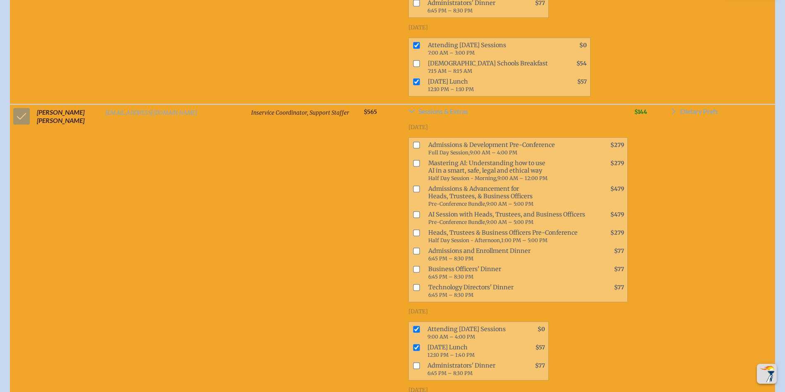
scroll to position [19287, 0]
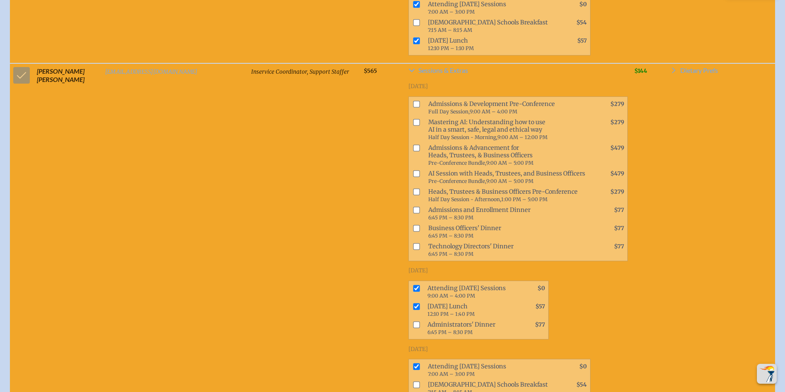
checkbox input "true"
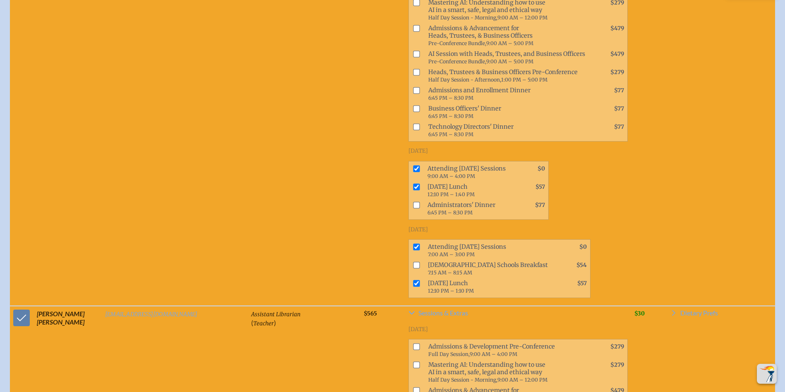
scroll to position [19411, 0]
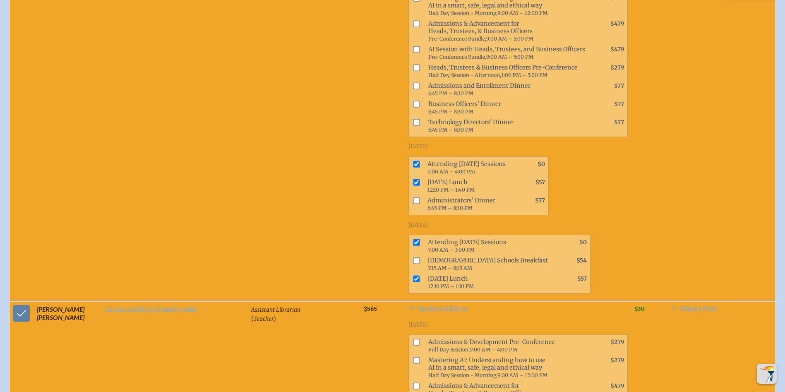
checkbox input "true"
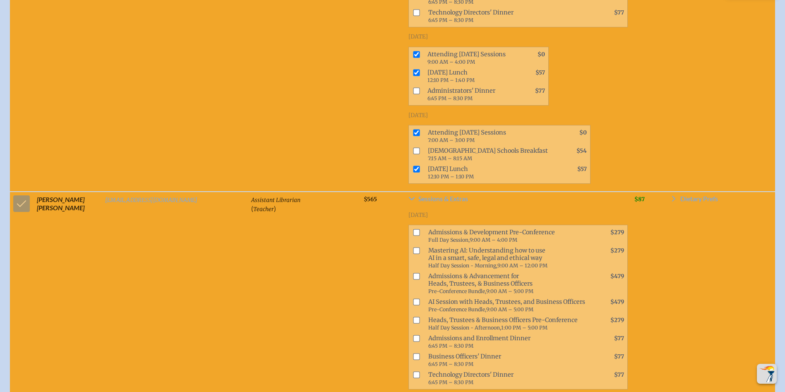
scroll to position [19618, 0]
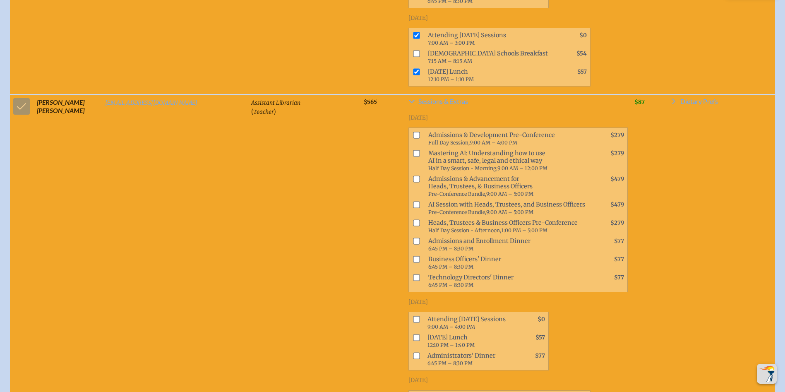
drag, startPoint x: 12, startPoint y: 69, endPoint x: 153, endPoint y: 103, distance: 144.3
checkbox input "true"
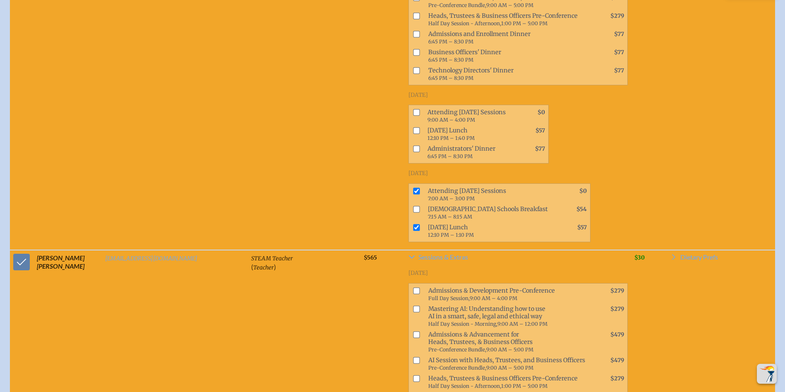
checkbox input "true"
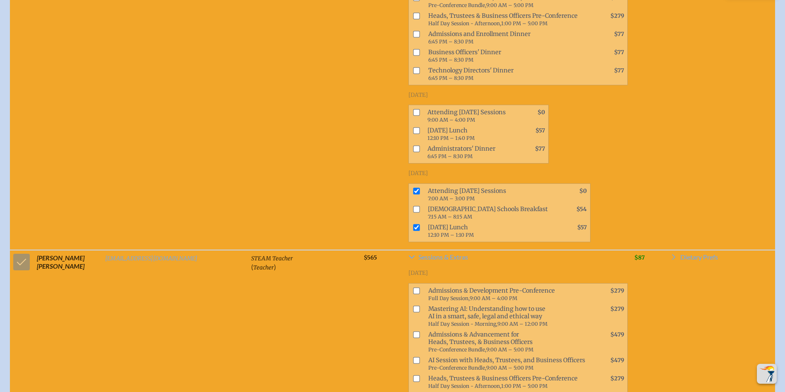
checkbox input "true"
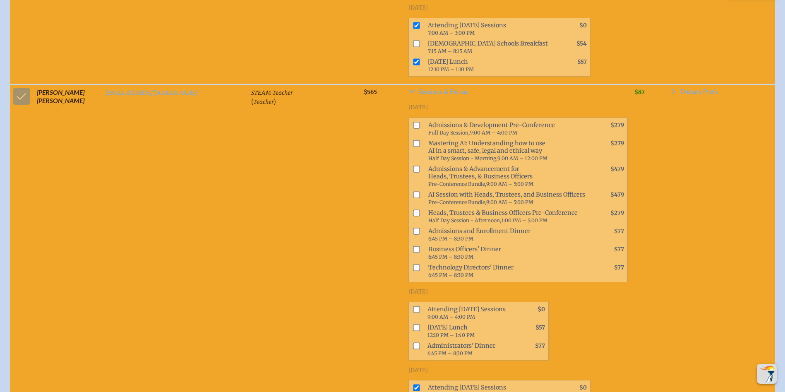
scroll to position [20156, 0]
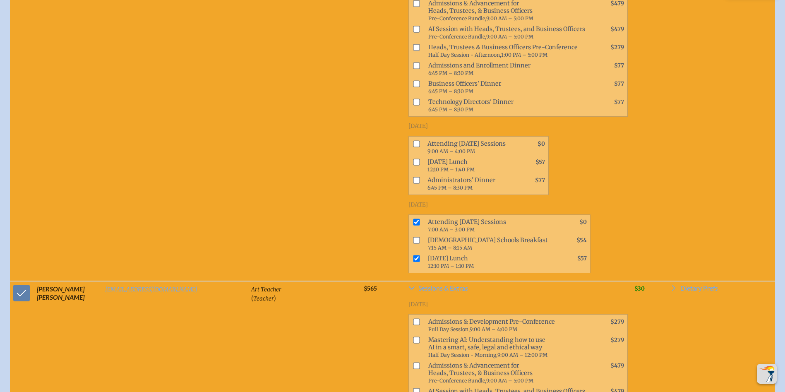
drag, startPoint x: 358, startPoint y: 210, endPoint x: 358, endPoint y: 202, distance: 7.9
checkbox input "true"
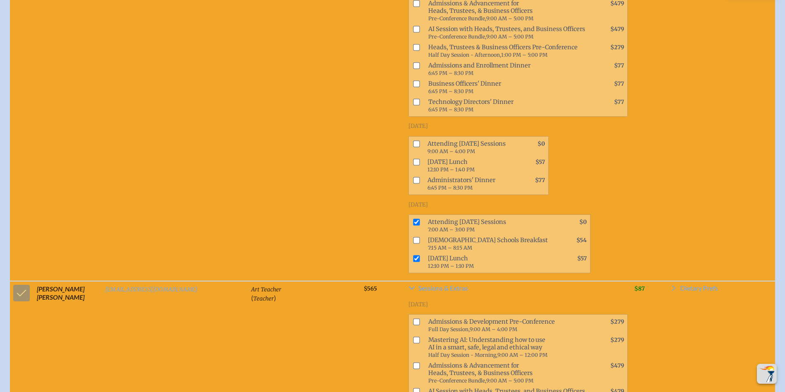
checkbox input "true"
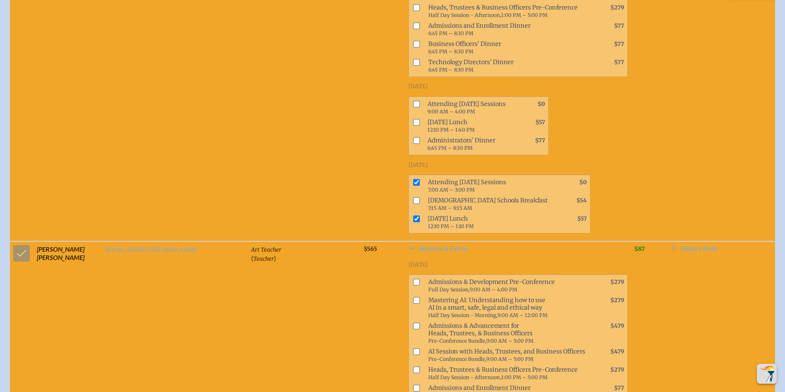
scroll to position [20280, 0]
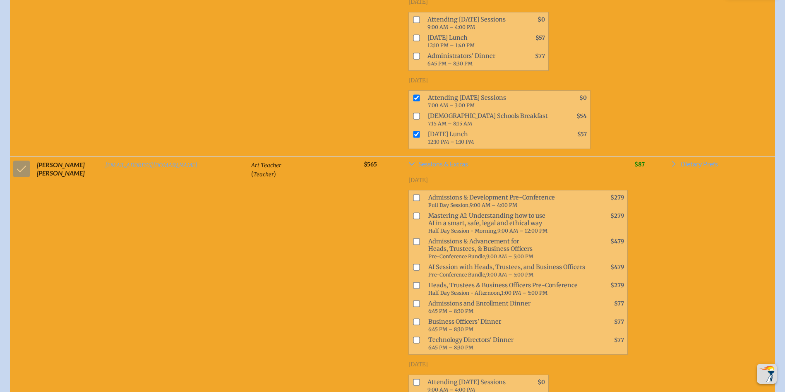
checkbox input "true"
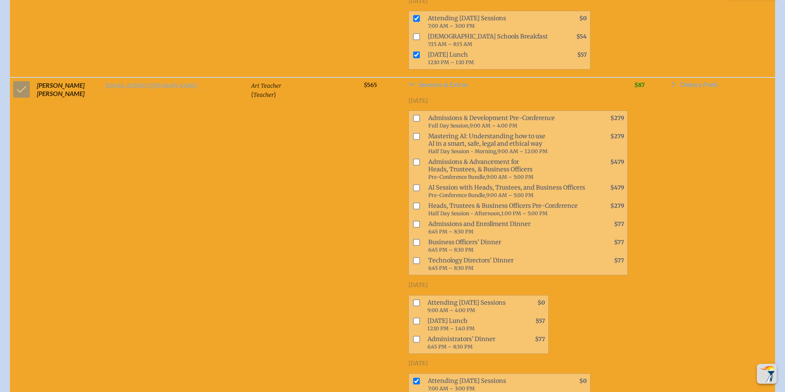
scroll to position [20363, 0]
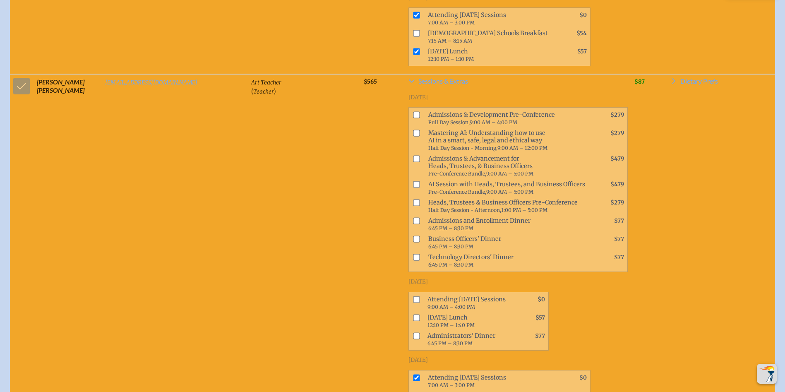
checkbox input "true"
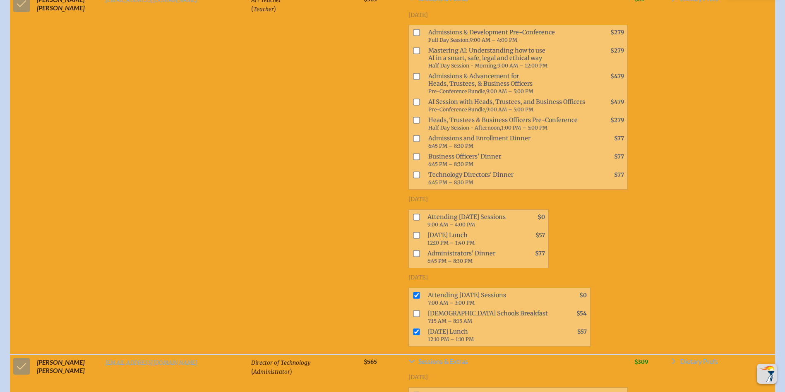
scroll to position [20445, 0]
checkbox input "true"
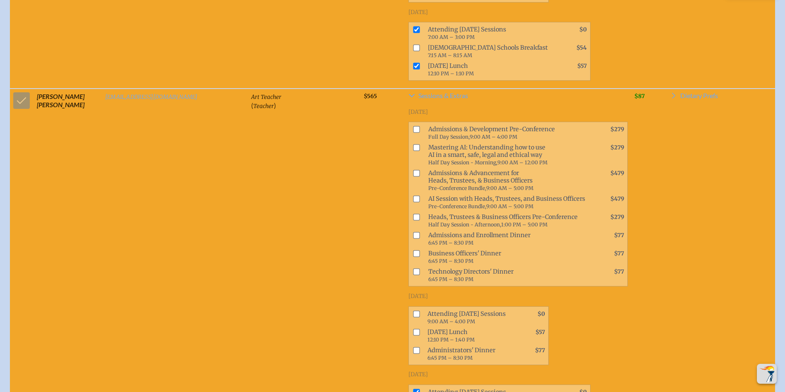
scroll to position [20363, 0]
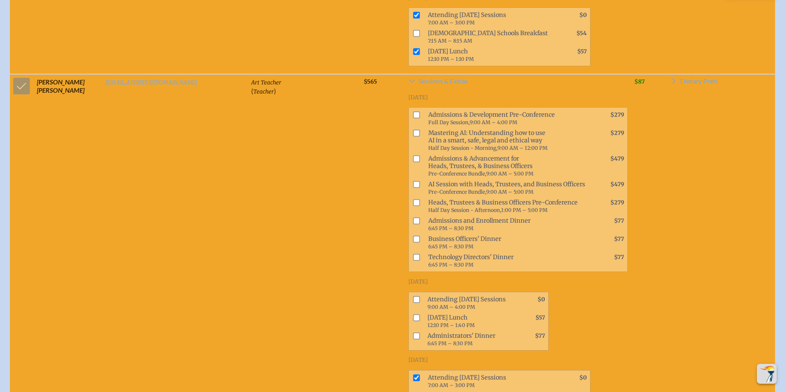
checkbox input "true"
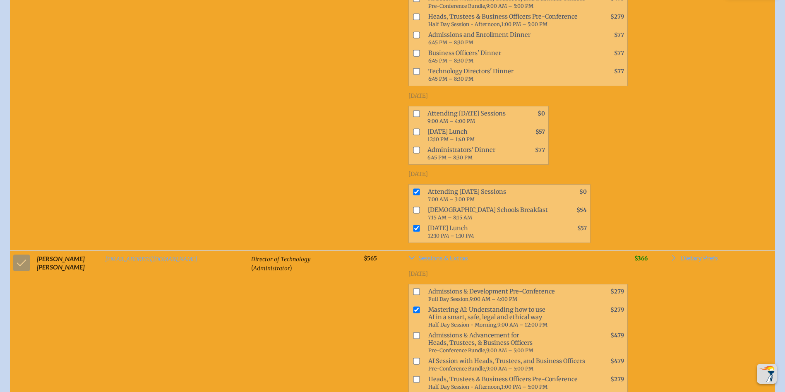
scroll to position [20570, 0]
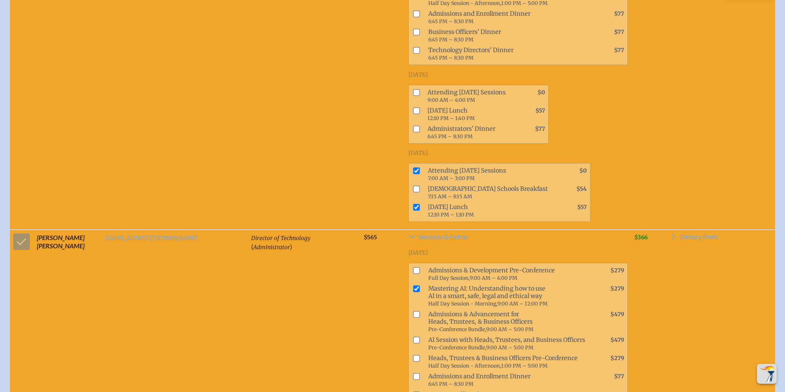
checkbox input "true"
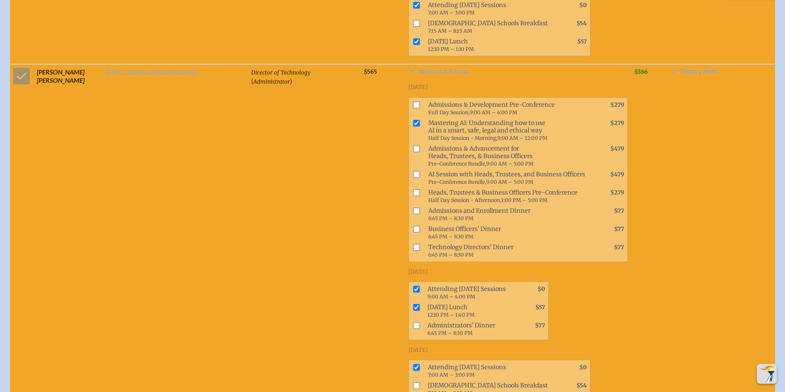
scroll to position [20818, 0]
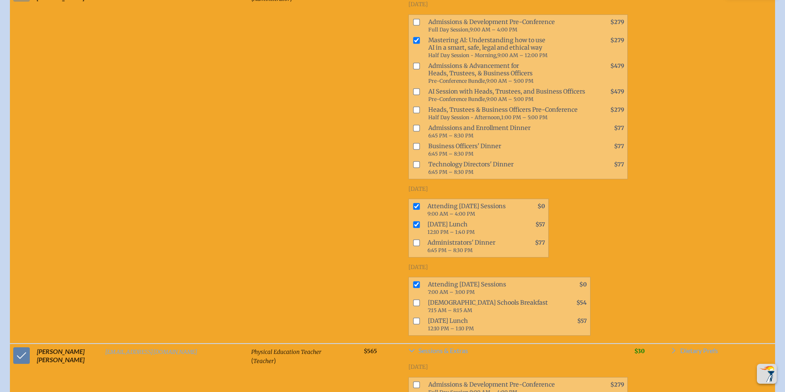
checkbox input "true"
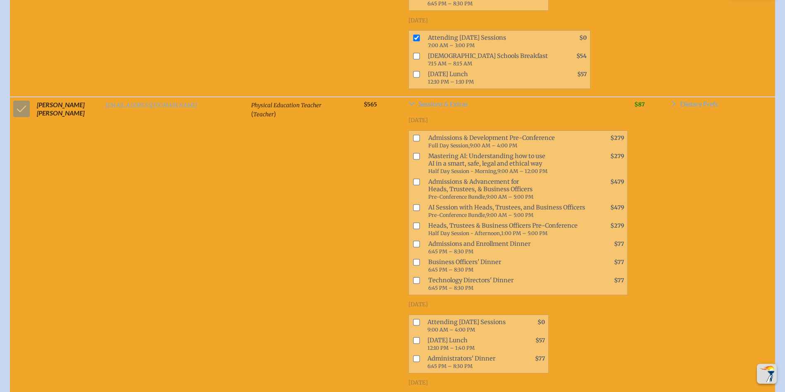
scroll to position [21066, 0]
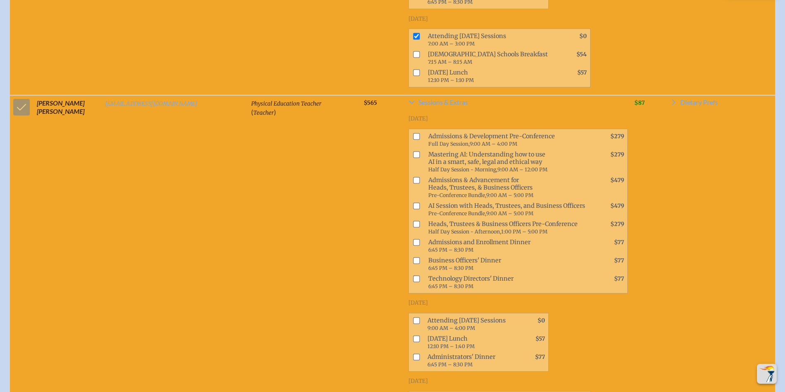
checkbox input "true"
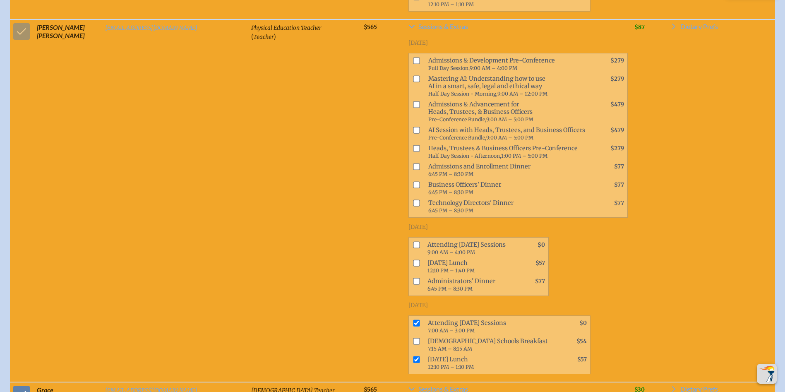
scroll to position [21315, 0]
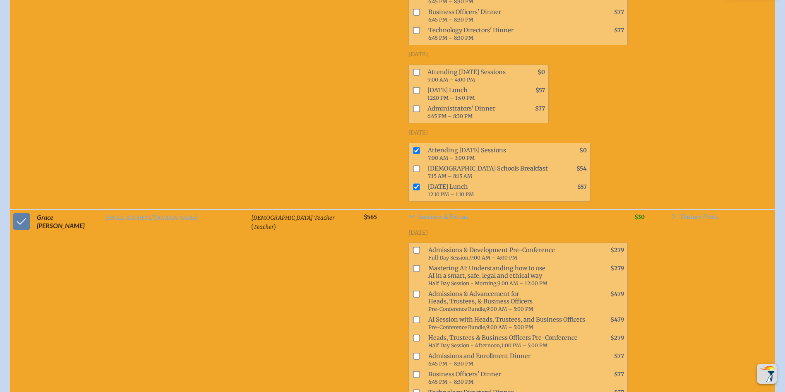
checkbox input "true"
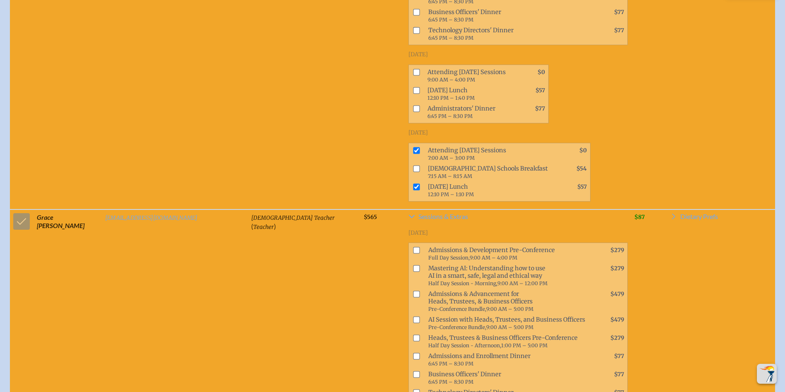
checkbox input "true"
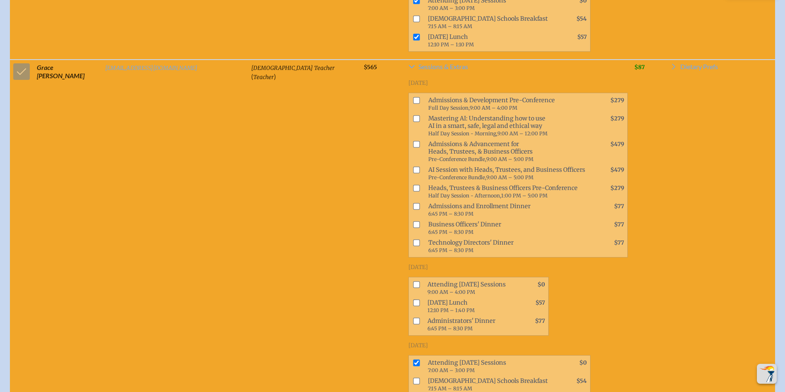
scroll to position [21563, 0]
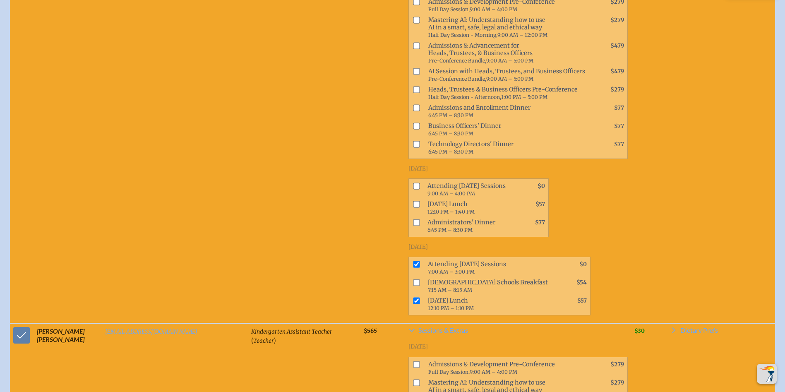
checkbox input "true"
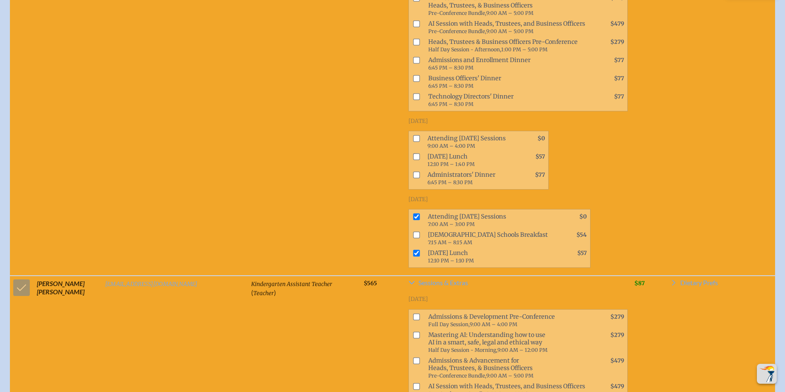
scroll to position [21770, 0]
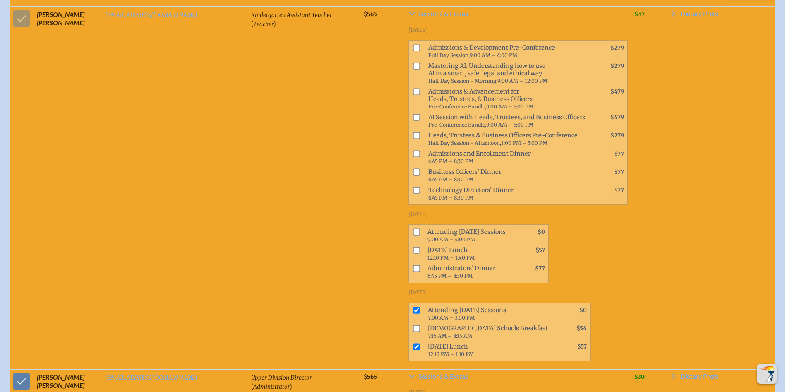
scroll to position [21894, 0]
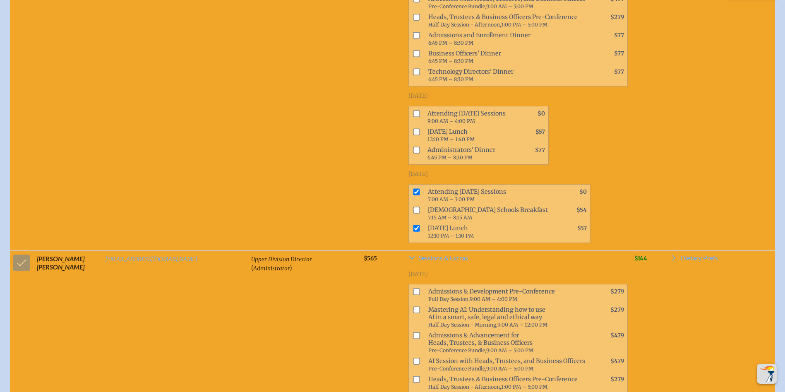
scroll to position [22018, 0]
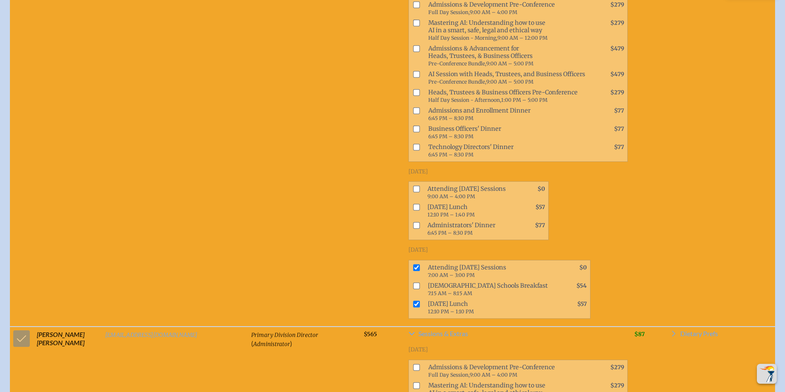
scroll to position [16472, 0]
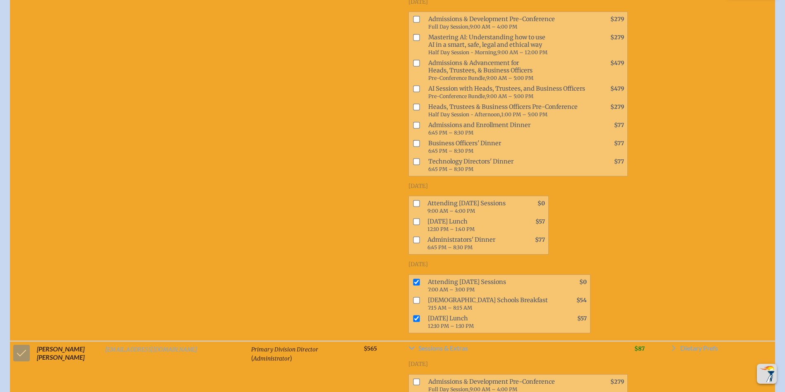
drag, startPoint x: 361, startPoint y: 229, endPoint x: 361, endPoint y: 242, distance: 13.3
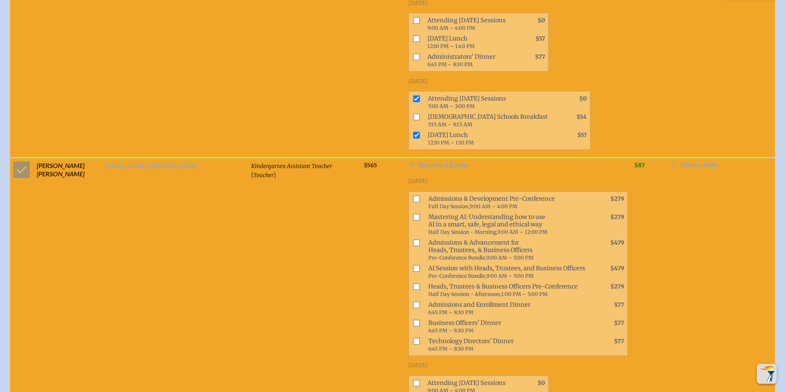
scroll to position [21977, 0]
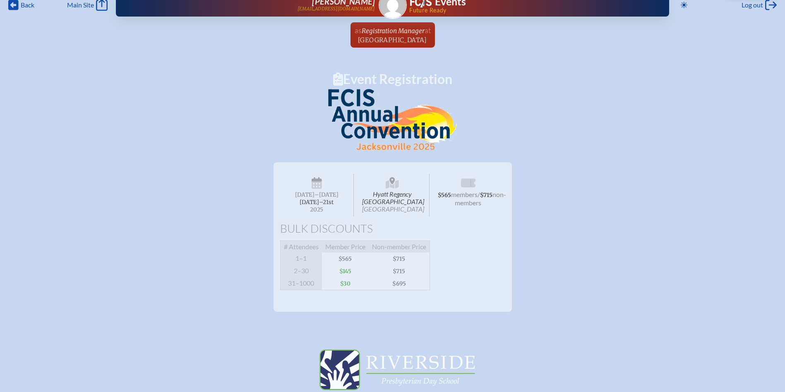
scroll to position [0, 0]
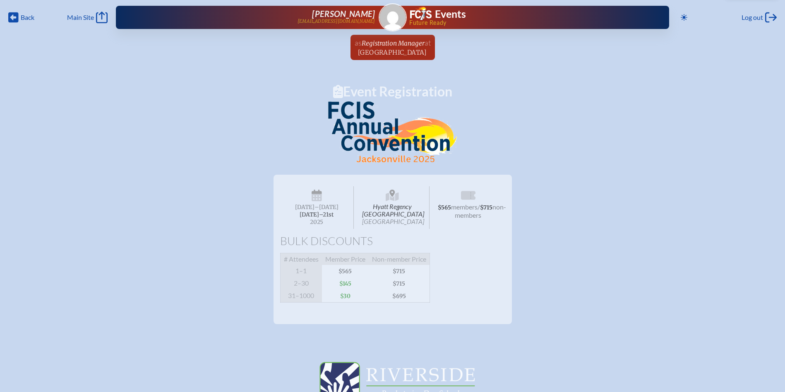
drag, startPoint x: 386, startPoint y: 42, endPoint x: 389, endPoint y: 48, distance: 6.5
click at [386, 42] on span "Registration Manager" at bounding box center [393, 43] width 63 height 8
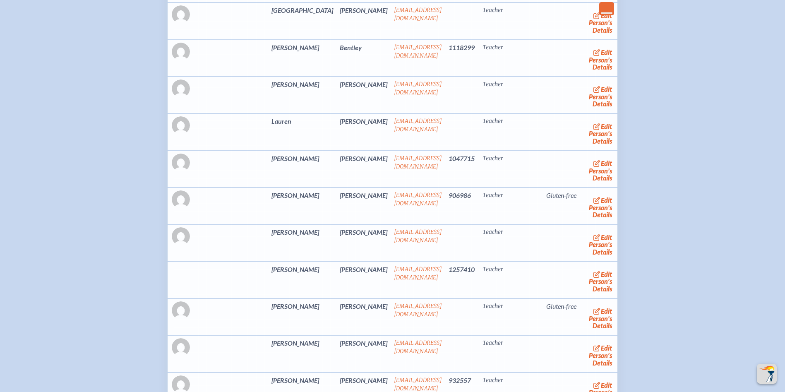
scroll to position [1283, 0]
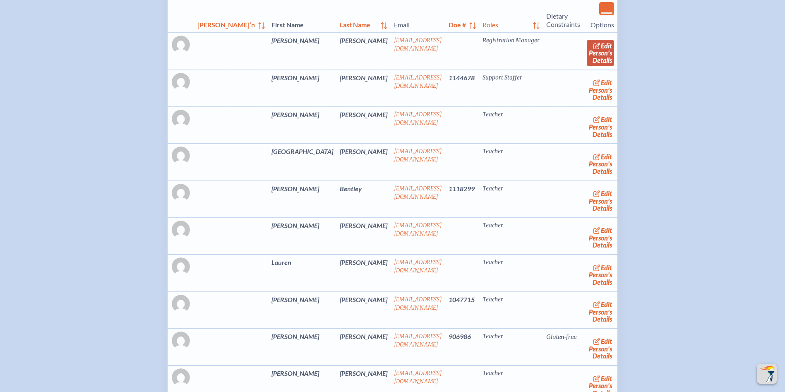
click at [587, 66] on link "edit Person’s Details" at bounding box center [601, 53] width 28 height 26
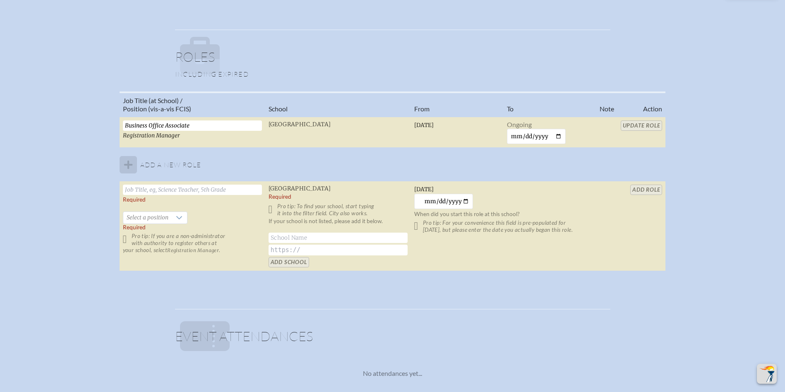
scroll to position [538, 0]
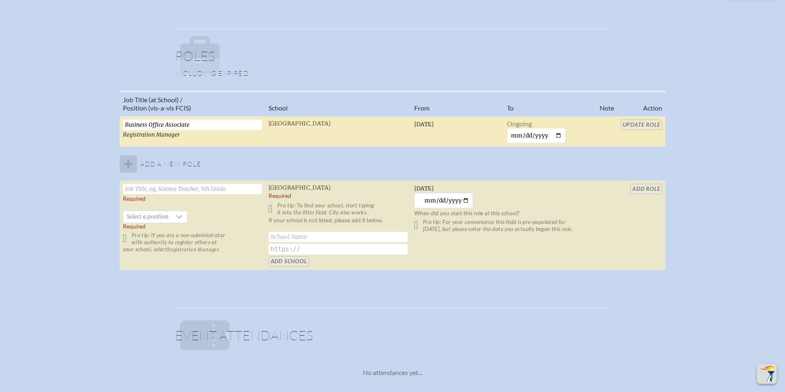
click at [215, 126] on input "Business Office Associate" at bounding box center [192, 125] width 139 height 10
click at [634, 125] on input "Update Role" at bounding box center [642, 125] width 42 height 10
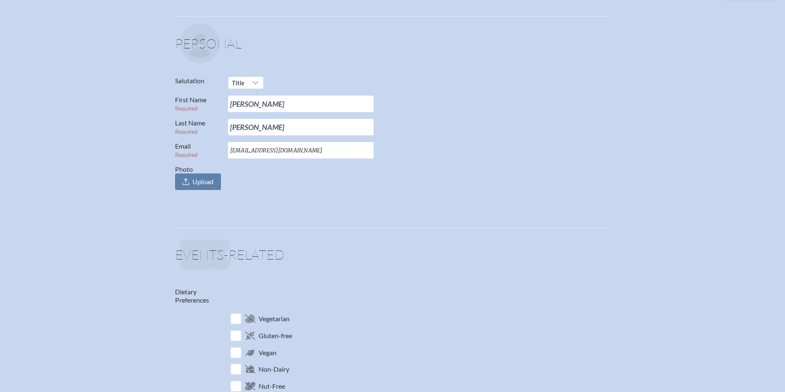
scroll to position [0, 0]
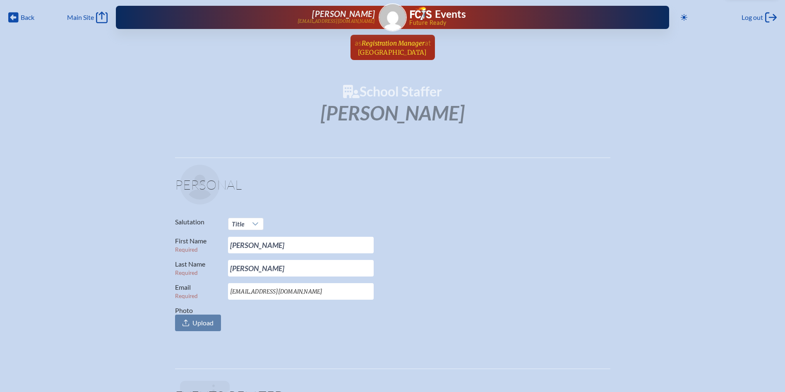
click at [387, 45] on span "Registration Manager" at bounding box center [393, 43] width 63 height 8
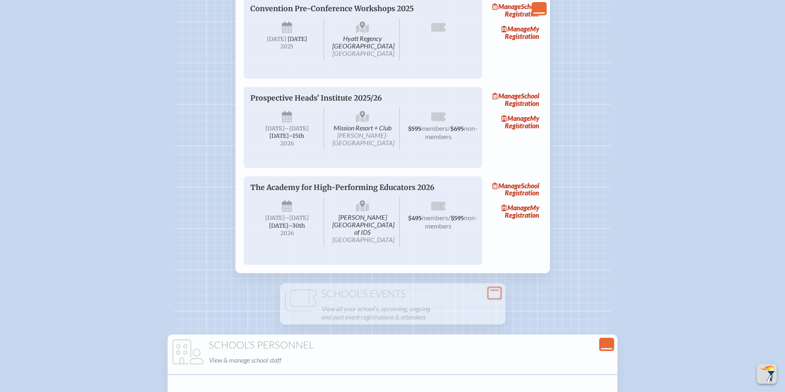
scroll to position [621, 0]
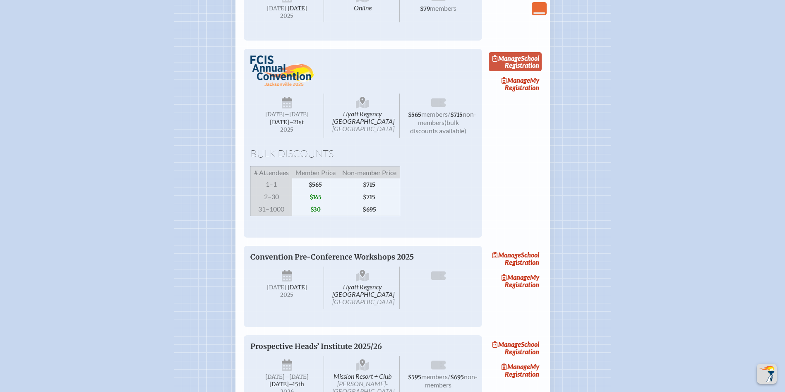
click at [523, 71] on link "Manage School Registration" at bounding box center [515, 61] width 53 height 19
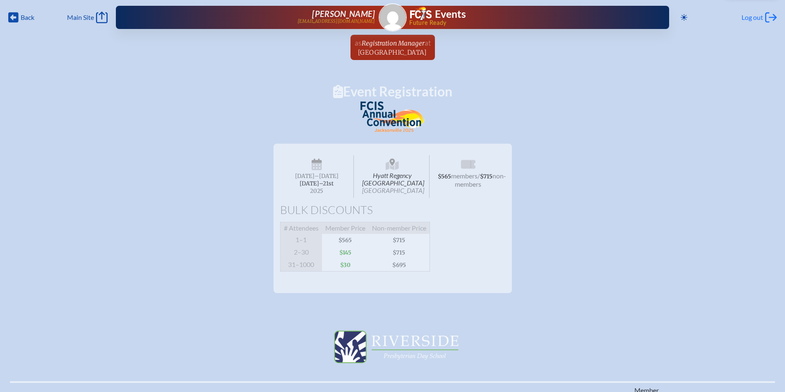
click at [751, 20] on span "Log out" at bounding box center [753, 17] width 22 height 8
